Goal: Feedback & Contribution: Contribute content

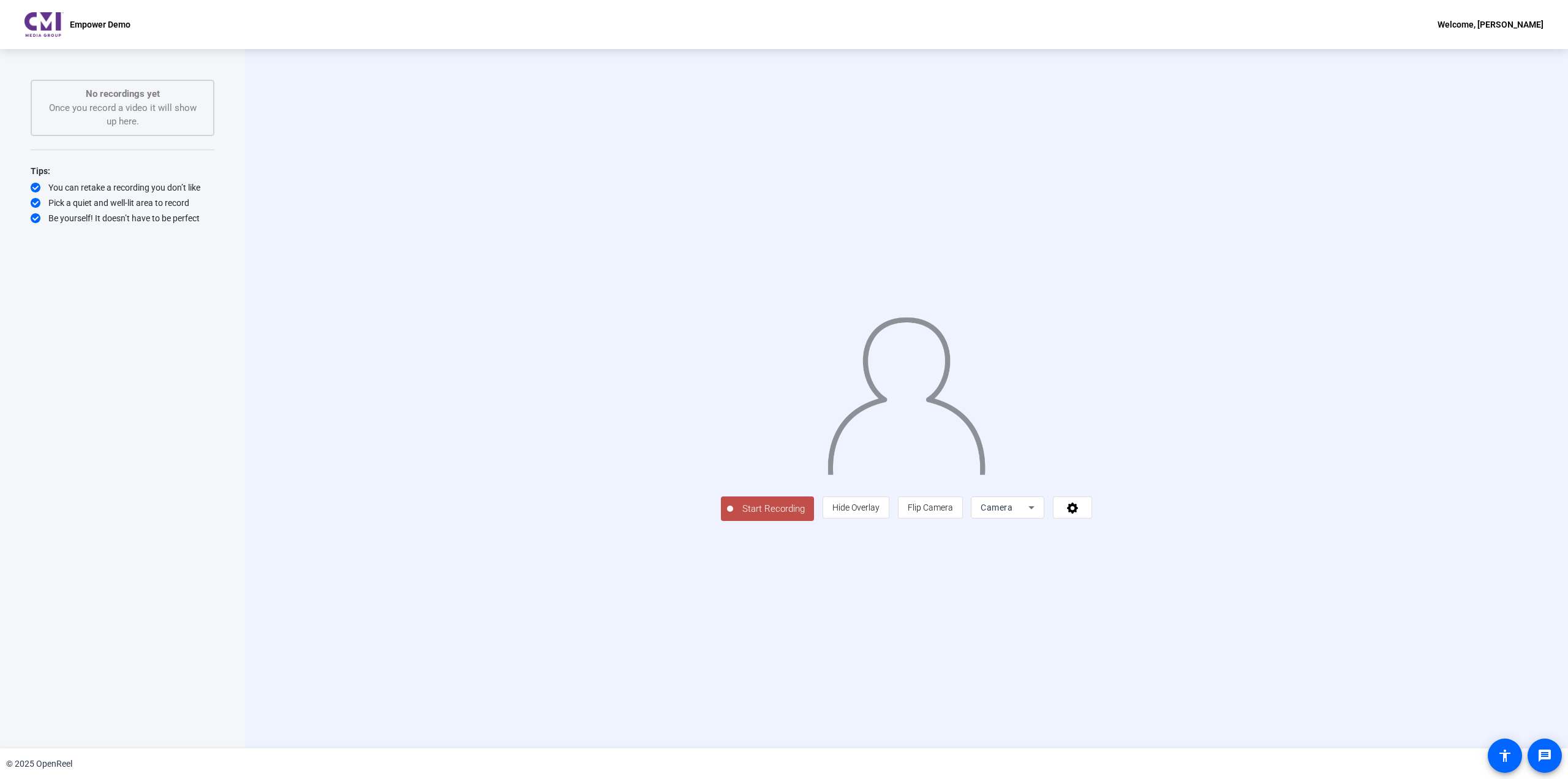
click at [51, 34] on img at bounding box center [44, 25] width 39 height 25
click at [63, 192] on div "You can retake a recording you don’t like" at bounding box center [122, 187] width 184 height 12
click at [879, 512] on span "Hide Overlay" at bounding box center [856, 507] width 47 height 9
click at [881, 514] on span "Show Overlay" at bounding box center [856, 508] width 51 height 9
click at [879, 512] on span "Hide Overlay" at bounding box center [856, 507] width 47 height 9
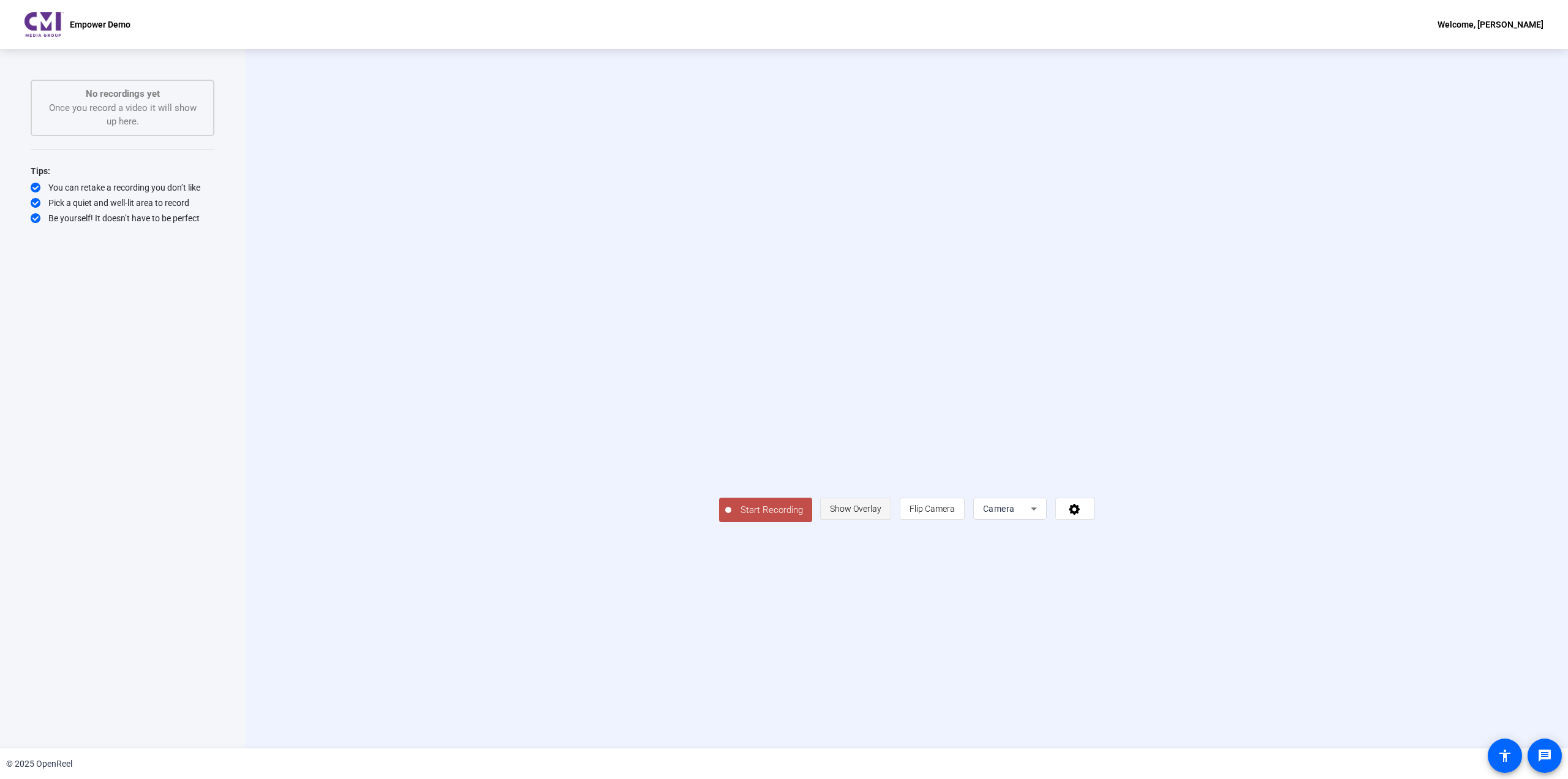
click at [881, 514] on span "Show Overlay" at bounding box center [856, 508] width 51 height 9
click at [879, 512] on span "Hide Overlay" at bounding box center [856, 507] width 47 height 9
click at [1041, 516] on icon at bounding box center [1034, 509] width 15 height 15
click at [1172, 637] on mat-option "Screen" at bounding box center [1162, 642] width 74 height 25
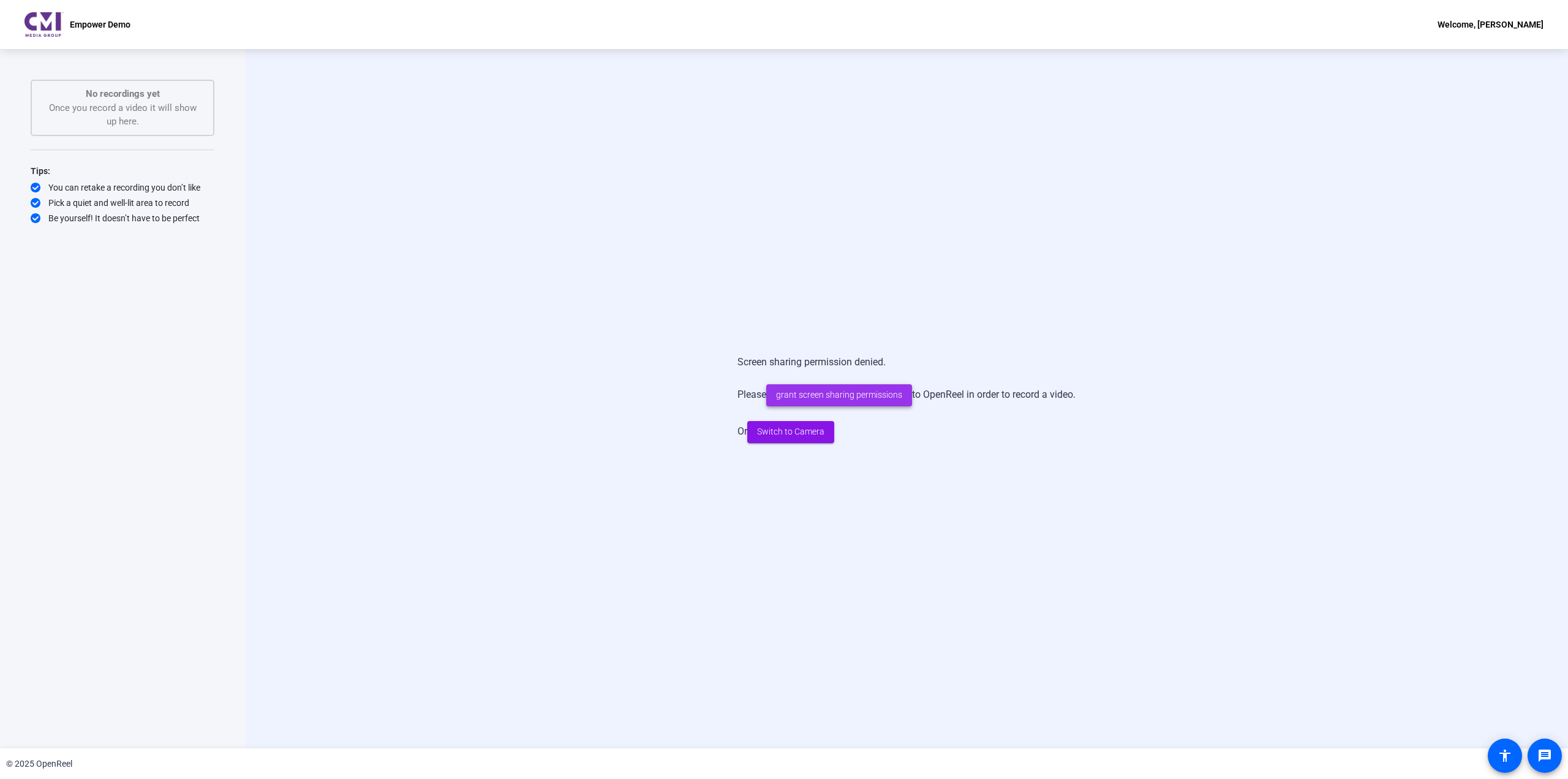
click at [878, 394] on span "grant screen sharing permissions" at bounding box center [838, 395] width 126 height 13
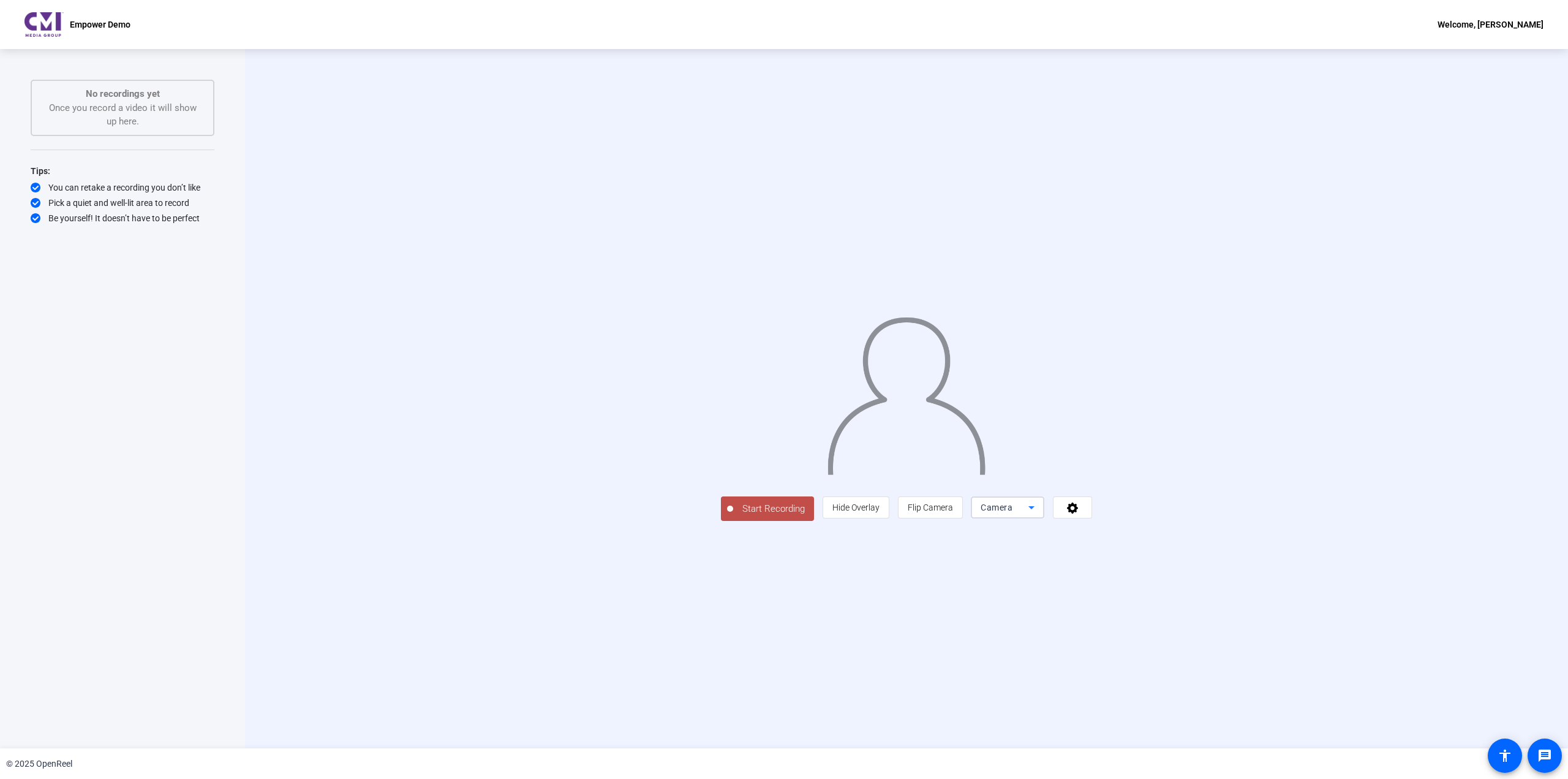
click at [1012, 512] on span "Camera" at bounding box center [997, 507] width 32 height 9
click at [1154, 639] on span "Screen" at bounding box center [1142, 643] width 24 height 15
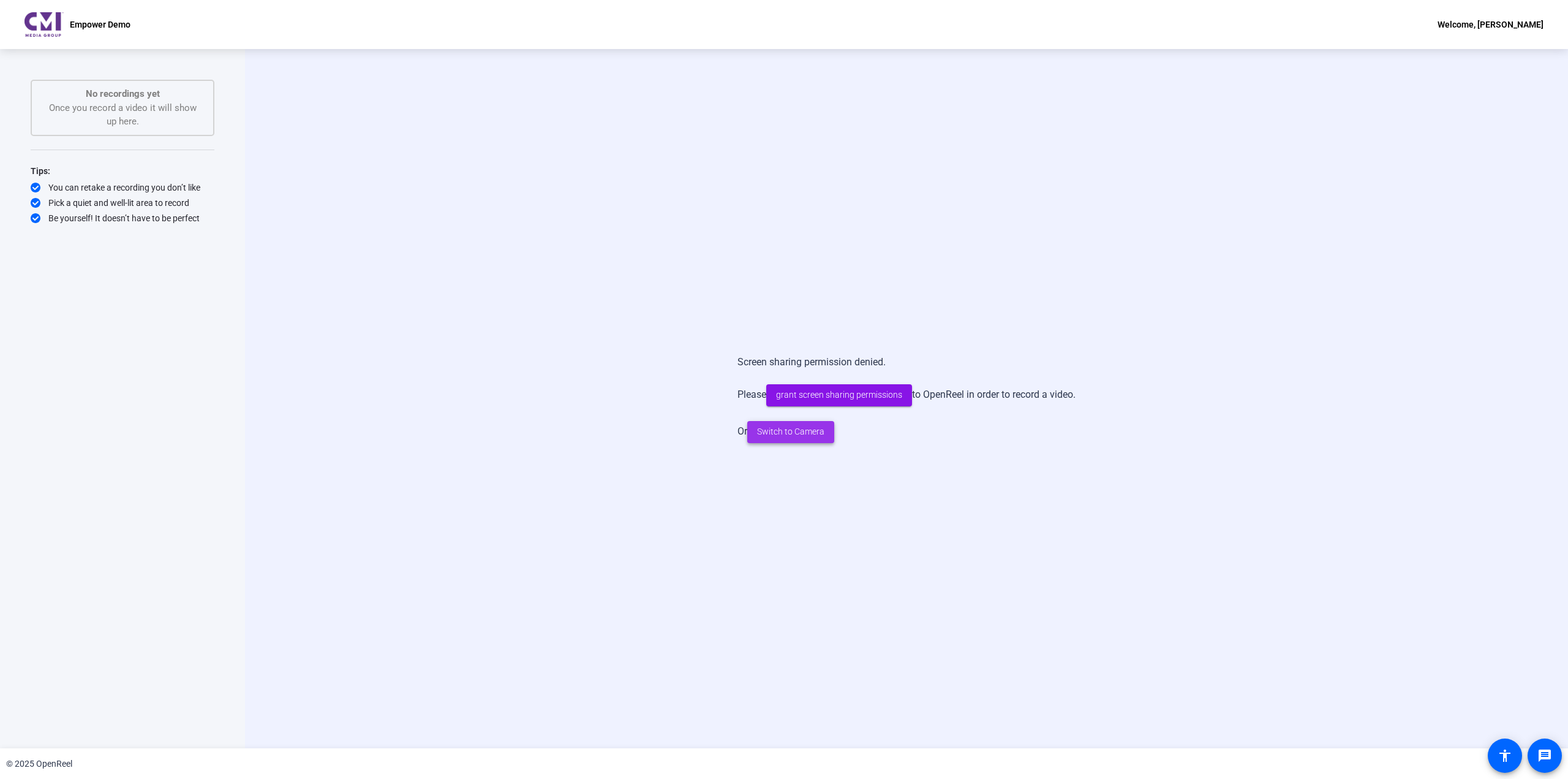
click at [792, 435] on span "Switch to Camera" at bounding box center [790, 432] width 67 height 13
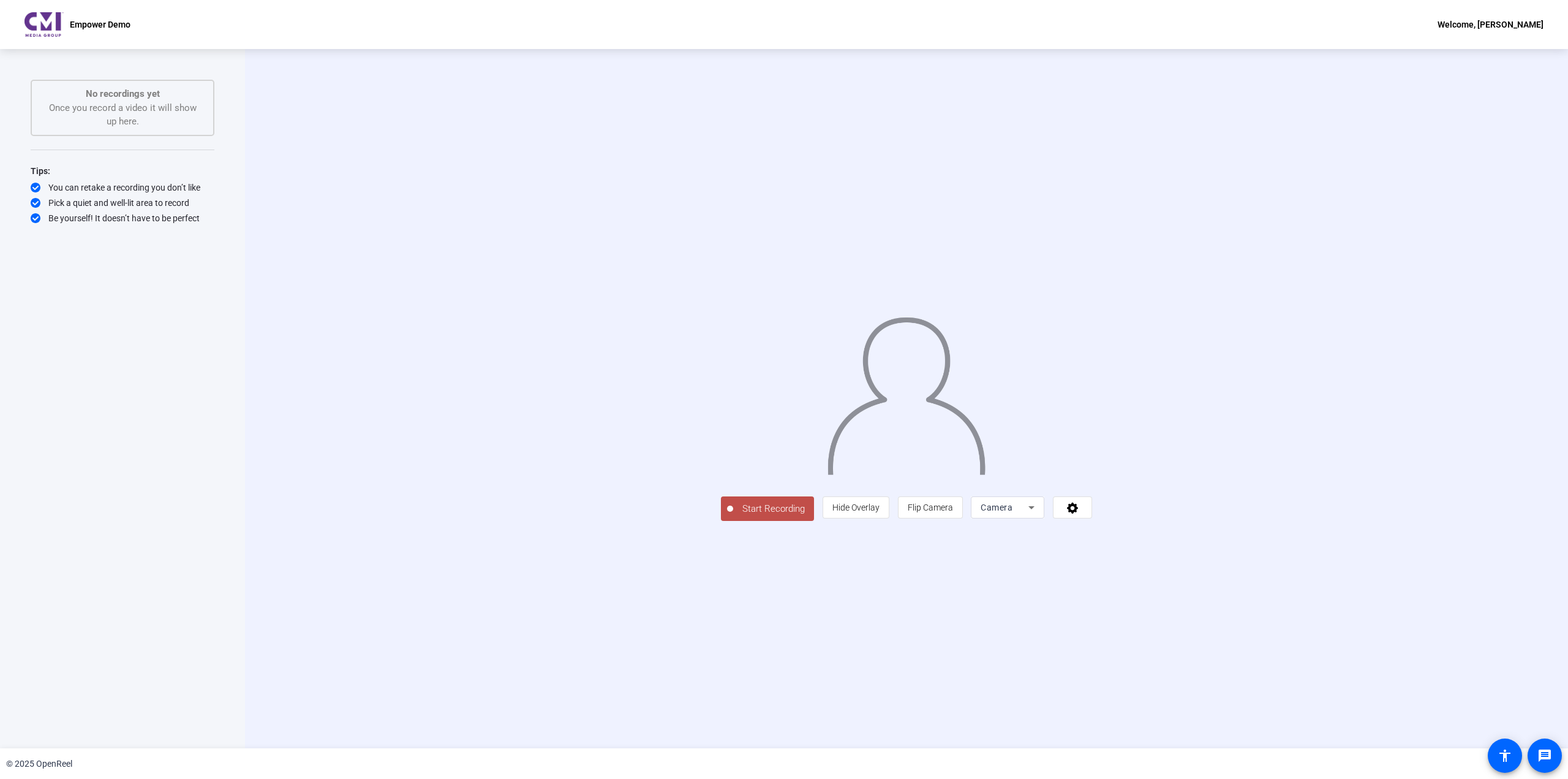
click at [1028, 515] on div "Camera" at bounding box center [1004, 507] width 47 height 15
click at [1157, 643] on mat-option "Screen" at bounding box center [1162, 642] width 74 height 25
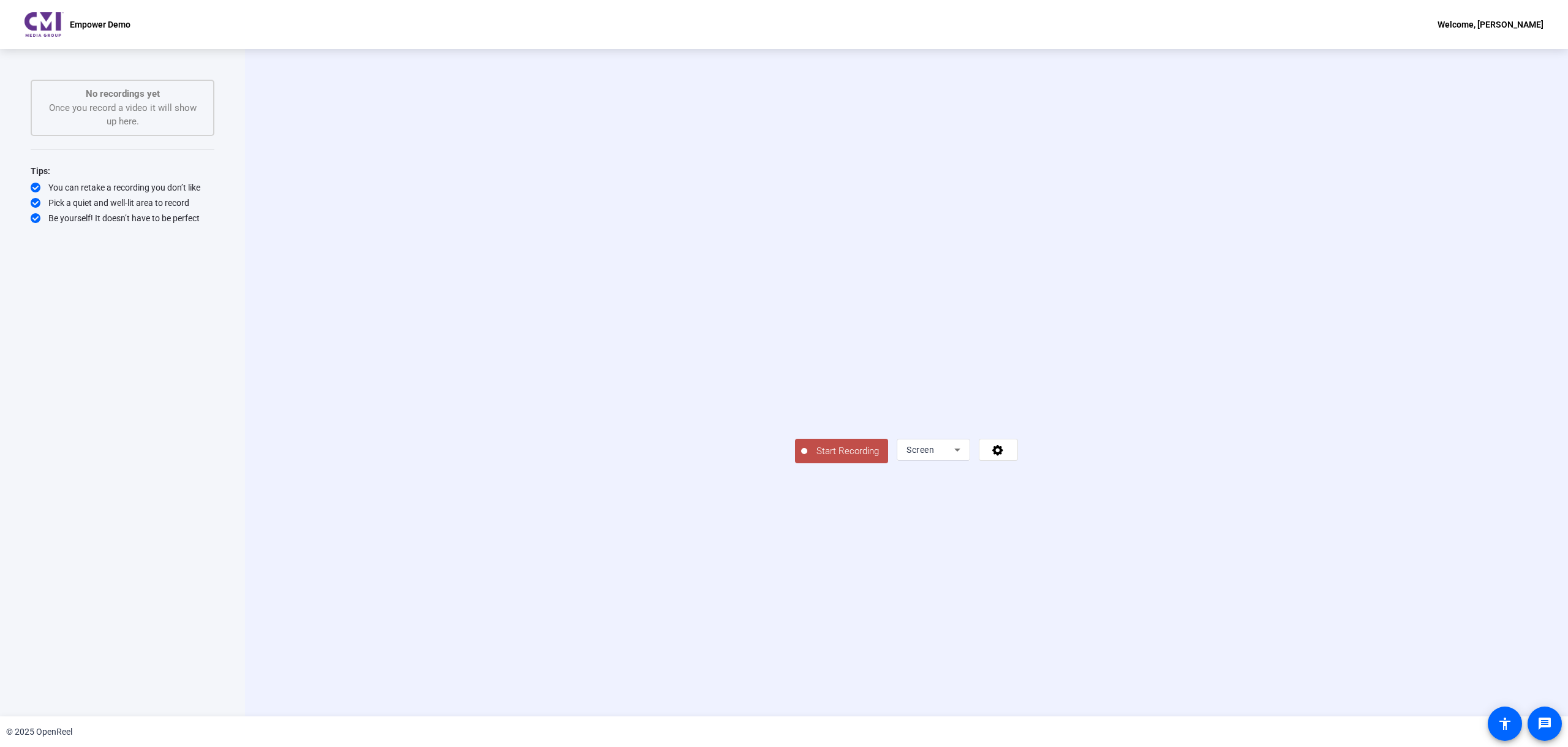
click at [807, 458] on span "Start Recording" at bounding box center [847, 451] width 81 height 14
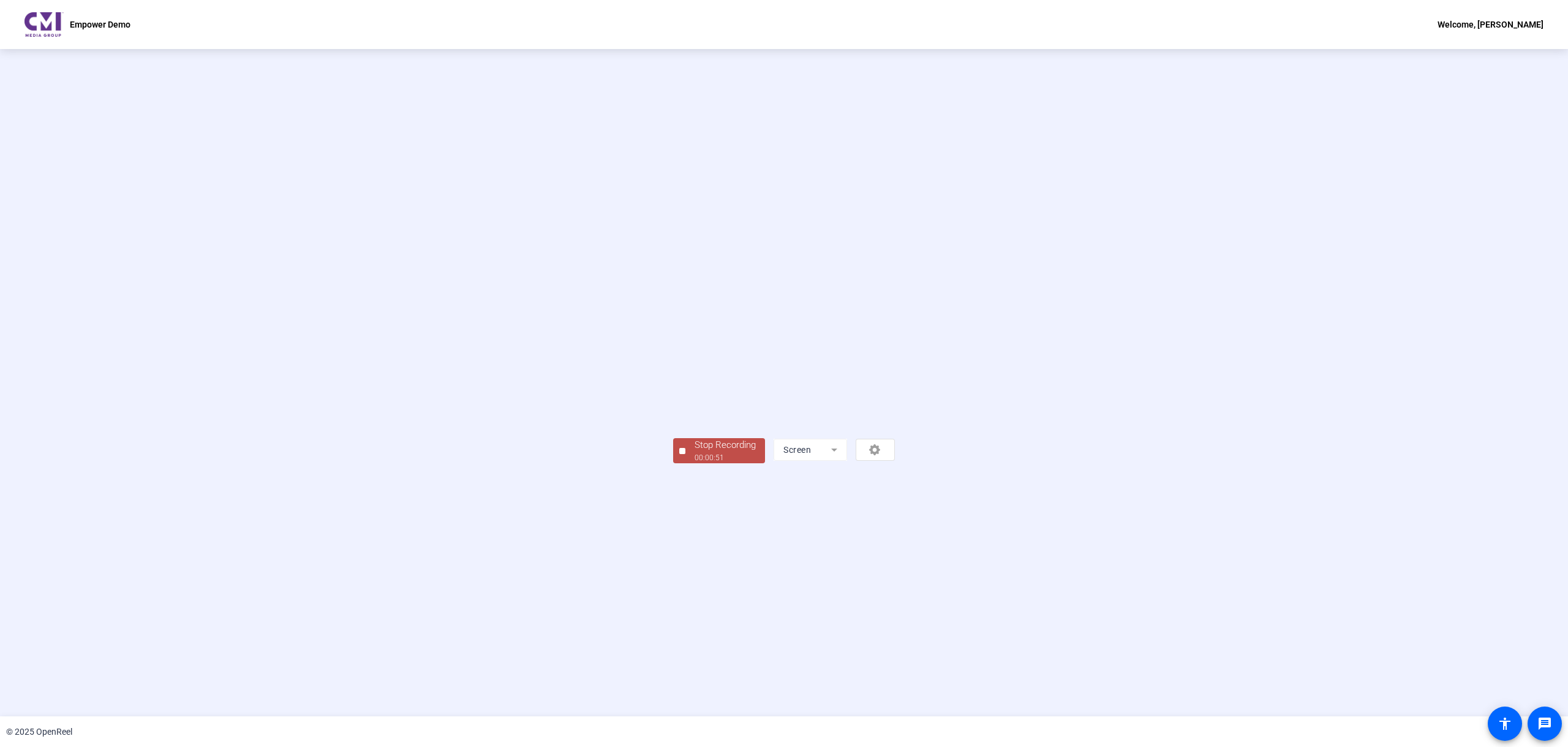
click at [694, 452] on div "Stop Recording" at bounding box center [725, 445] width 62 height 14
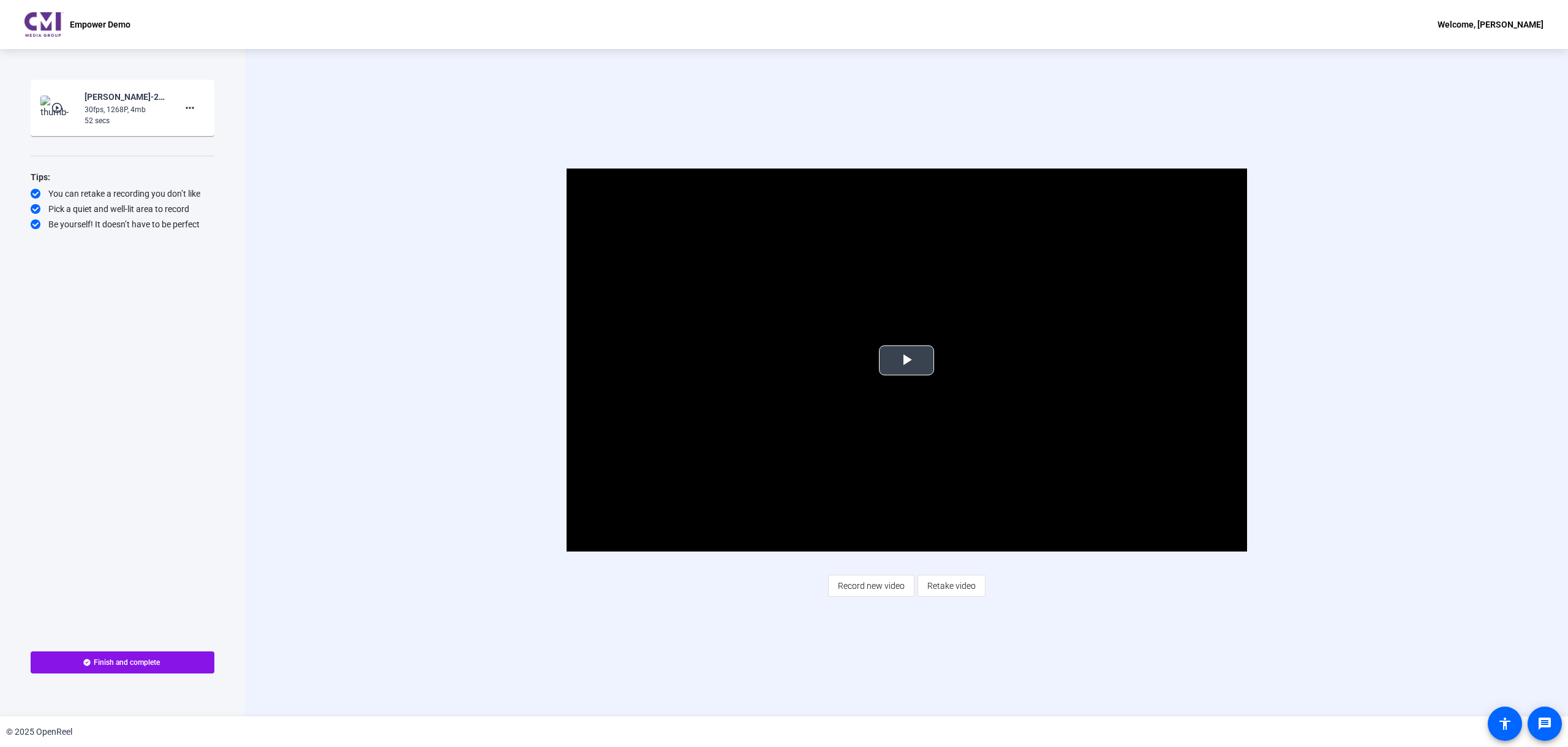
click at [907, 360] on span "Video Player" at bounding box center [907, 360] width 0 height 0
click at [969, 589] on span "Retake video" at bounding box center [951, 586] width 48 height 24
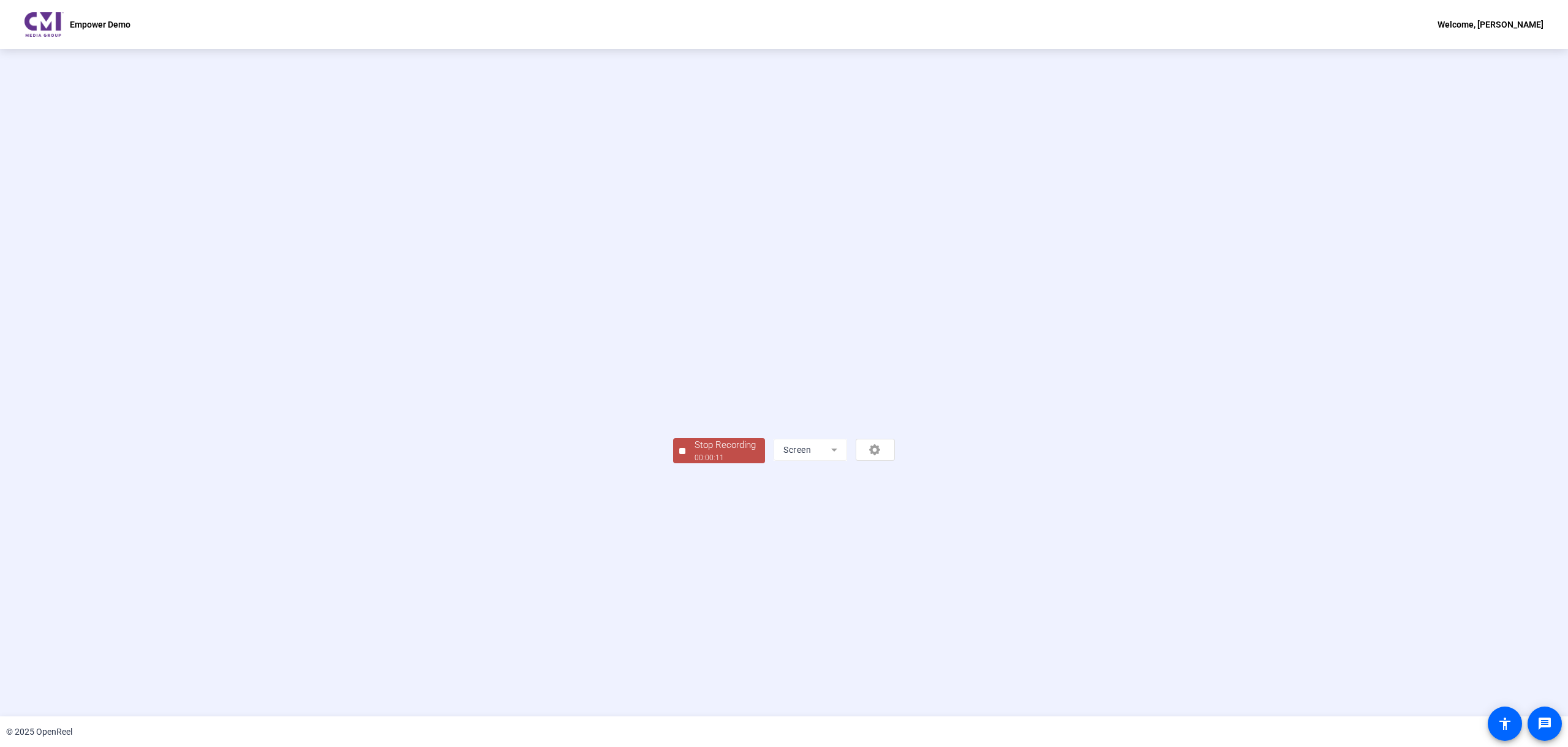
click at [694, 464] on div "00:00:11" at bounding box center [725, 458] width 62 height 11
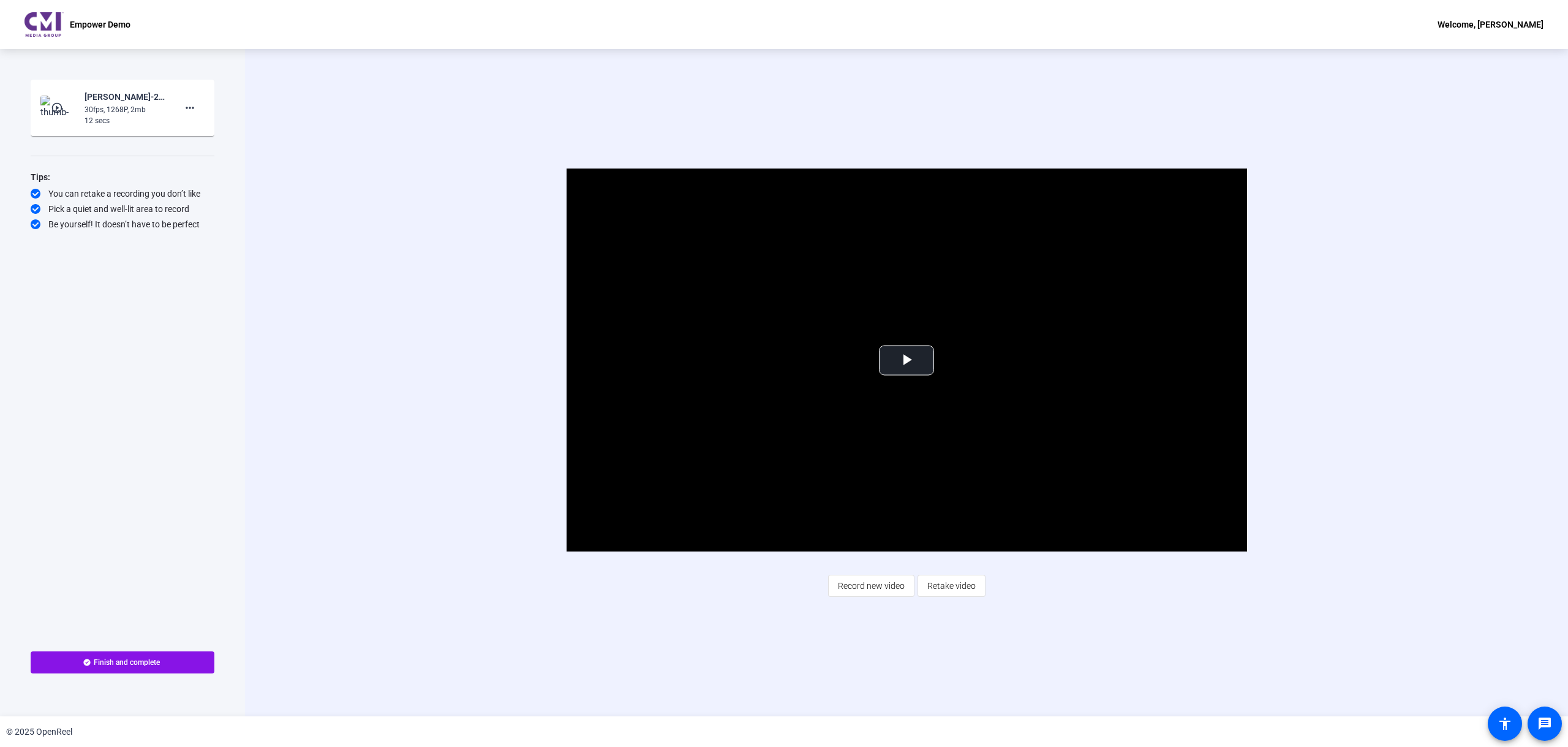
drag, startPoint x: 898, startPoint y: 587, endPoint x: 898, endPoint y: 598, distance: 11.0
click at [898, 586] on span "Record new video" at bounding box center [871, 586] width 66 height 24
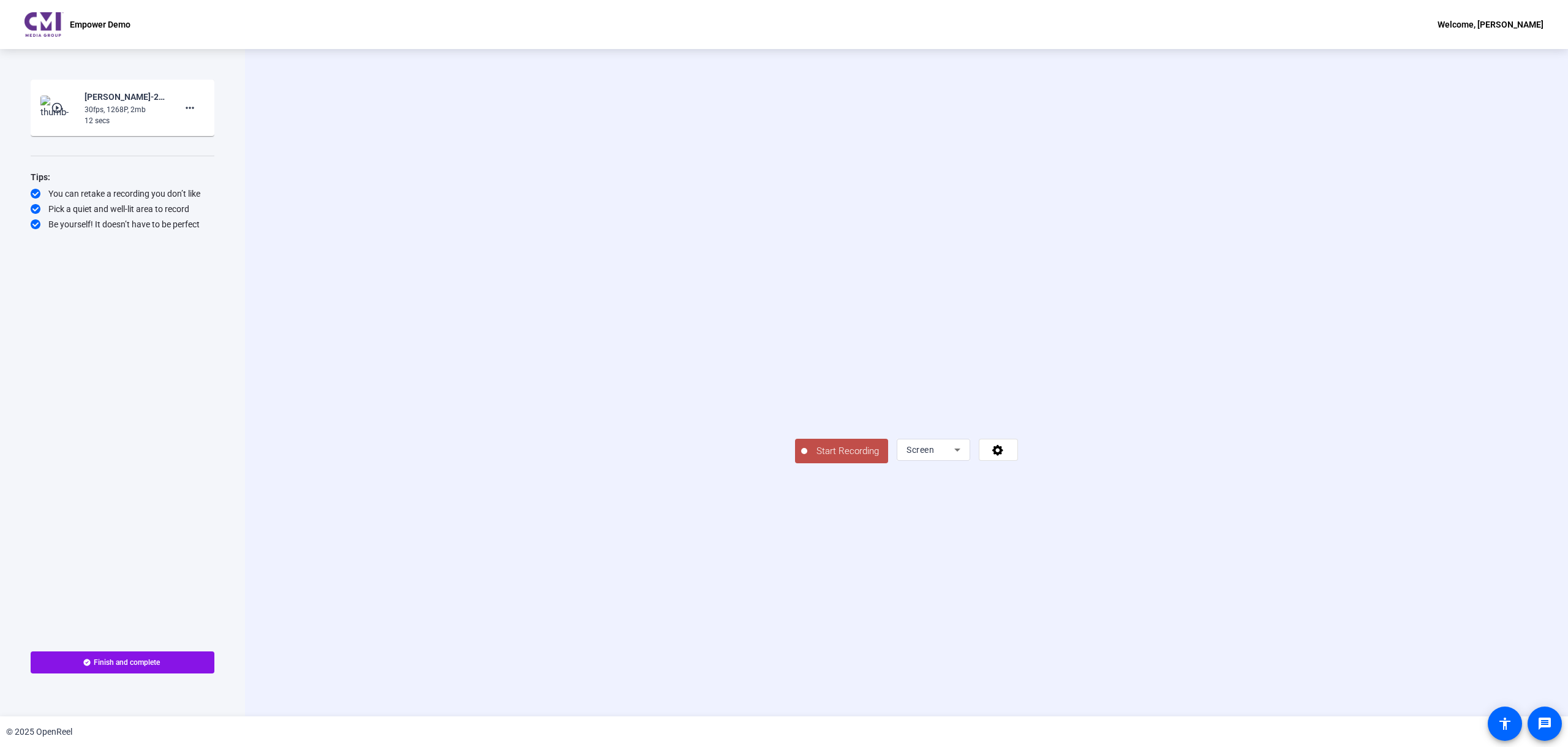
click at [807, 458] on span "Start Recording" at bounding box center [847, 451] width 81 height 14
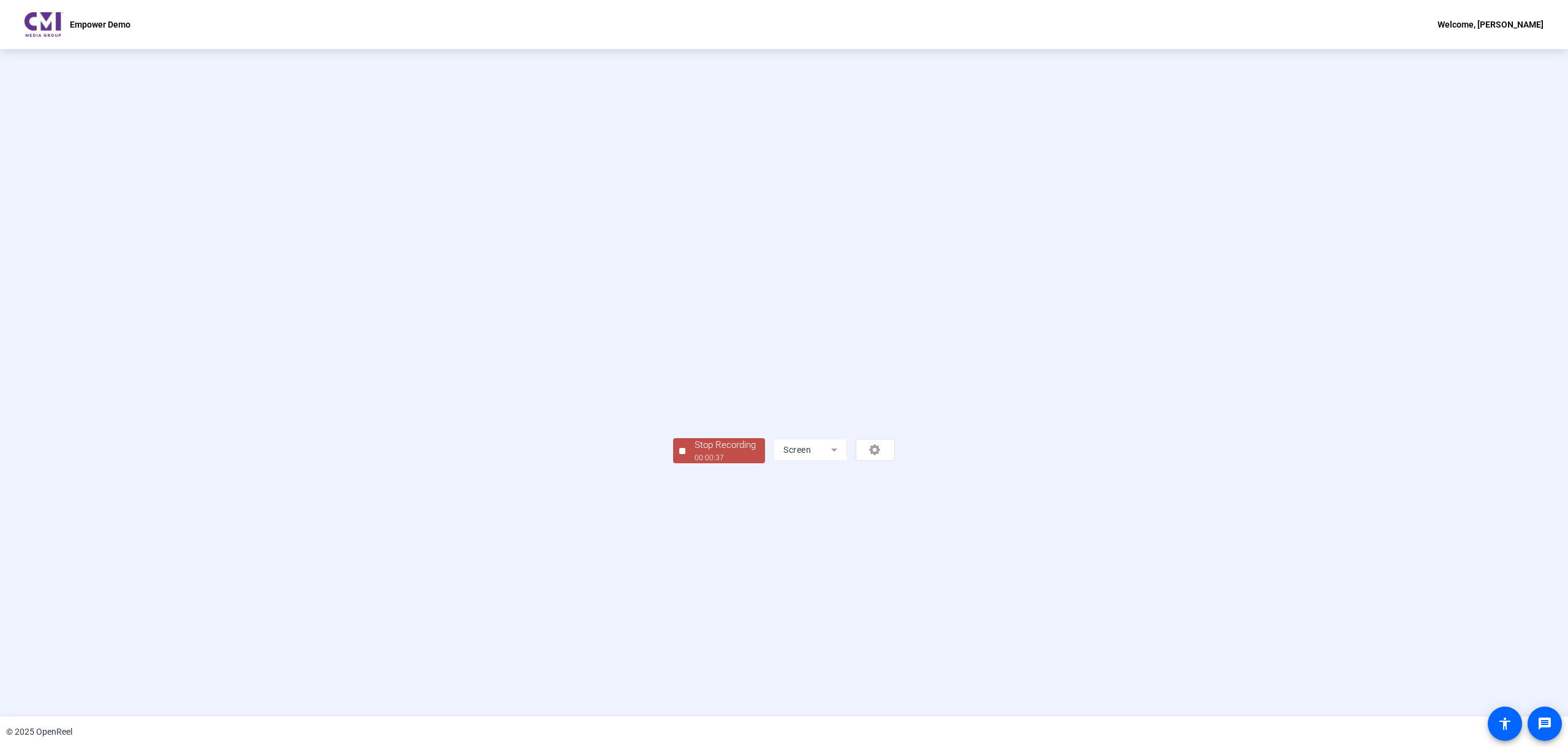
click at [694, 452] on div "Stop Recording" at bounding box center [725, 445] width 62 height 14
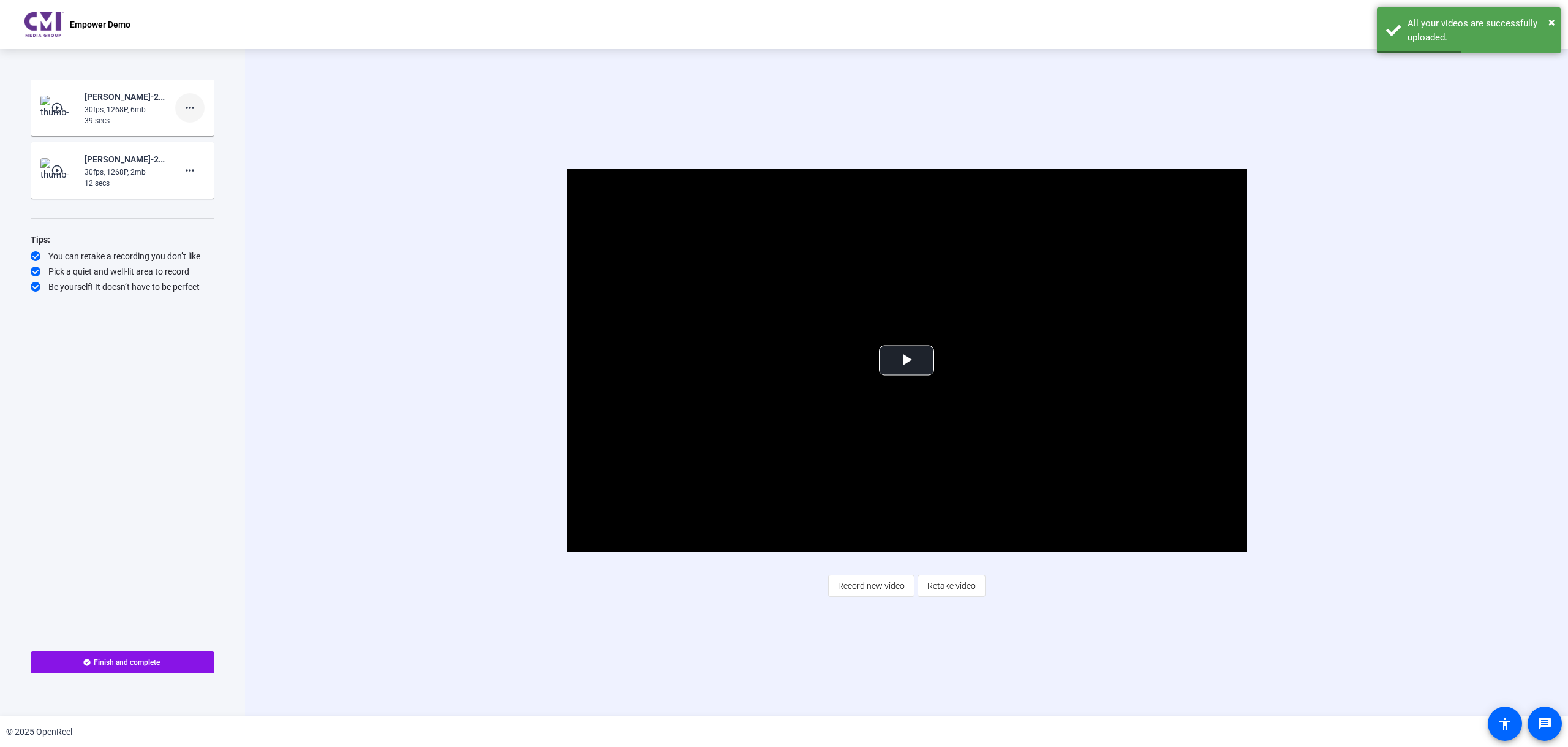
click at [185, 103] on mat-icon "more_horiz" at bounding box center [190, 108] width 15 height 15
click at [205, 136] on span "Delete clip" at bounding box center [209, 134] width 49 height 15
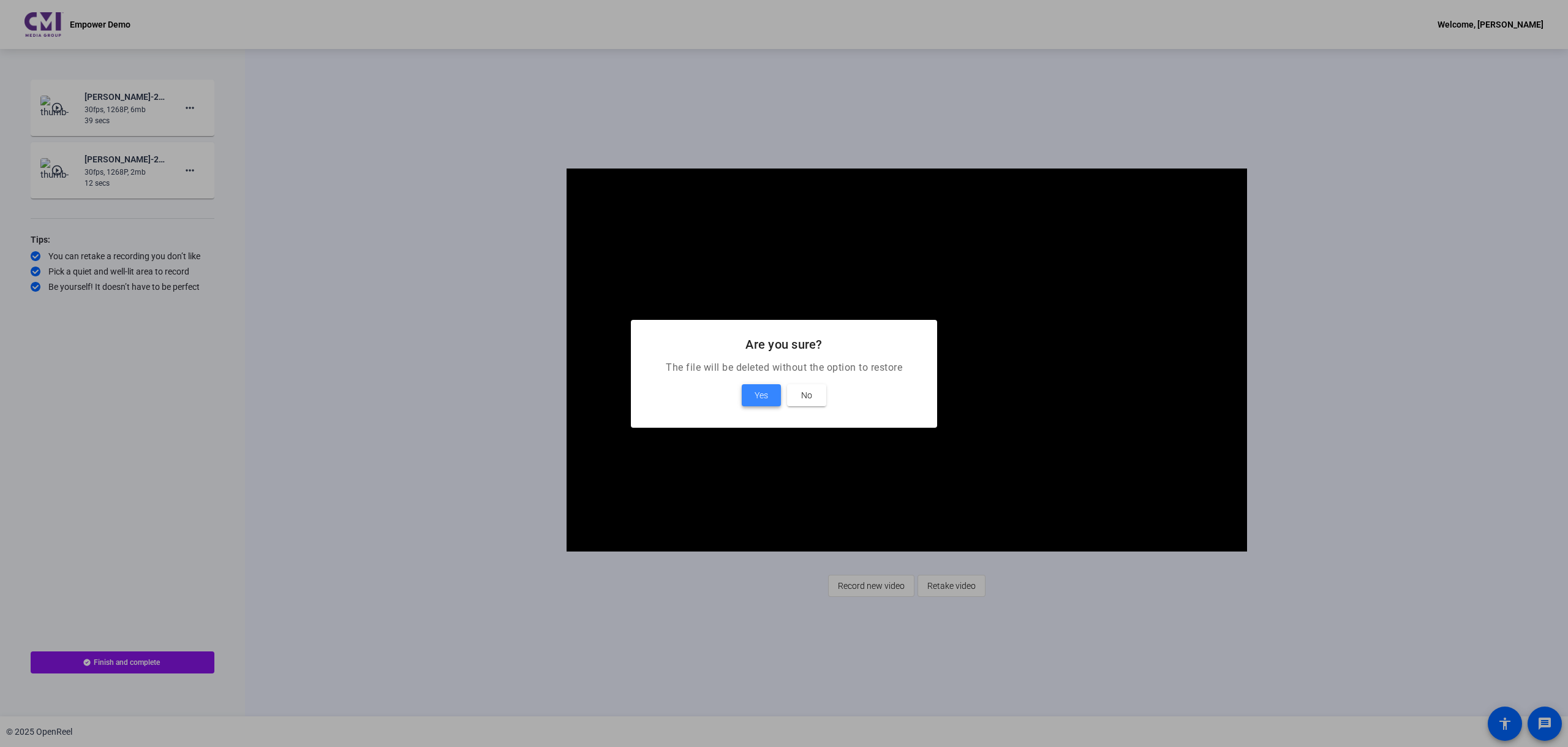
drag, startPoint x: 759, startPoint y: 394, endPoint x: 830, endPoint y: 405, distance: 71.8
click at [830, 405] on div "Yes No" at bounding box center [784, 394] width 277 height 22
click at [818, 401] on span at bounding box center [806, 394] width 39 height 29
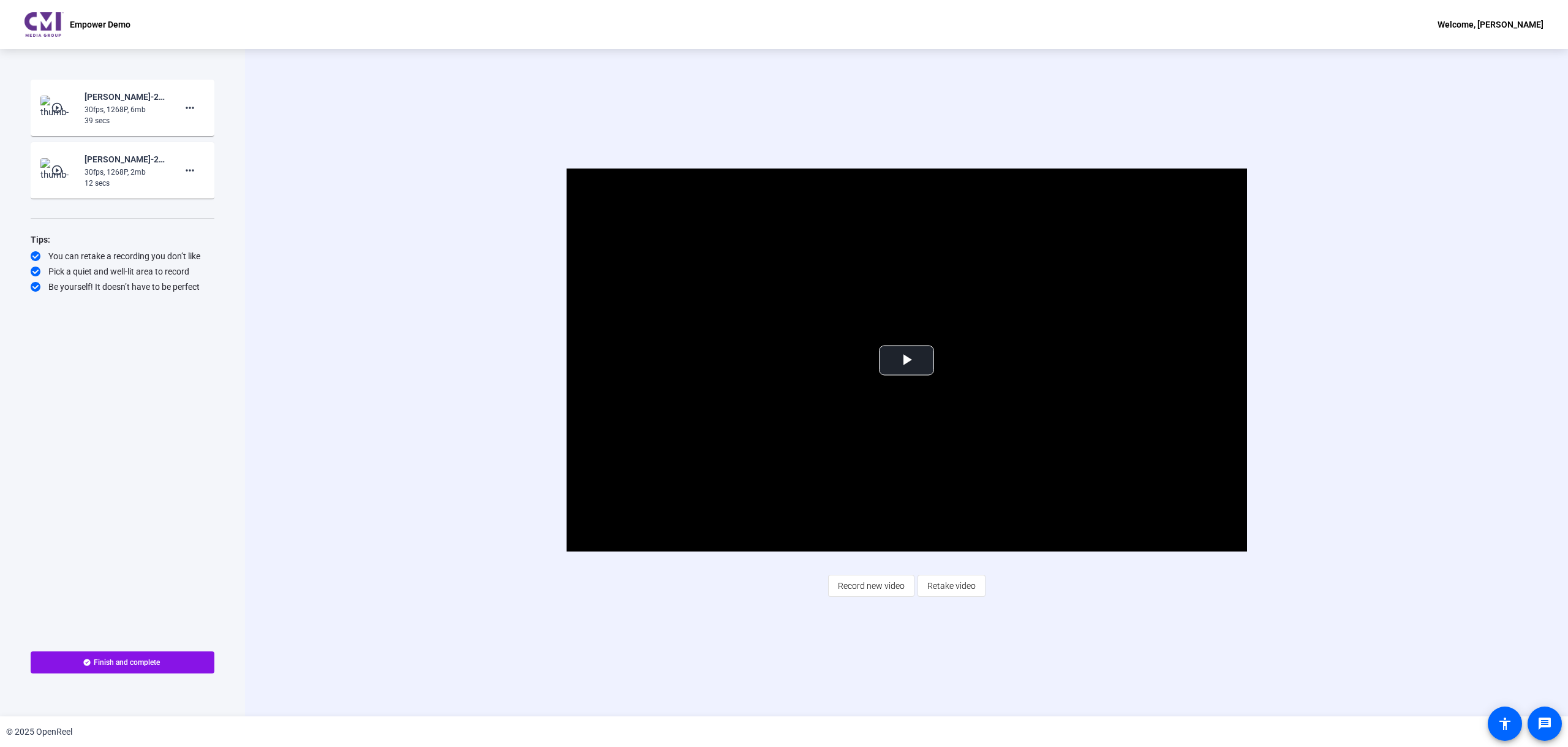
click at [49, 179] on img at bounding box center [59, 171] width 36 height 25
click at [928, 342] on video "Video Player" at bounding box center [907, 360] width 680 height 383
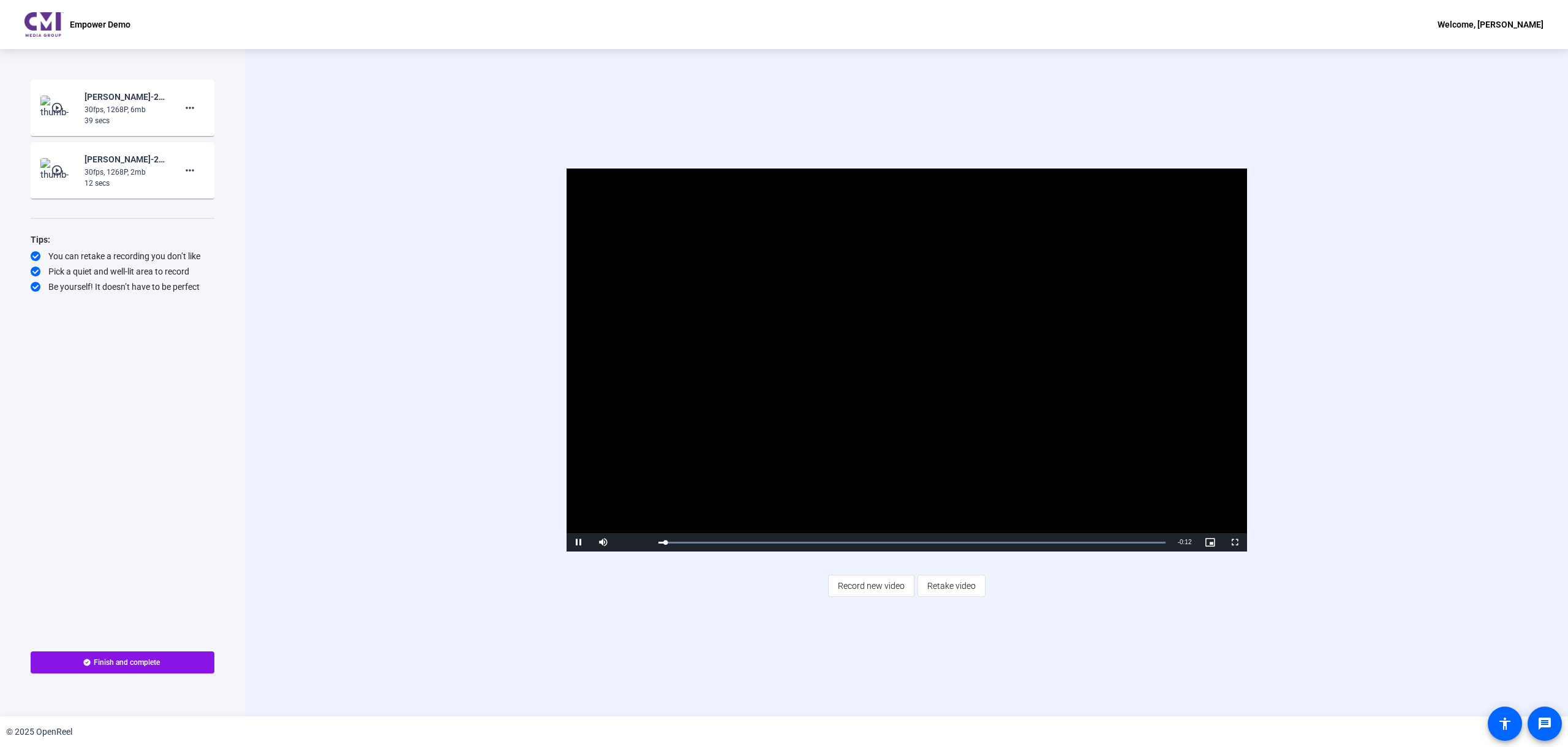
click at [924, 351] on video "Video Player" at bounding box center [907, 360] width 680 height 383
click at [578, 542] on span "Video Player" at bounding box center [579, 542] width 25 height 0
click at [189, 105] on mat-icon "more_horiz" at bounding box center [190, 108] width 15 height 15
click at [206, 135] on span "Delete clip" at bounding box center [209, 134] width 49 height 15
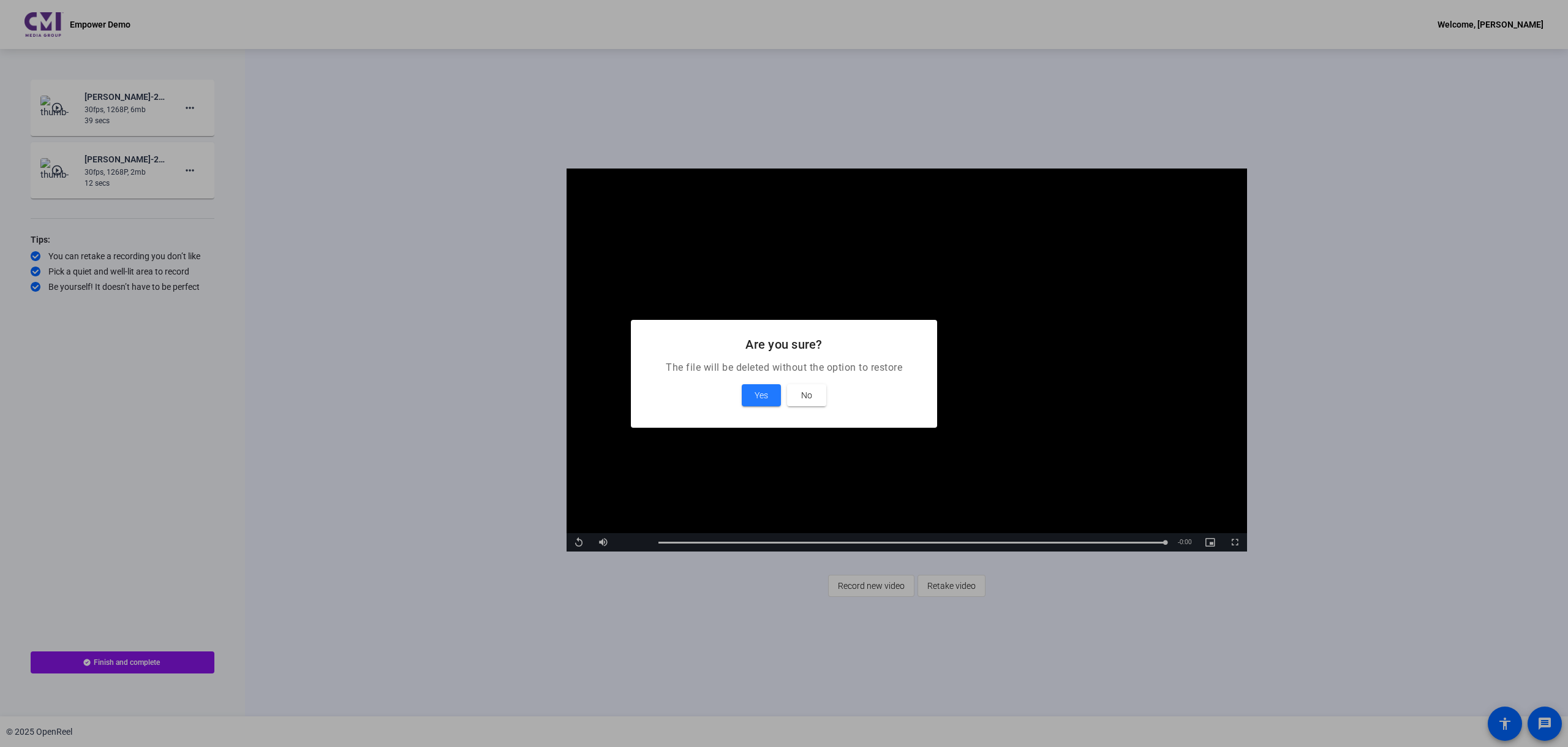
drag, startPoint x: 753, startPoint y: 396, endPoint x: 733, endPoint y: 381, distance: 25.0
click at [755, 395] on button "Yes" at bounding box center [761, 394] width 39 height 22
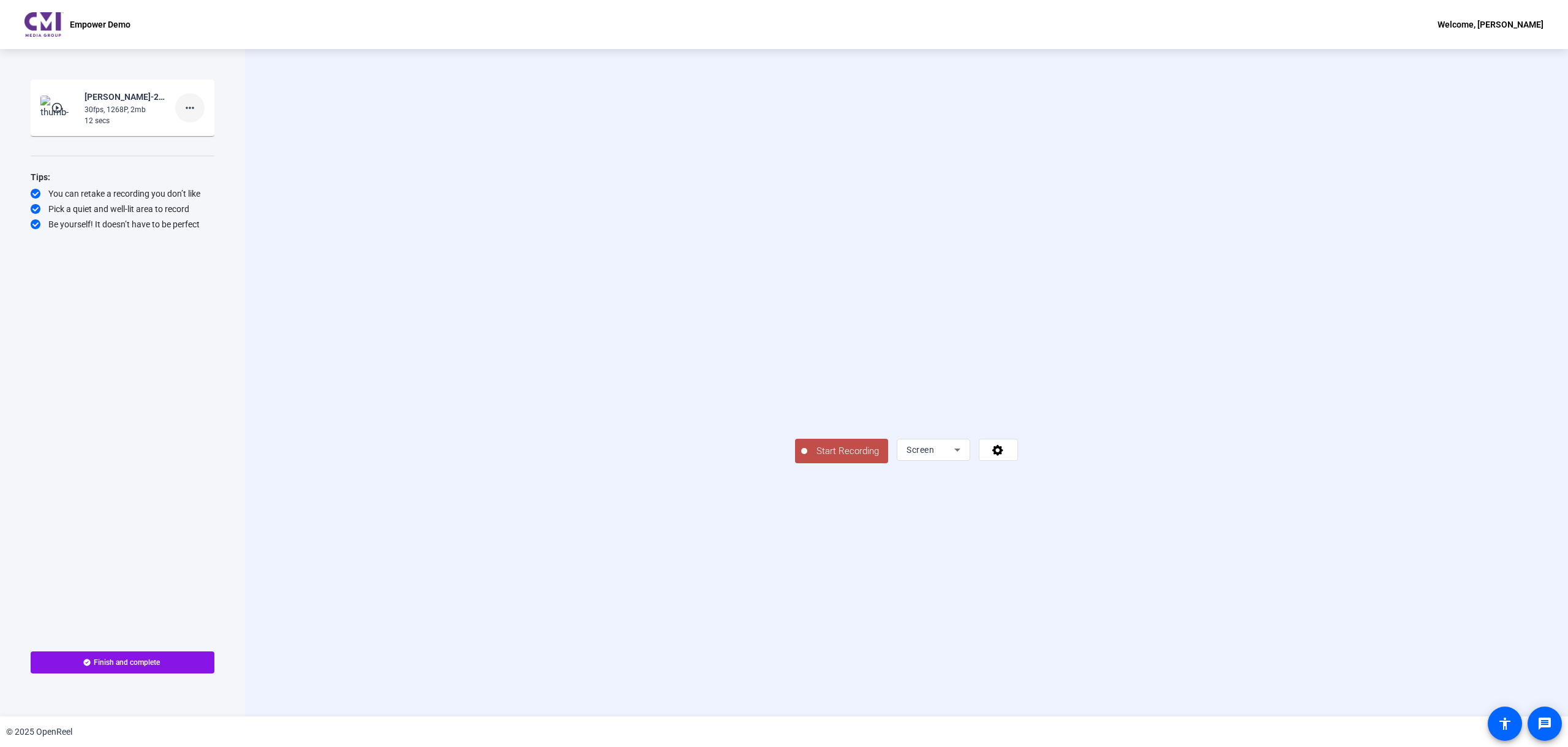
click at [189, 106] on mat-icon "more_horiz" at bounding box center [190, 108] width 15 height 15
click at [214, 133] on span "Delete clip" at bounding box center [209, 134] width 49 height 15
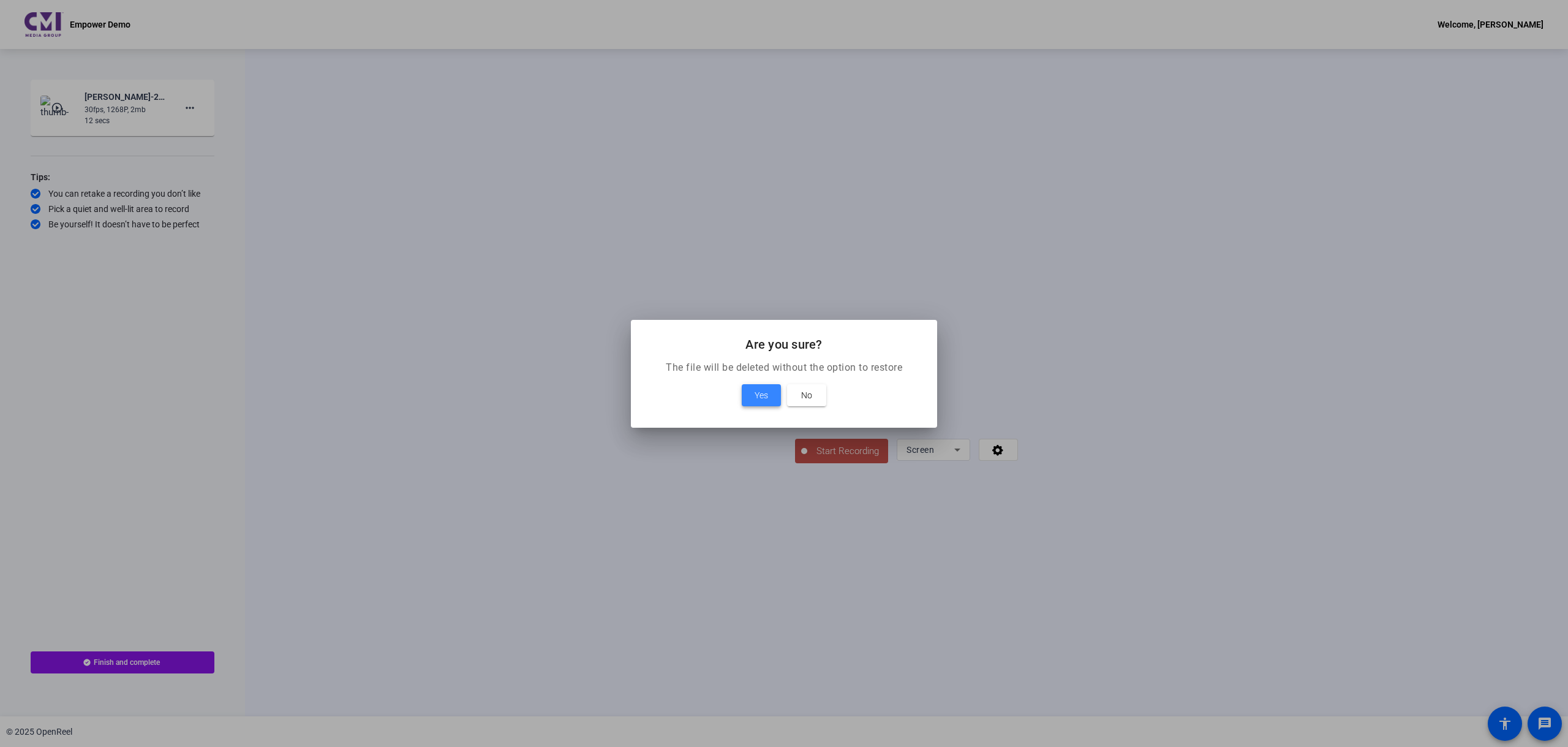
click at [750, 393] on span at bounding box center [761, 394] width 39 height 29
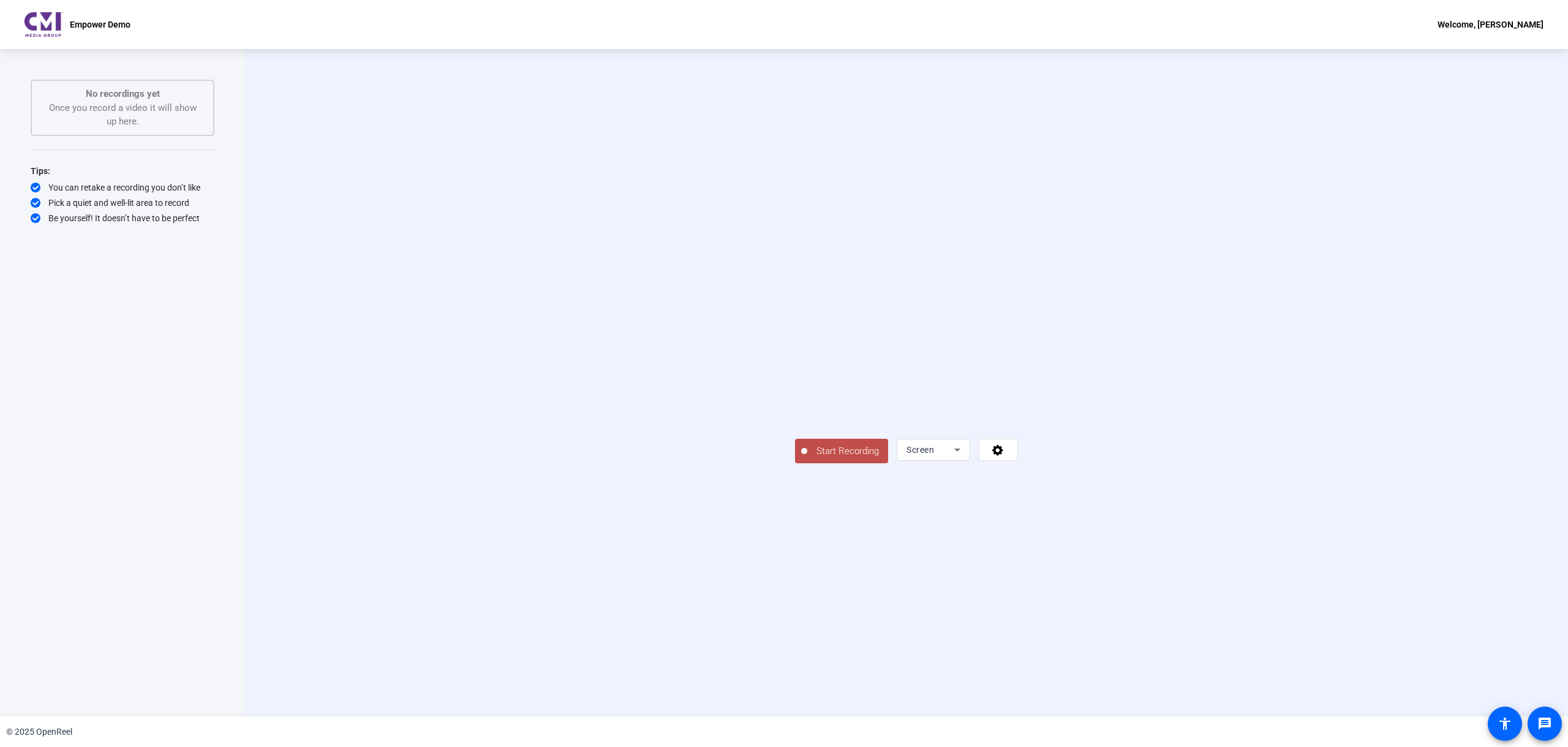
drag, startPoint x: 1133, startPoint y: 583, endPoint x: 1149, endPoint y: 583, distance: 16.0
click at [970, 461] on div "Screen" at bounding box center [933, 449] width 74 height 22
click at [1152, 583] on div at bounding box center [784, 374] width 1568 height 747
click at [934, 455] on span "Screen" at bounding box center [920, 449] width 27 height 9
click at [1092, 578] on div at bounding box center [784, 374] width 1568 height 747
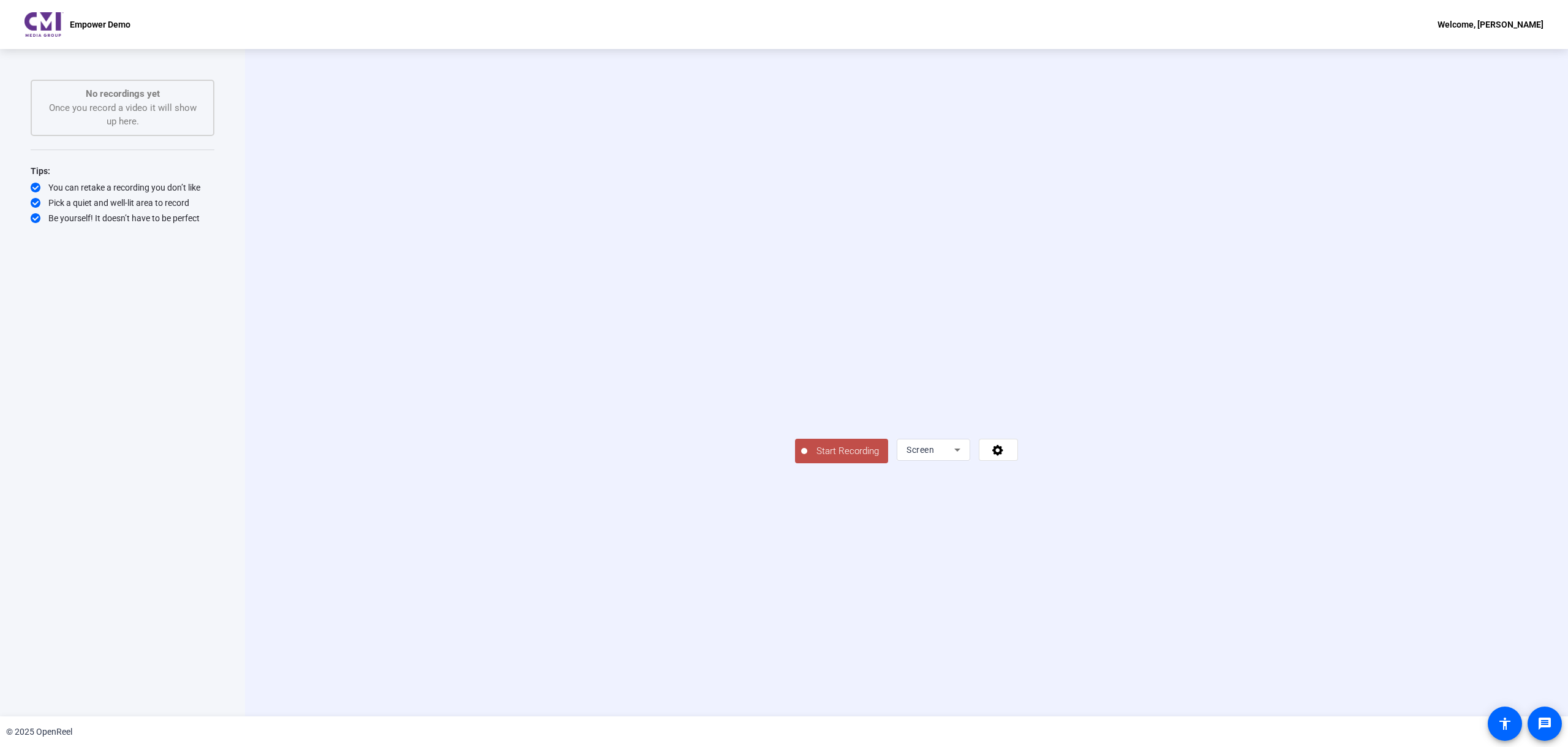
click at [807, 458] on span "Start Recording" at bounding box center [847, 451] width 81 height 14
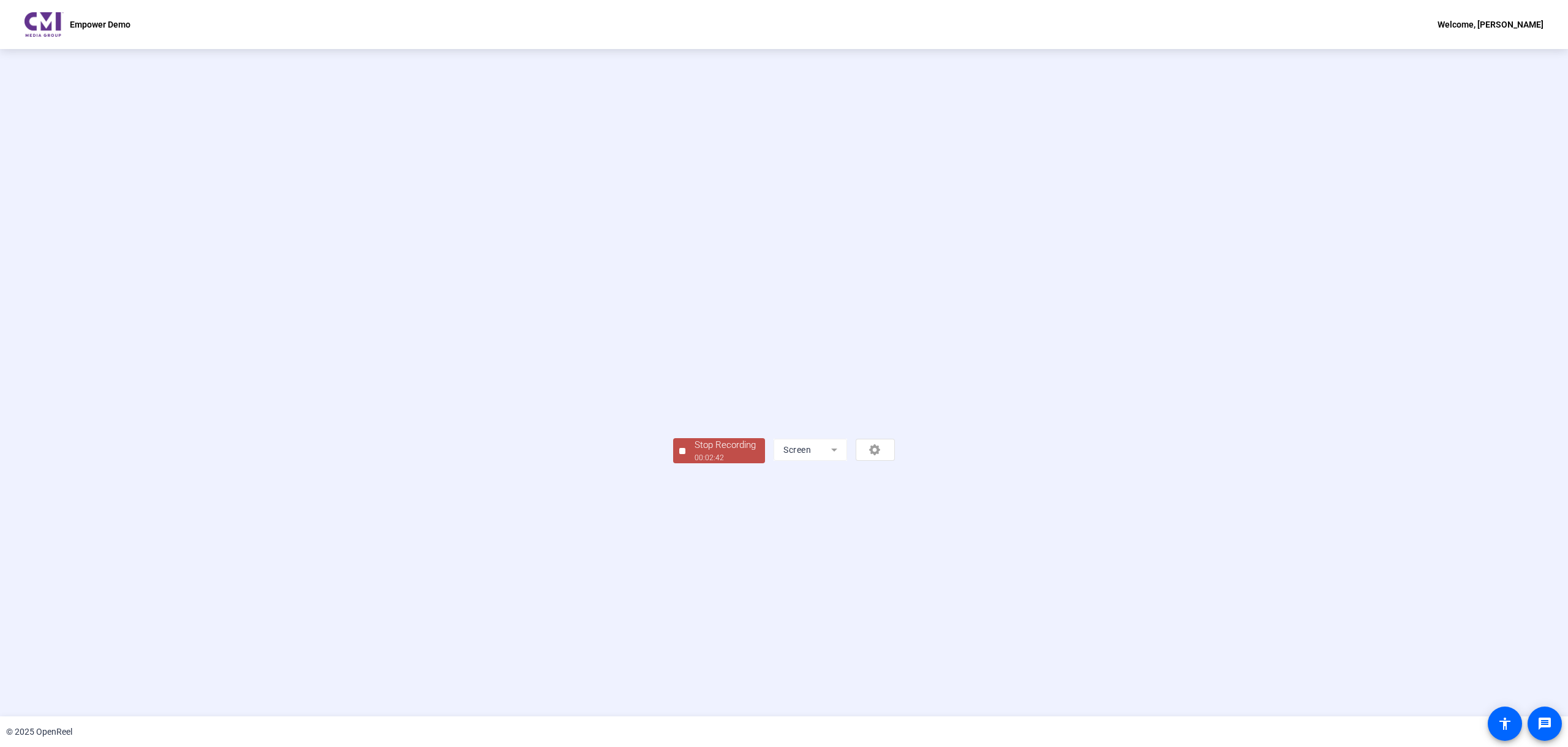
click at [694, 464] on div "00:02:42" at bounding box center [725, 458] width 62 height 11
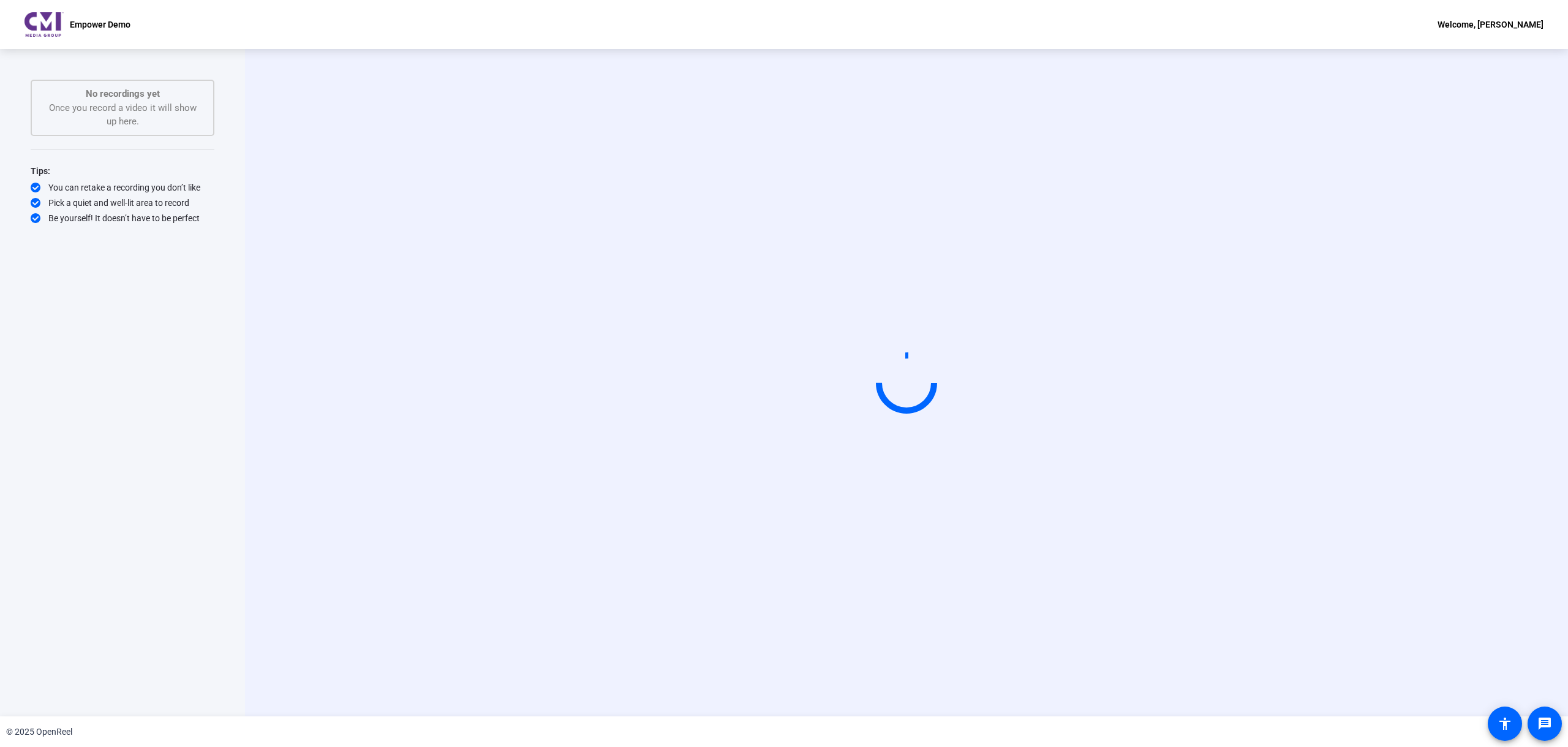
click at [815, 331] on video at bounding box center [907, 382] width 184 height 103
drag, startPoint x: 1162, startPoint y: 533, endPoint x: 1169, endPoint y: 445, distance: 88.3
click at [999, 434] on video at bounding box center [907, 382] width 184 height 103
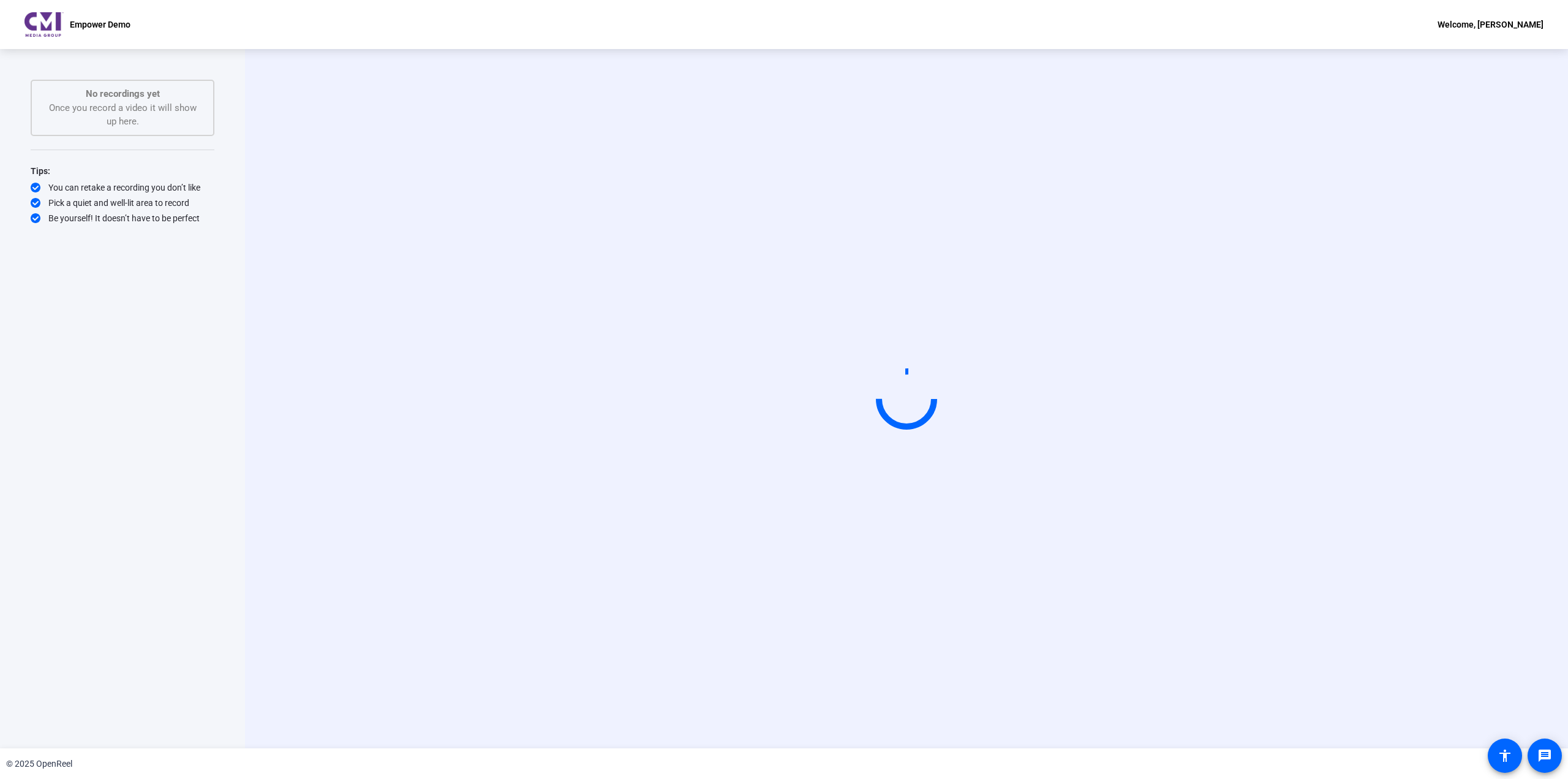
click at [204, 110] on div "No recordings yet Once you record a video it will show up here." at bounding box center [122, 107] width 184 height 56
click at [1015, 514] on span "Camera" at bounding box center [999, 508] width 32 height 9
click at [1163, 641] on mat-option "Screen" at bounding box center [1162, 642] width 74 height 25
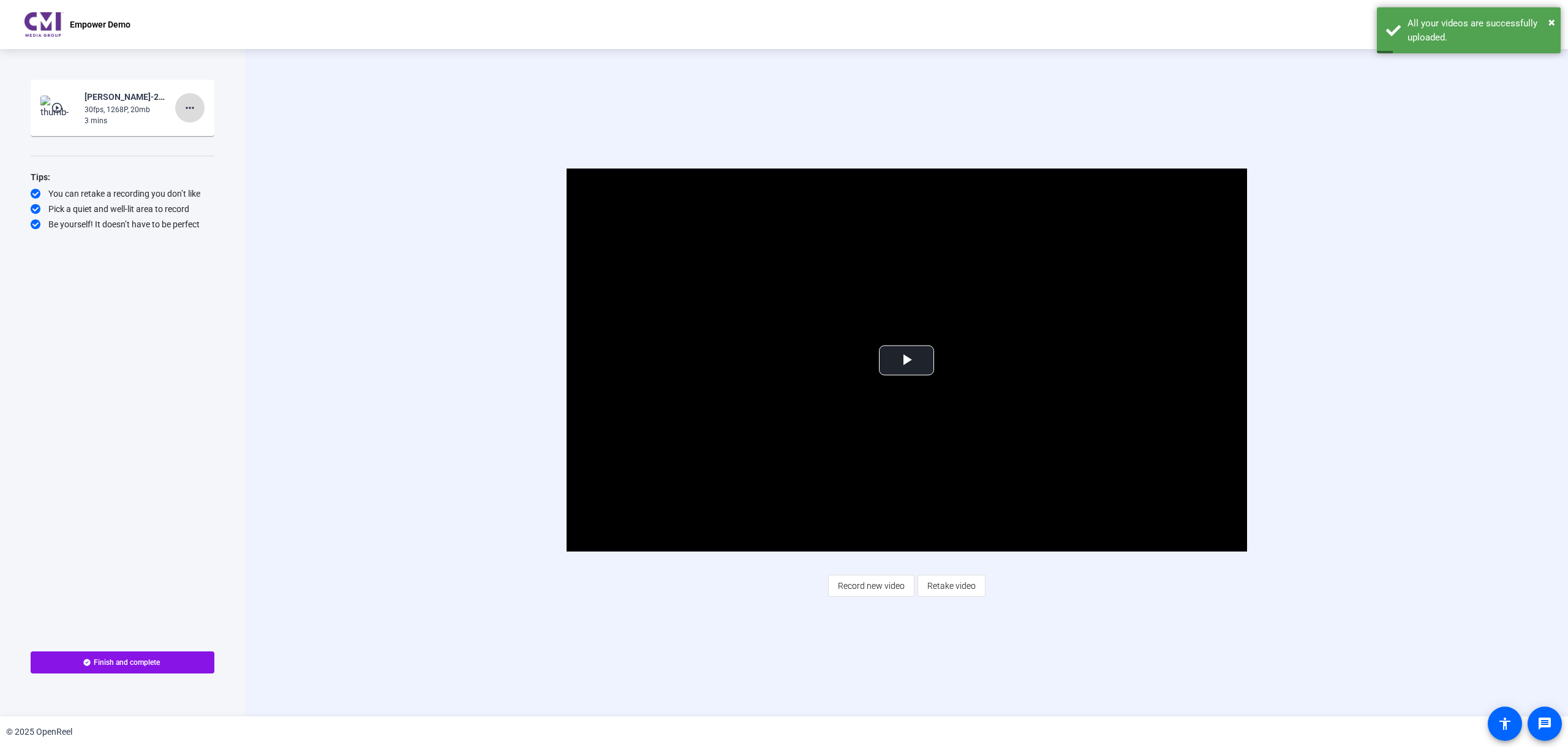
click at [198, 110] on span at bounding box center [189, 107] width 29 height 29
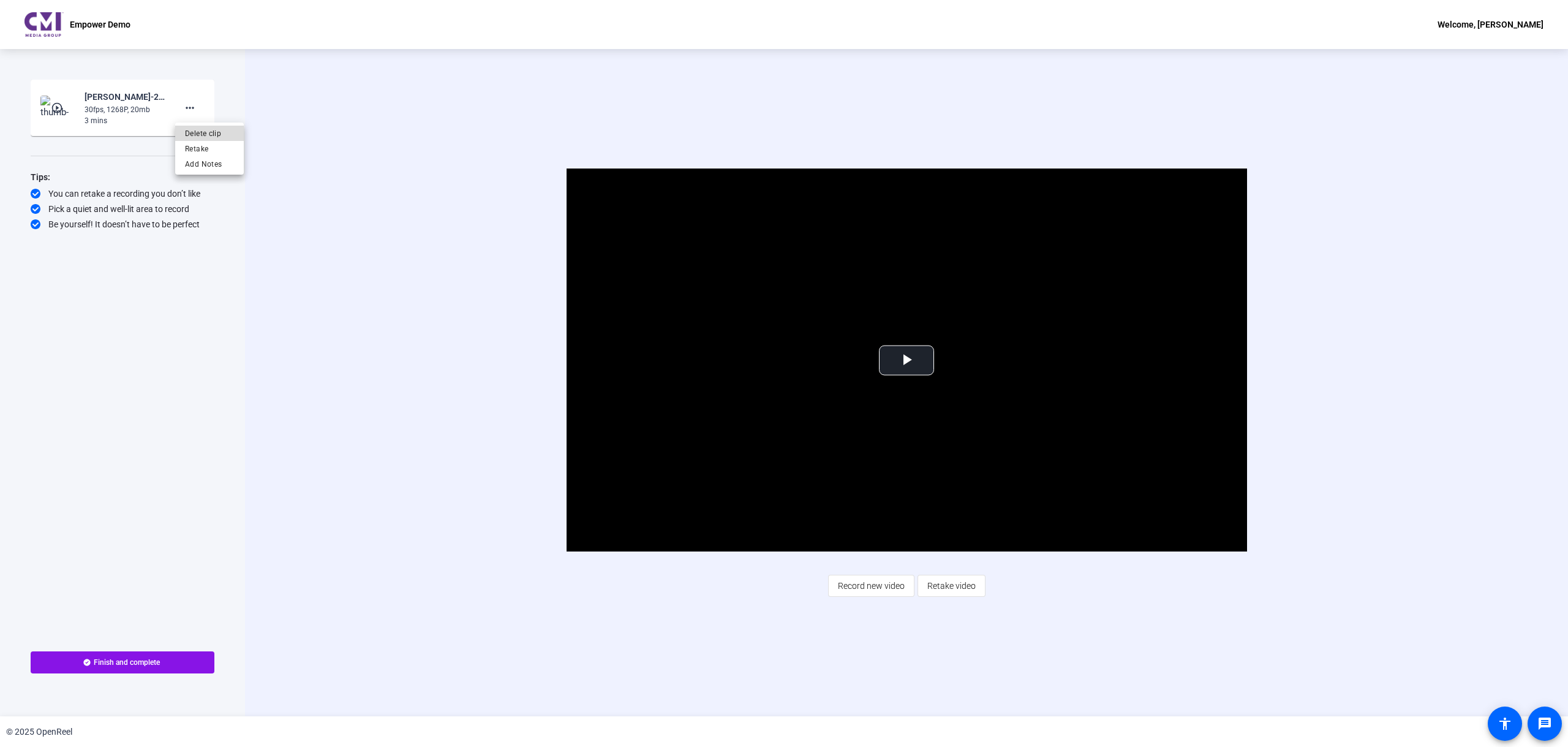
click at [196, 136] on span "Delete clip" at bounding box center [209, 134] width 49 height 15
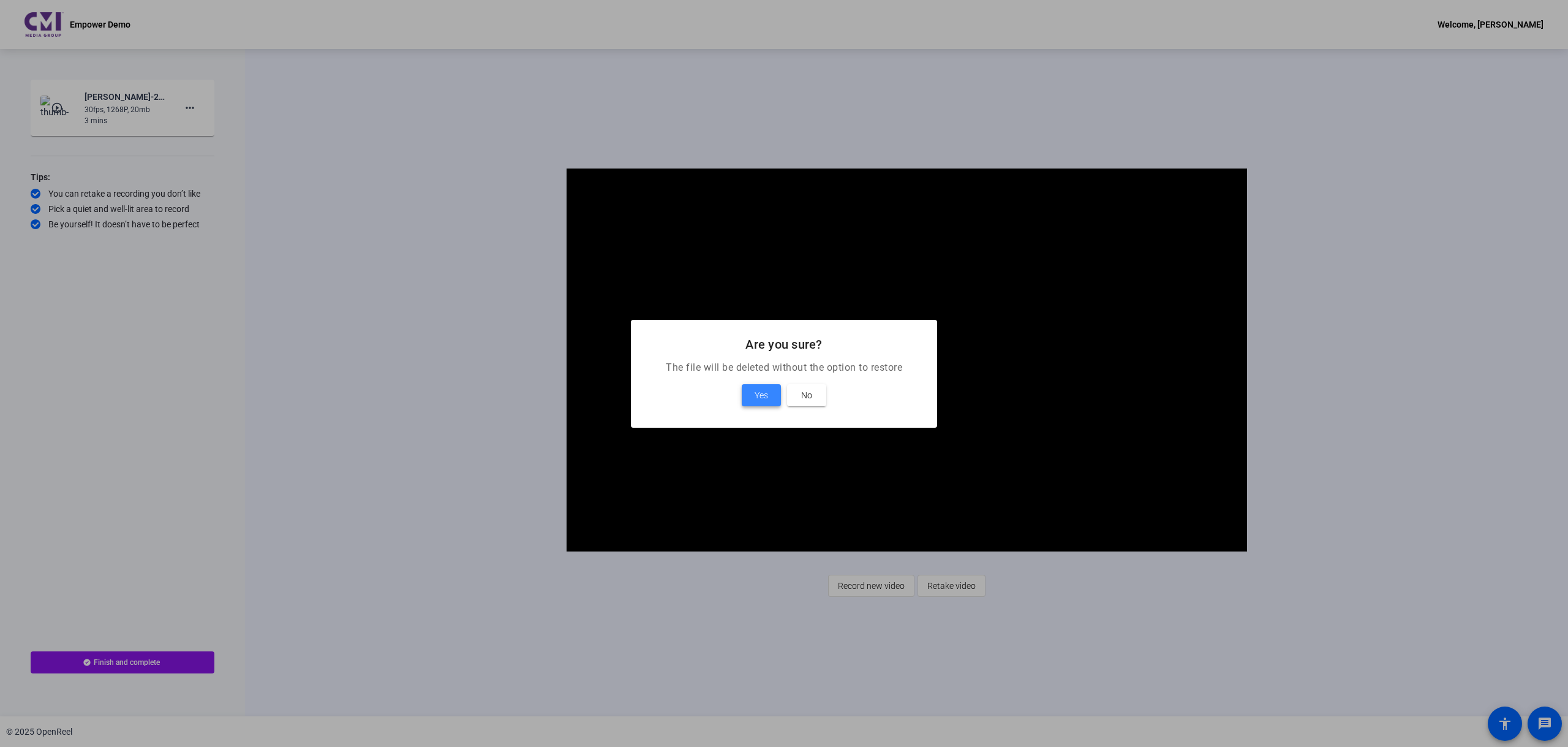
click at [758, 392] on span "Yes" at bounding box center [761, 395] width 13 height 15
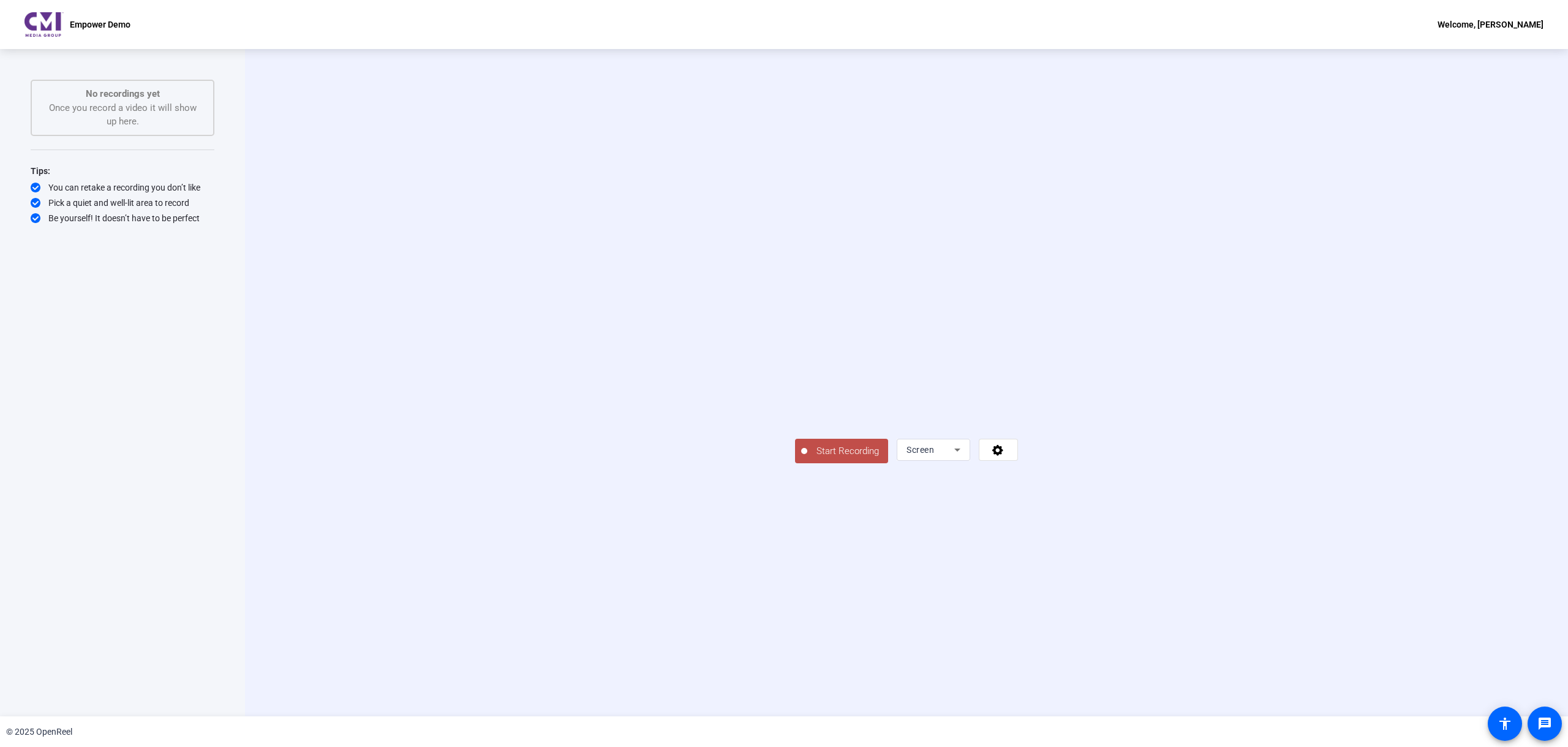
click at [807, 458] on span "Start Recording" at bounding box center [847, 451] width 81 height 14
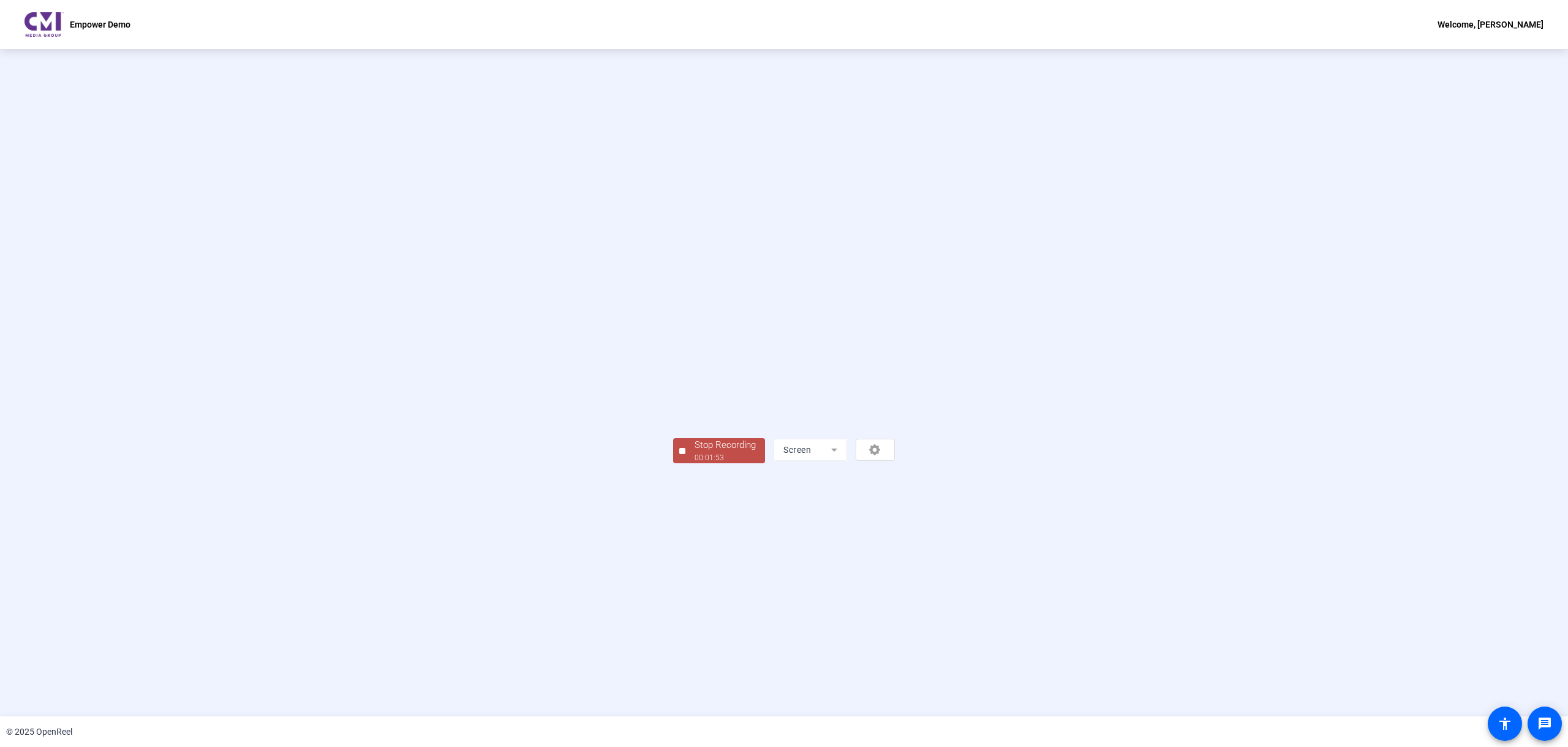
click at [694, 452] on div "Stop Recording" at bounding box center [725, 445] width 62 height 14
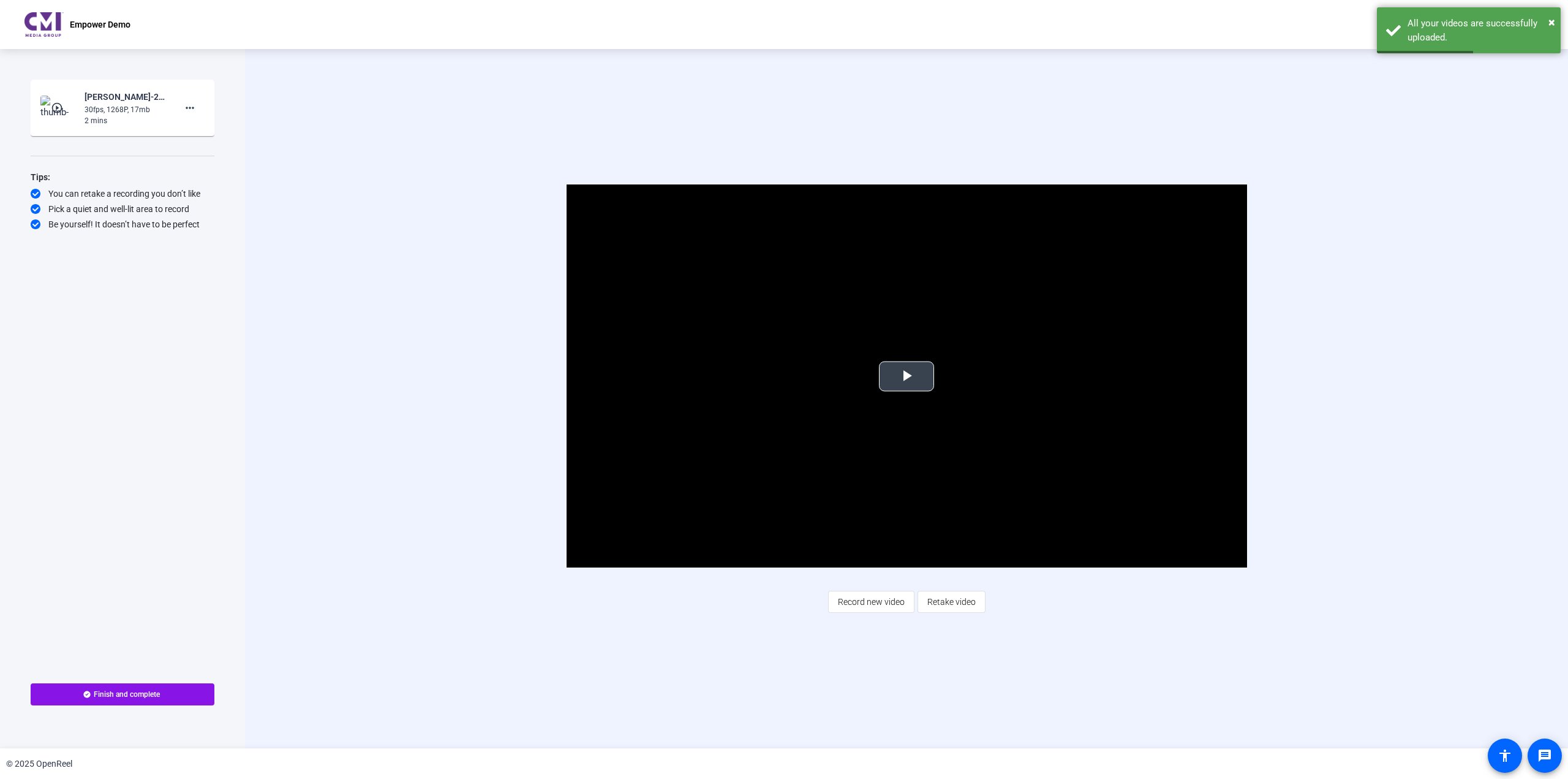
click at [907, 376] on span "Video Player" at bounding box center [907, 376] width 0 height 0
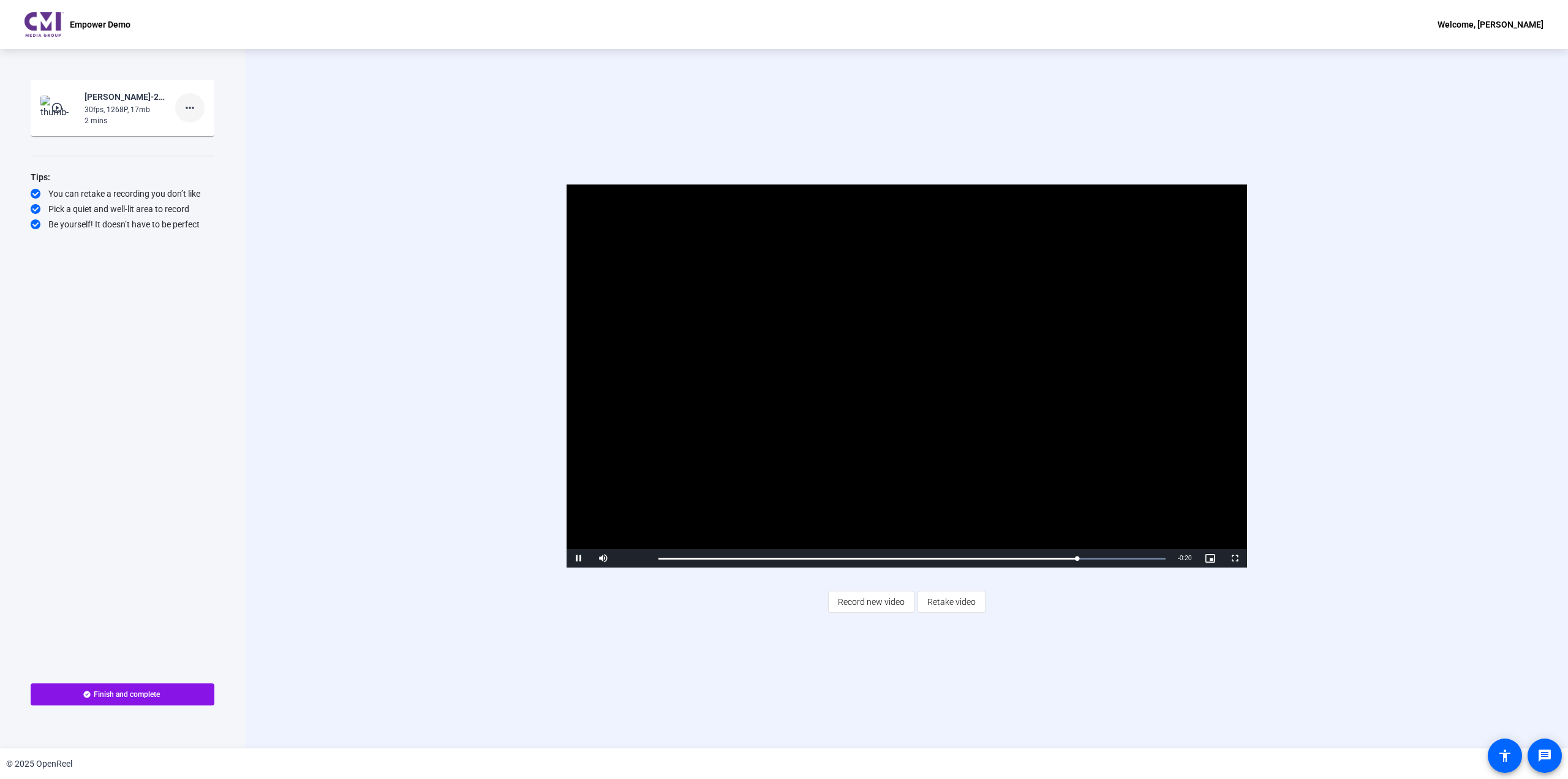
click at [194, 103] on mat-icon "more_horiz" at bounding box center [190, 108] width 15 height 15
click at [202, 132] on span "Delete clip" at bounding box center [209, 134] width 49 height 15
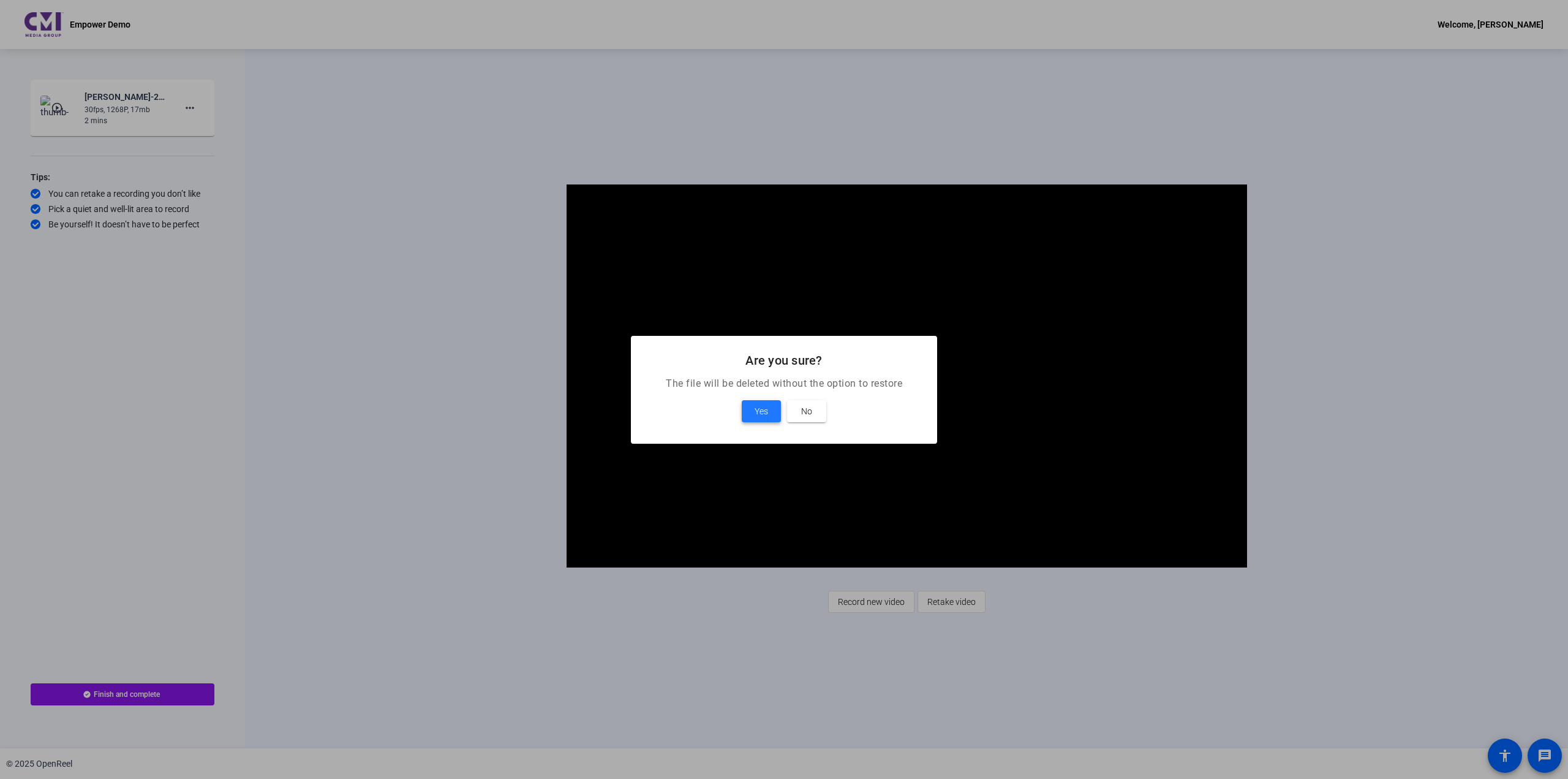
click at [762, 413] on span "Yes" at bounding box center [761, 411] width 13 height 15
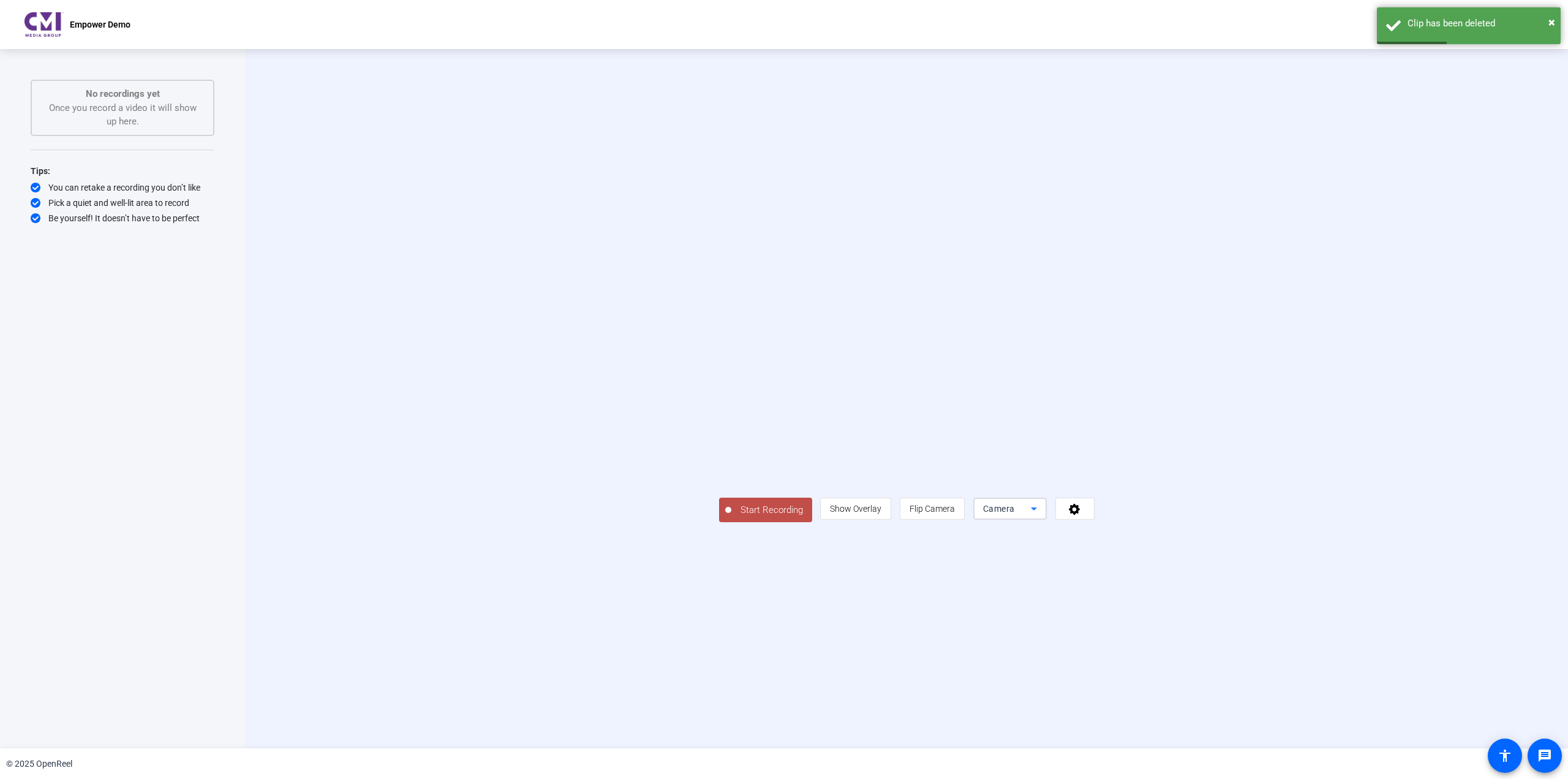
click at [1015, 514] on span "Camera" at bounding box center [999, 508] width 32 height 9
click at [1168, 642] on mat-option "Screen" at bounding box center [1162, 642] width 74 height 25
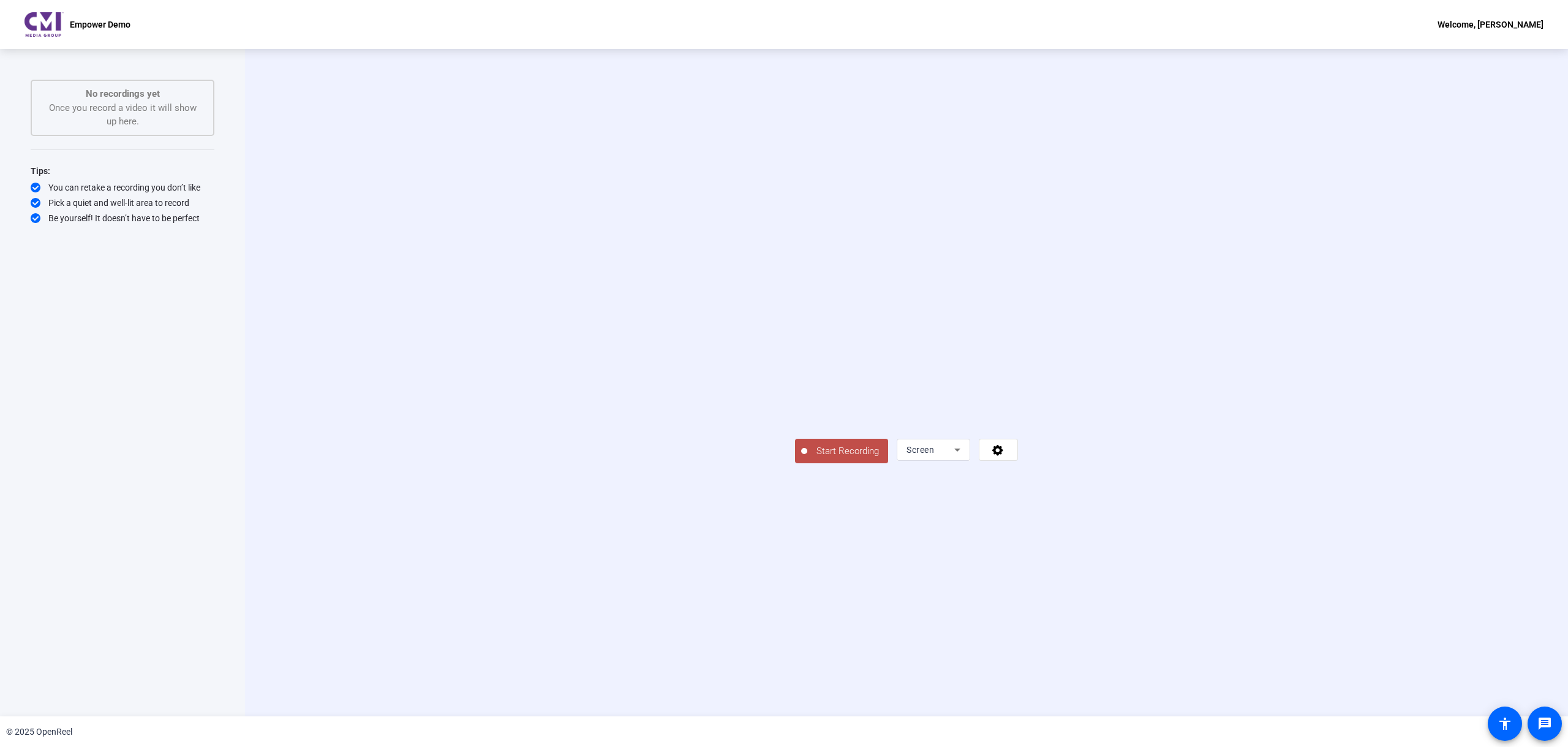
click at [970, 461] on div "Screen" at bounding box center [933, 449] width 74 height 22
click at [1194, 576] on div at bounding box center [784, 374] width 1568 height 747
click at [1018, 465] on span at bounding box center [999, 449] width 38 height 29
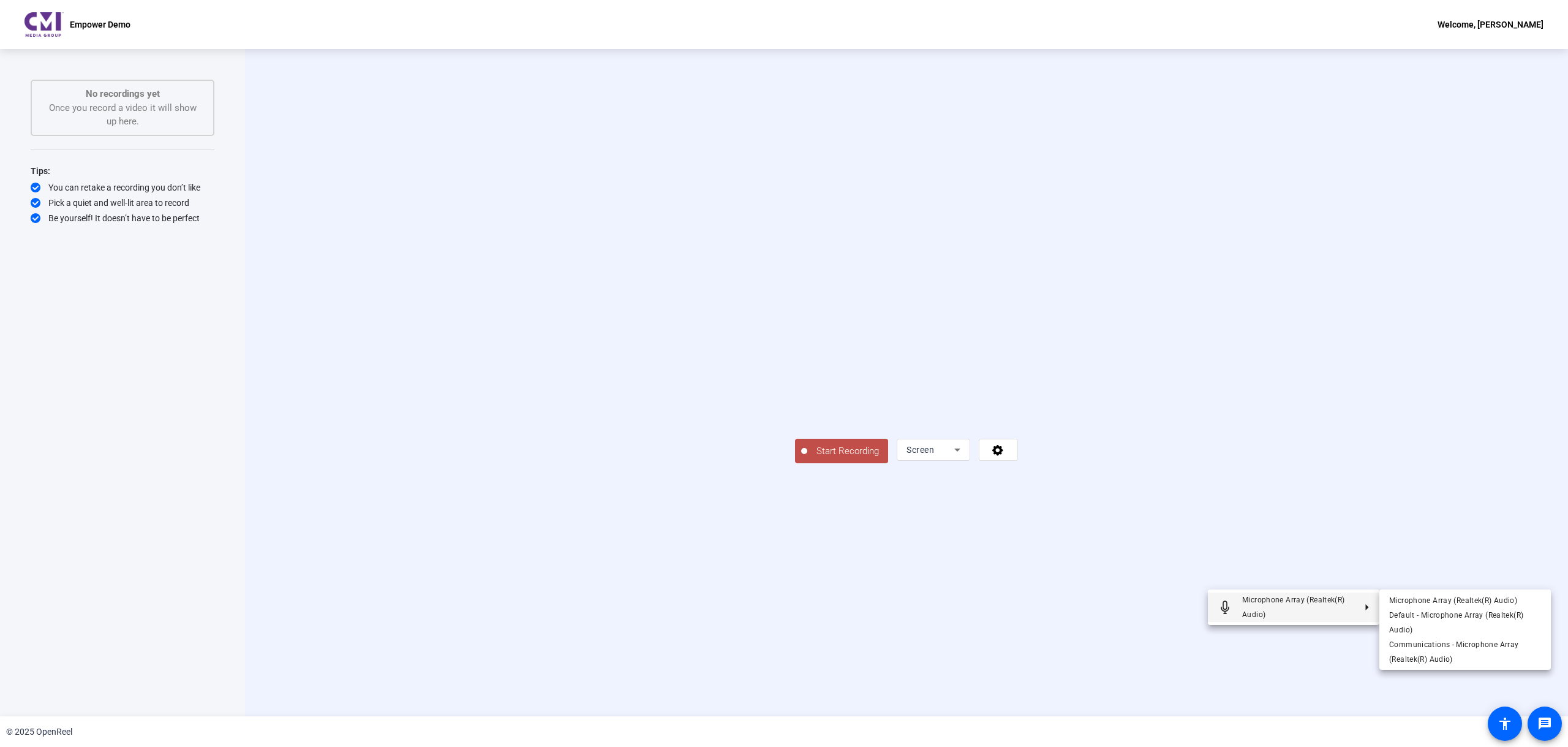
click at [1227, 604] on icon "Microphone" at bounding box center [1225, 608] width 15 height 15
click at [1394, 418] on div at bounding box center [784, 374] width 1568 height 747
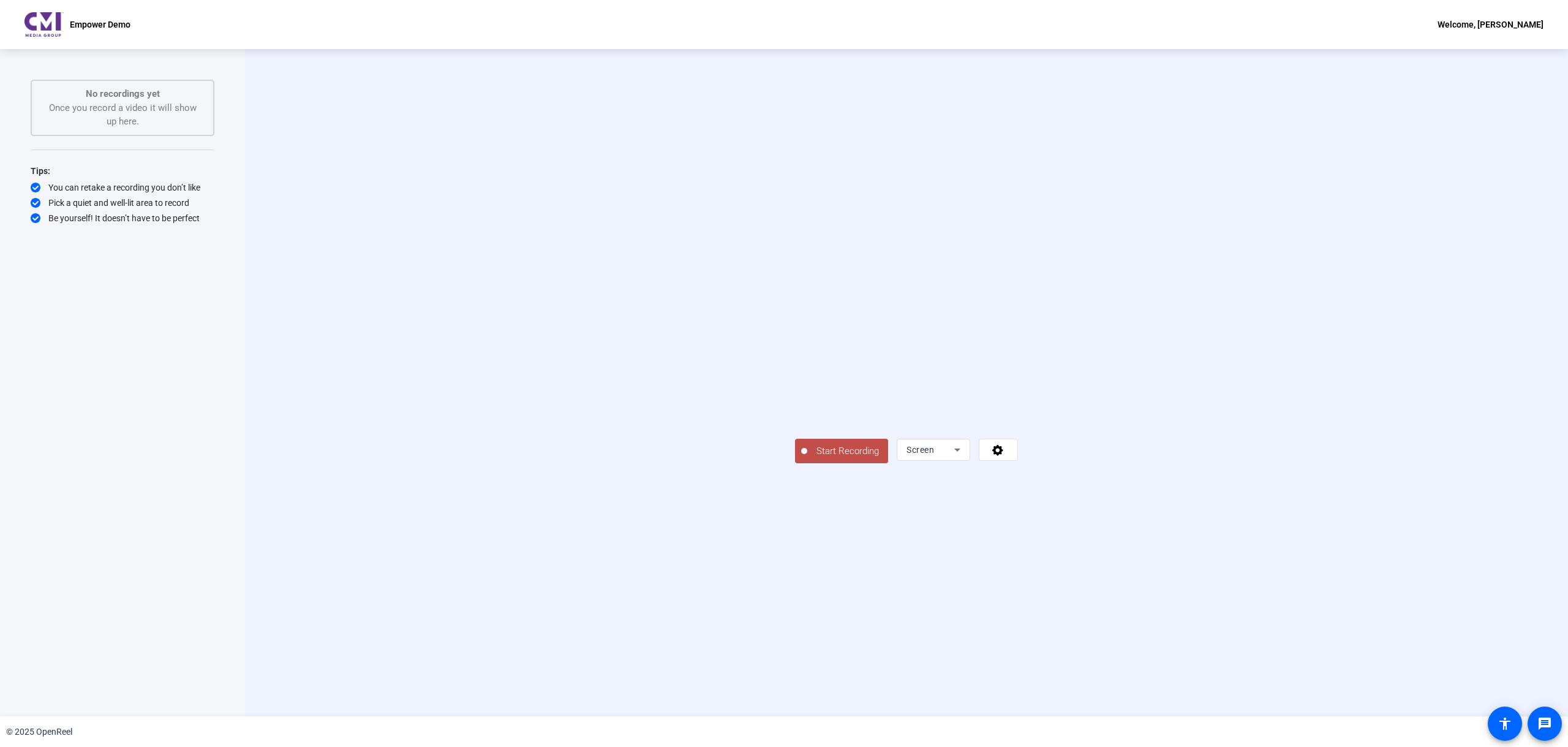
click at [807, 458] on span "Start Recording" at bounding box center [847, 451] width 81 height 14
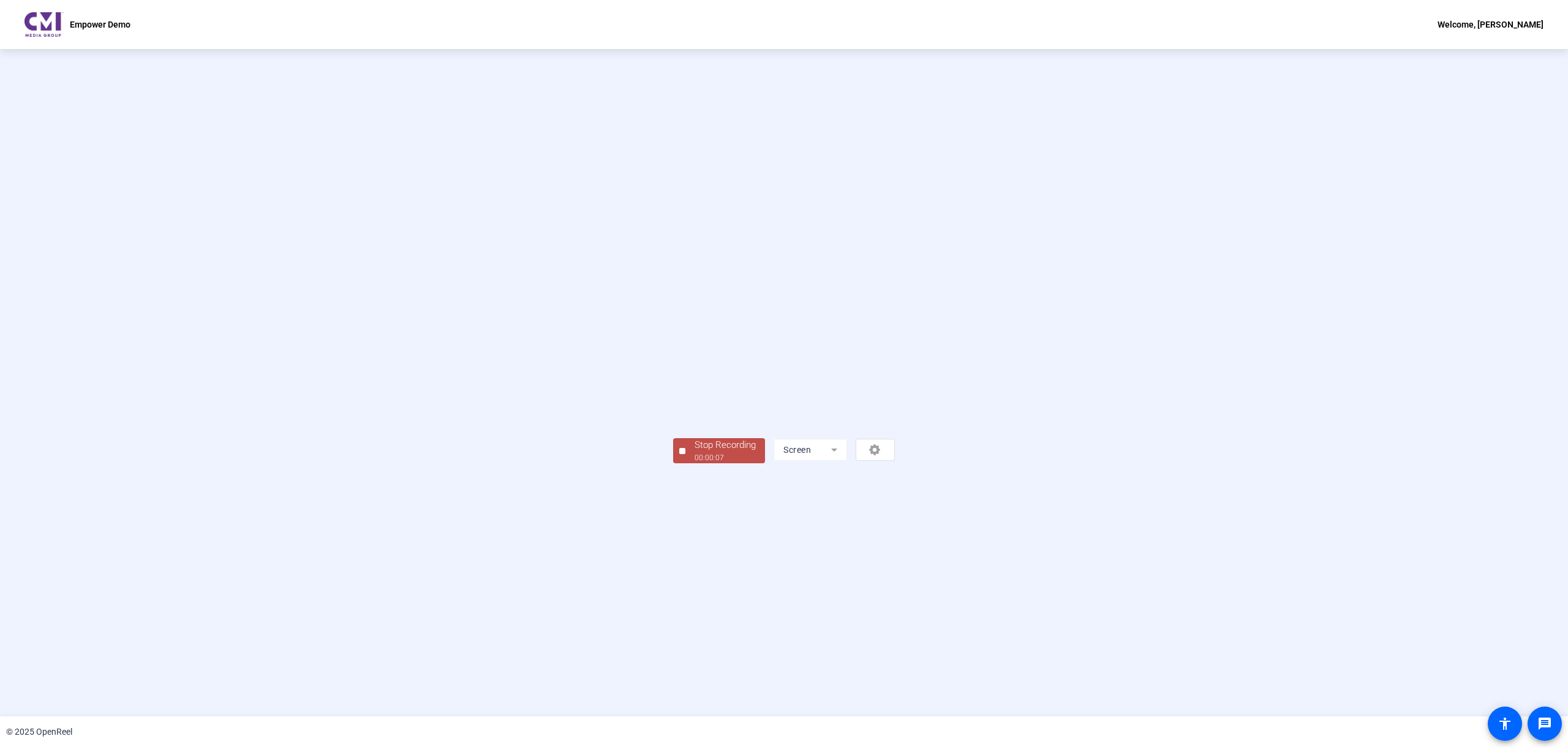
click at [694, 464] on div "00:00:07" at bounding box center [725, 458] width 62 height 11
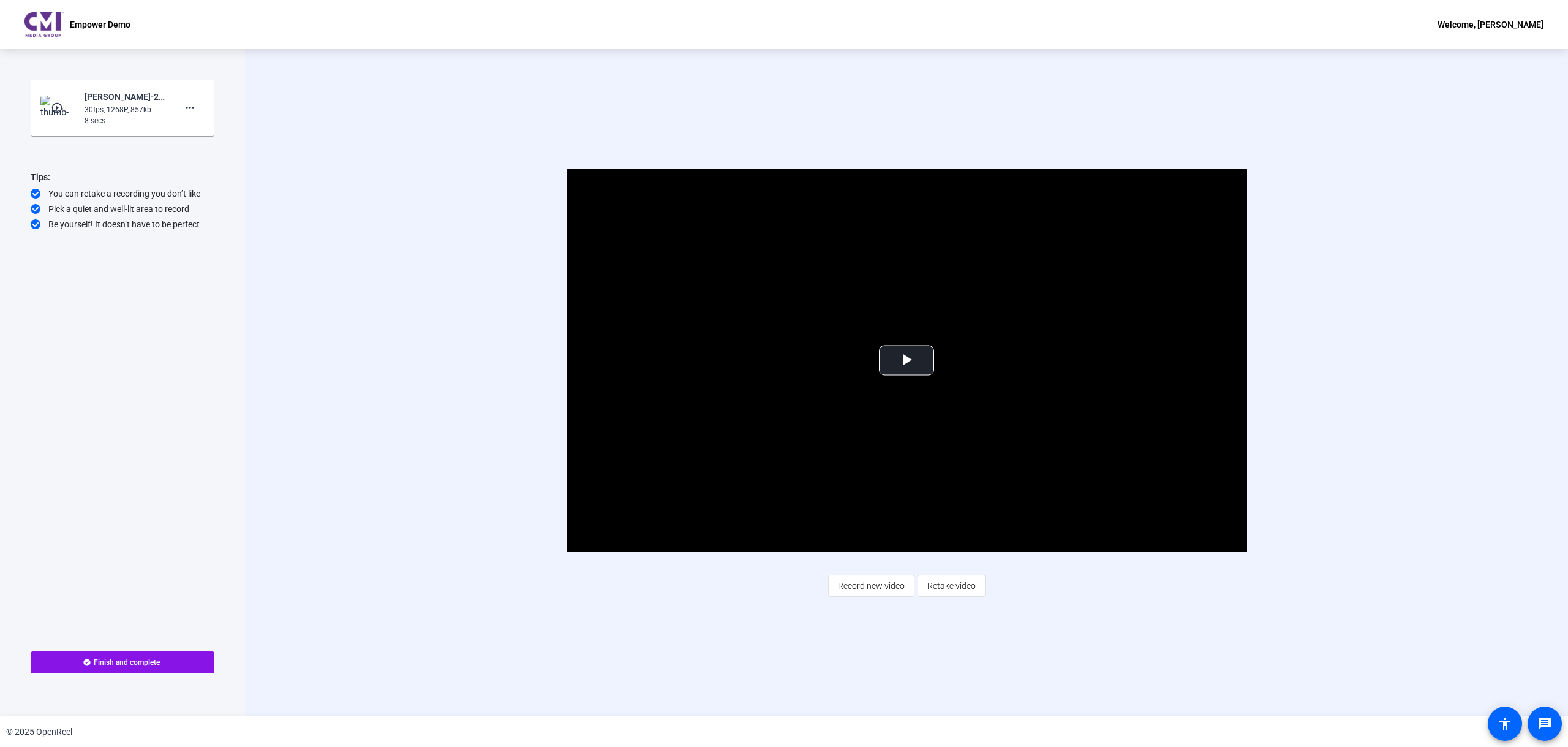
drag, startPoint x: 941, startPoint y: 587, endPoint x: 943, endPoint y: 603, distance: 16.1
click at [941, 587] on span "Retake video" at bounding box center [951, 586] width 48 height 24
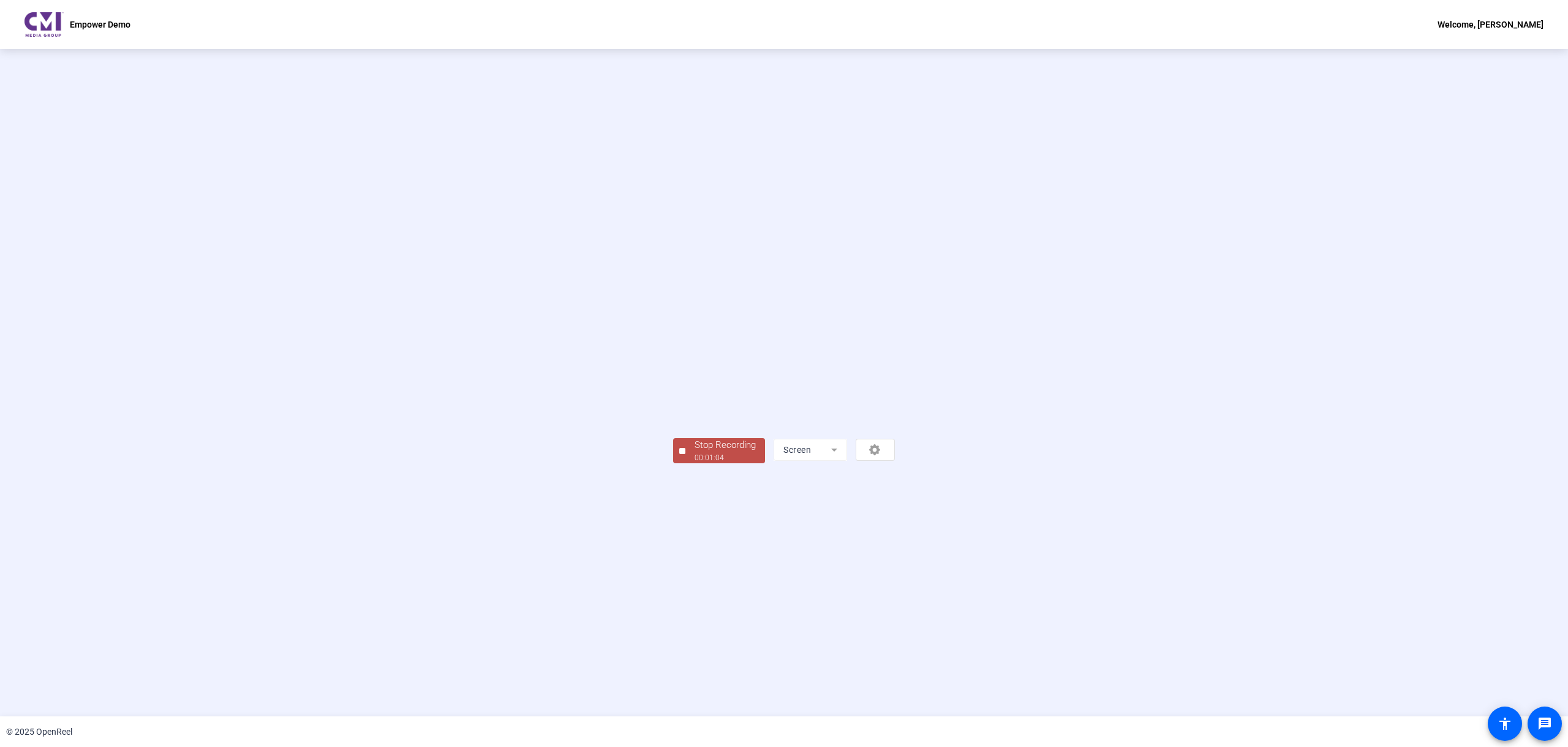
click at [694, 452] on div "Stop Recording" at bounding box center [725, 445] width 62 height 14
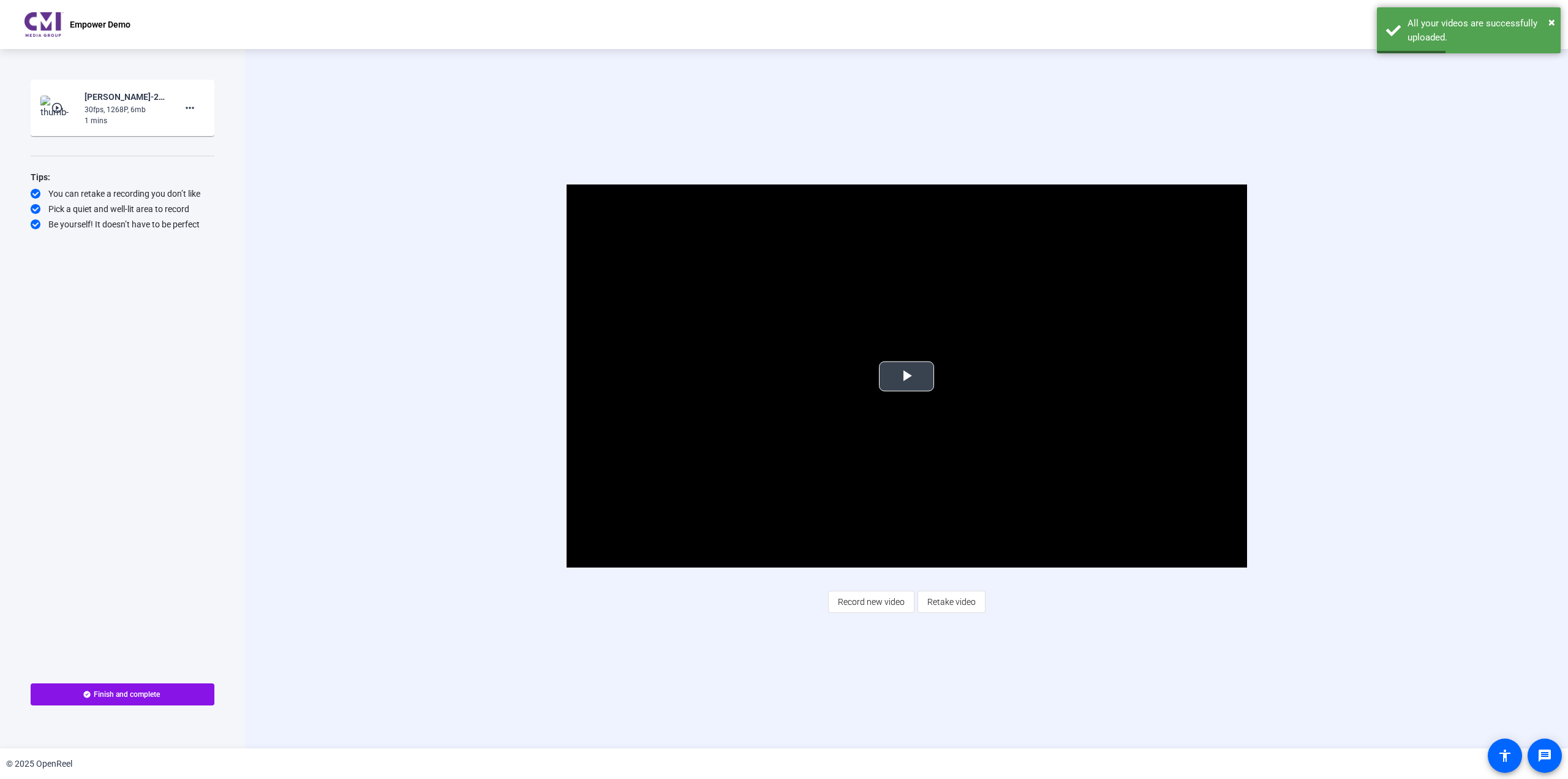
click at [907, 376] on span "Video Player" at bounding box center [907, 376] width 0 height 0
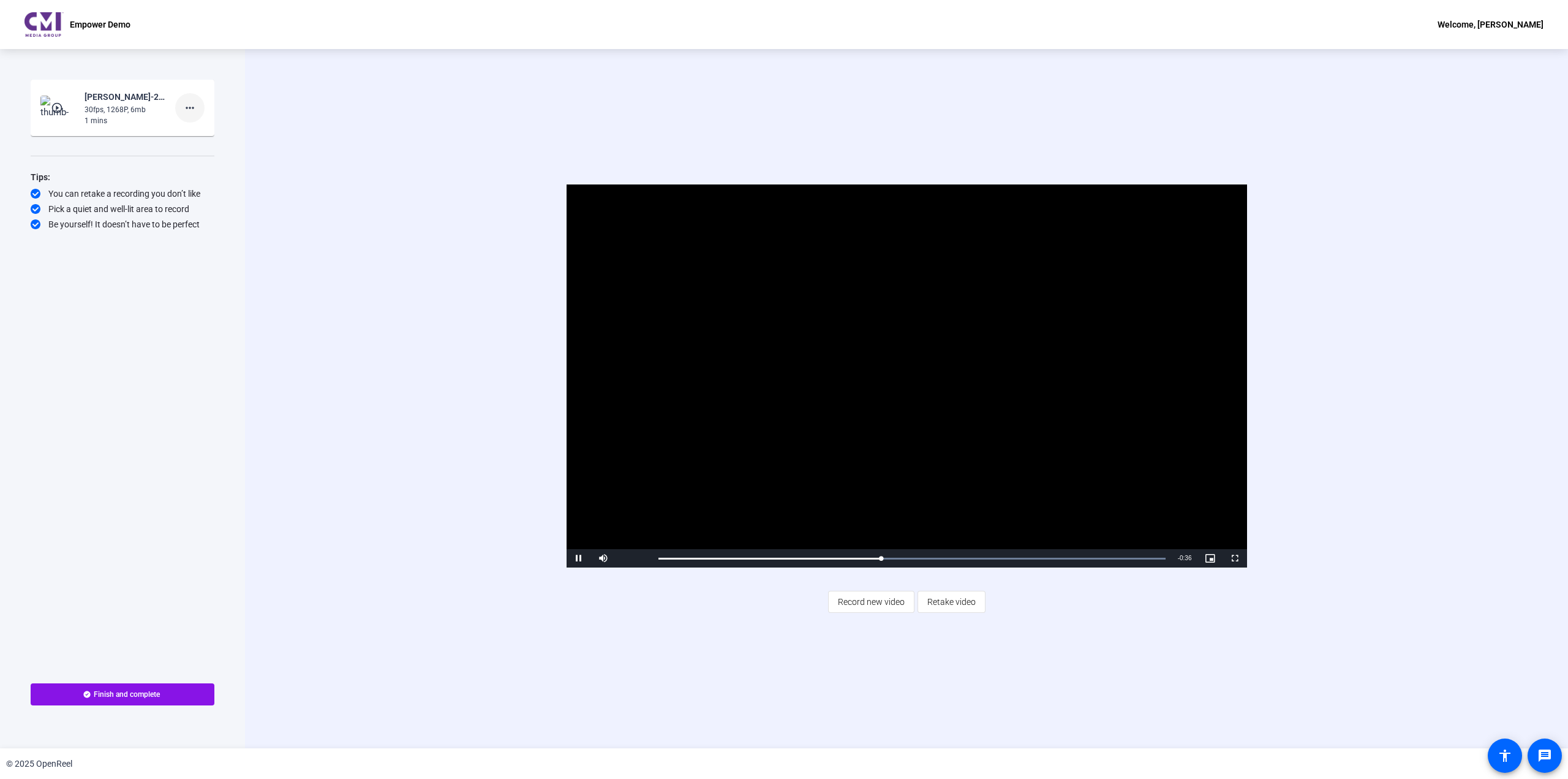
click at [198, 107] on span at bounding box center [189, 107] width 29 height 29
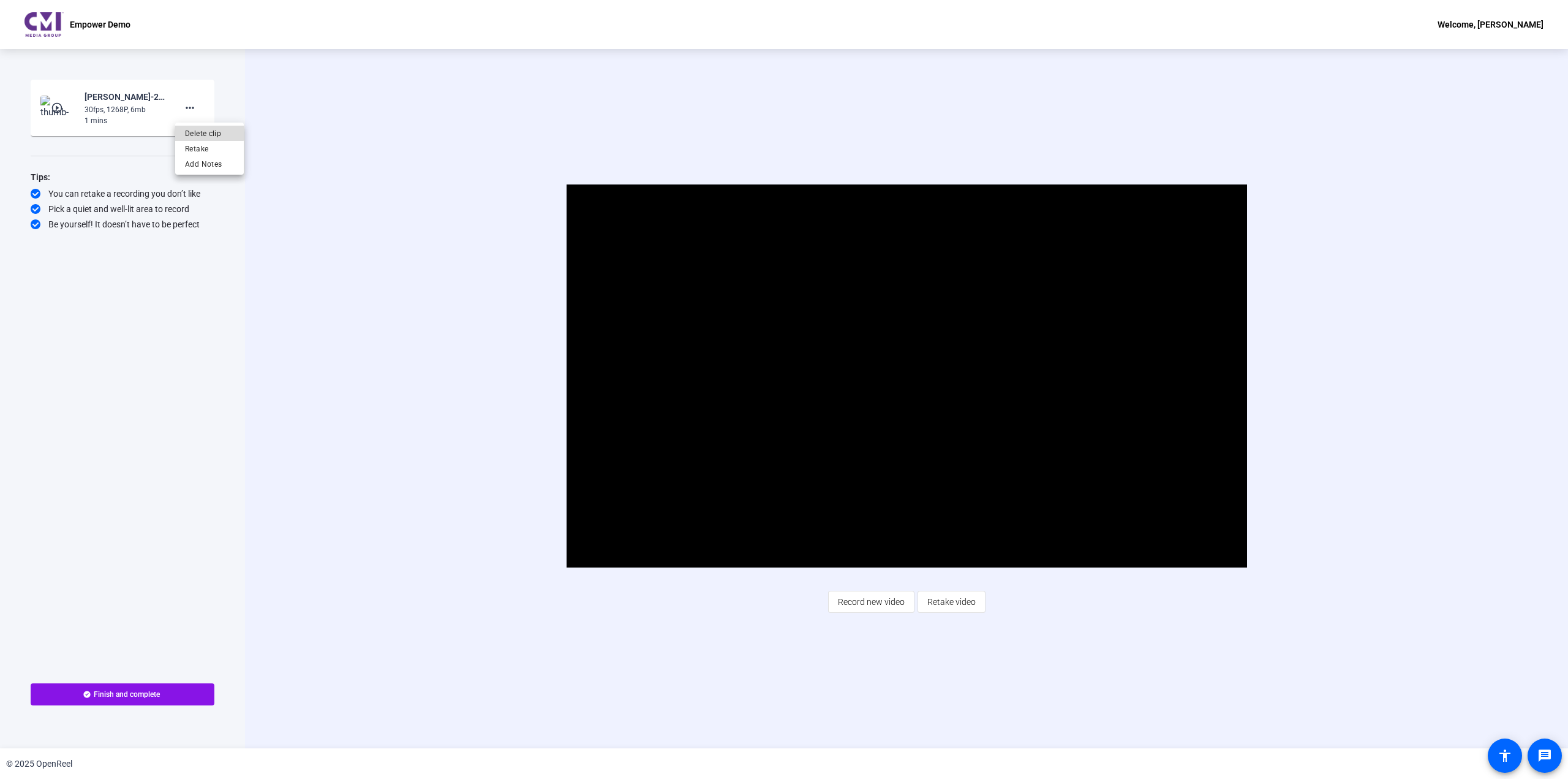
click at [196, 133] on span "Delete clip" at bounding box center [209, 134] width 49 height 15
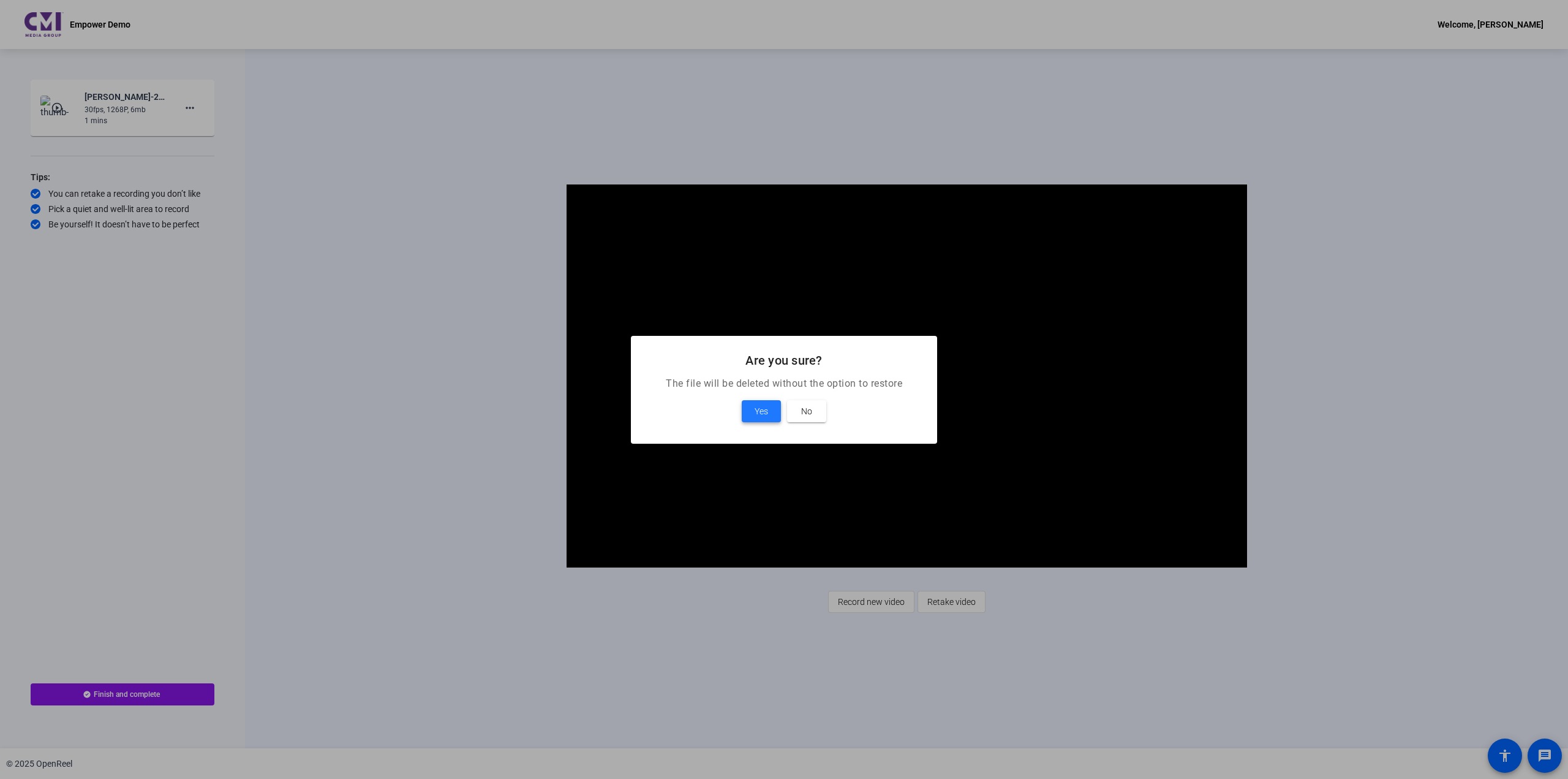
click at [766, 415] on span "Yes" at bounding box center [761, 411] width 13 height 15
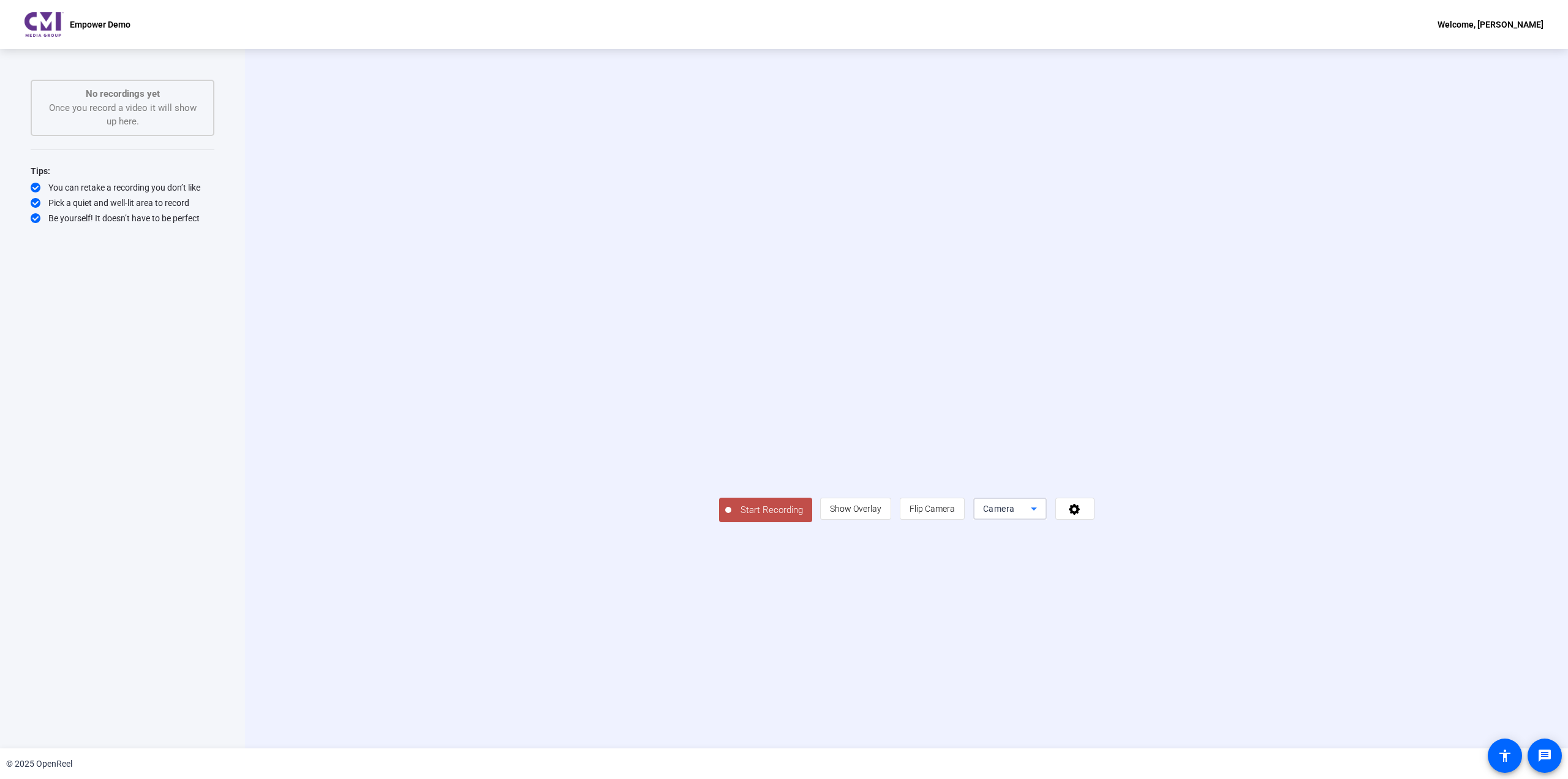
click at [1031, 516] on div "Camera" at bounding box center [1006, 509] width 47 height 15
click at [1153, 634] on mat-option "Screen" at bounding box center [1162, 642] width 74 height 25
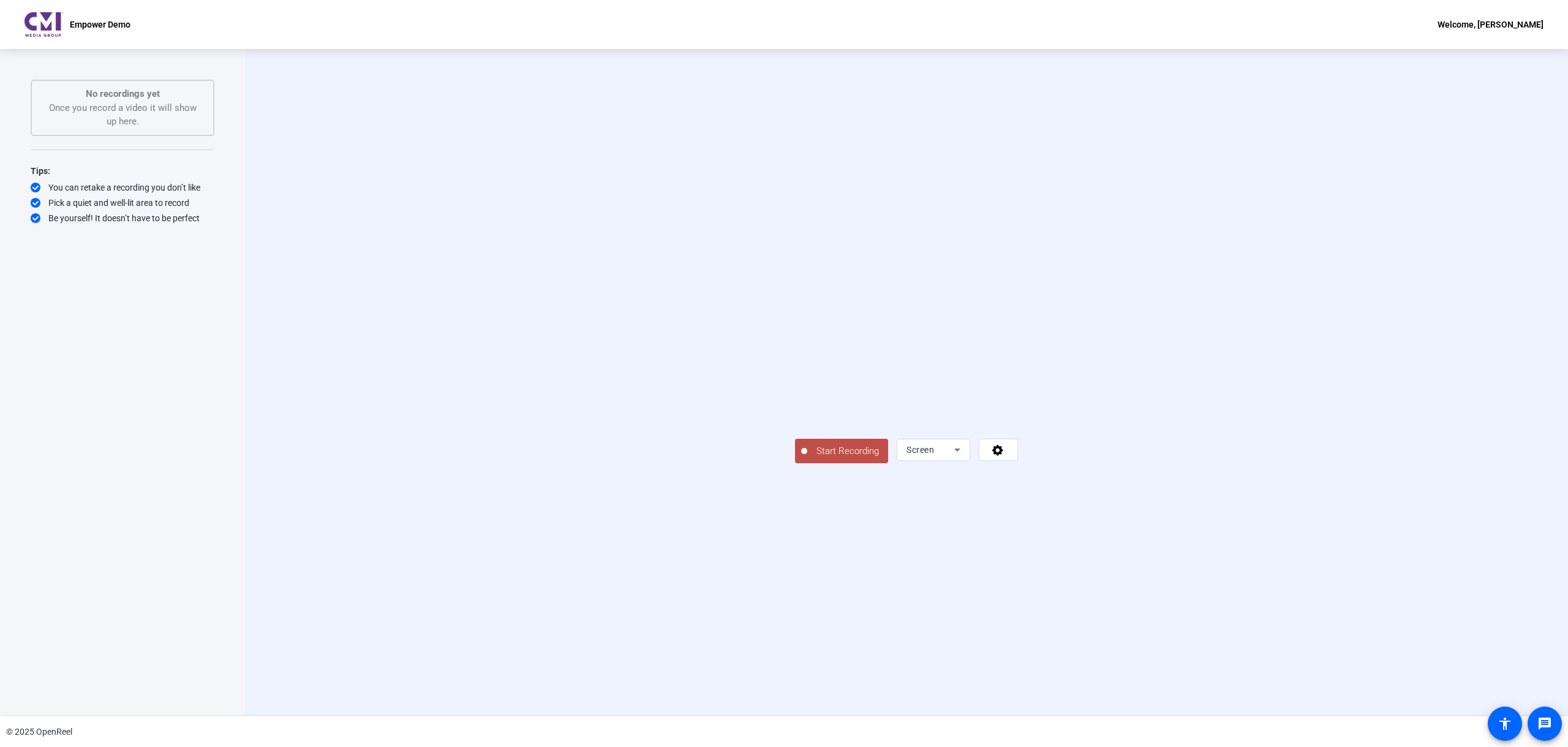
click at [807, 458] on span "Start Recording" at bounding box center [847, 451] width 81 height 14
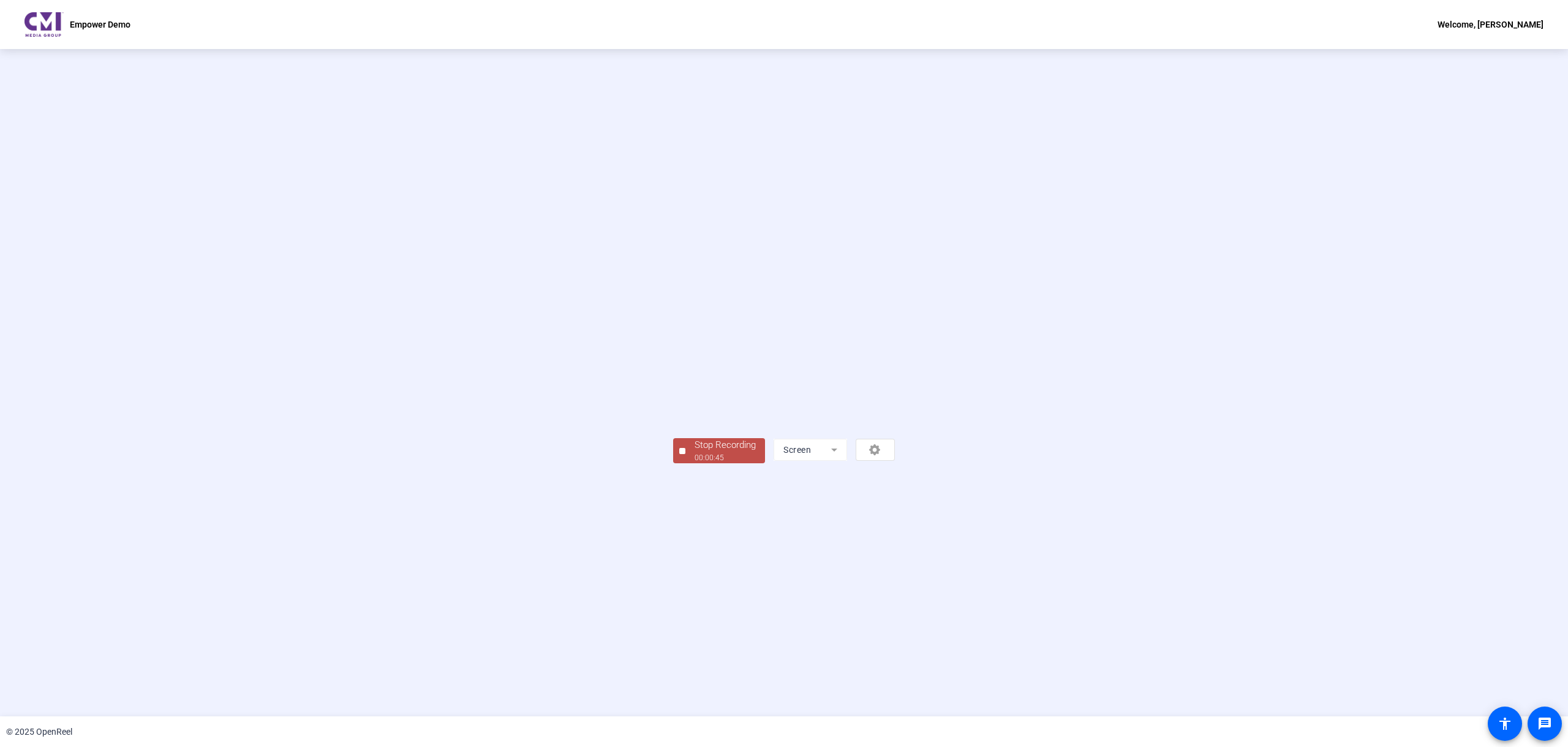
click at [694, 464] on div "00:00:45" at bounding box center [725, 458] width 62 height 11
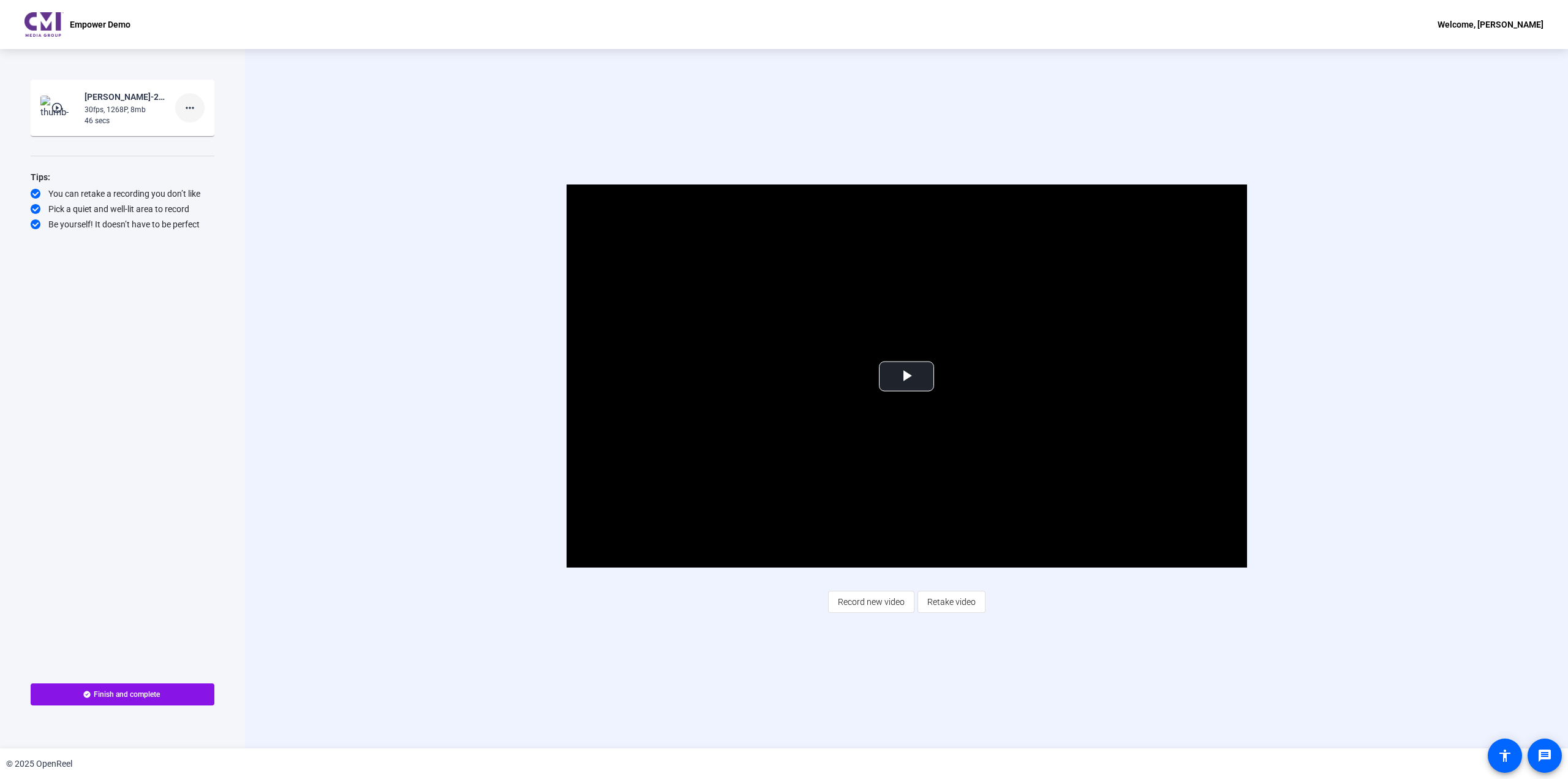
click at [186, 97] on span at bounding box center [189, 107] width 29 height 29
click at [202, 131] on span "Delete clip" at bounding box center [209, 134] width 49 height 15
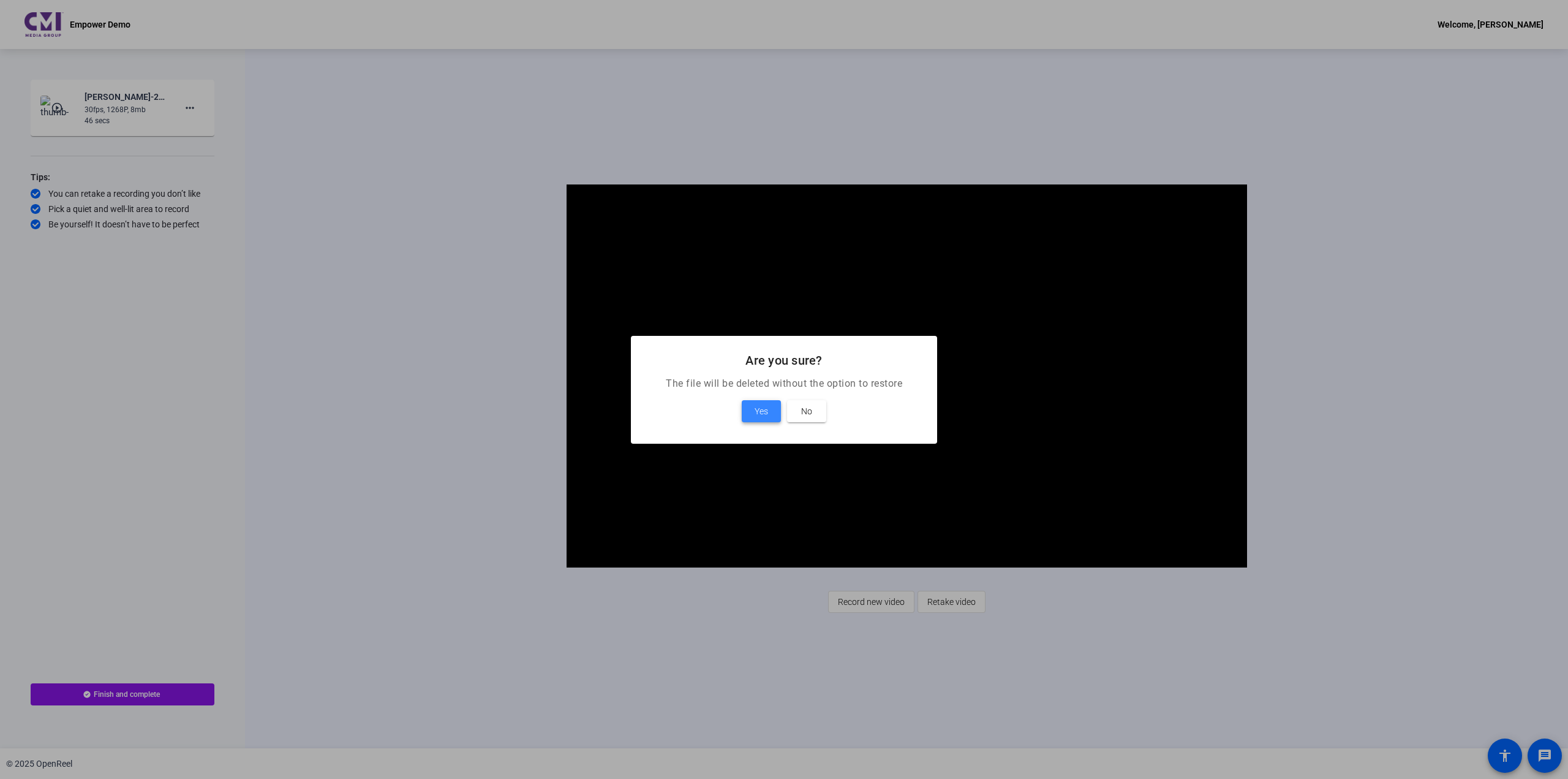
drag, startPoint x: 760, startPoint y: 407, endPoint x: 93, endPoint y: 411, distance: 667.0
click at [760, 407] on span "Yes" at bounding box center [761, 411] width 13 height 15
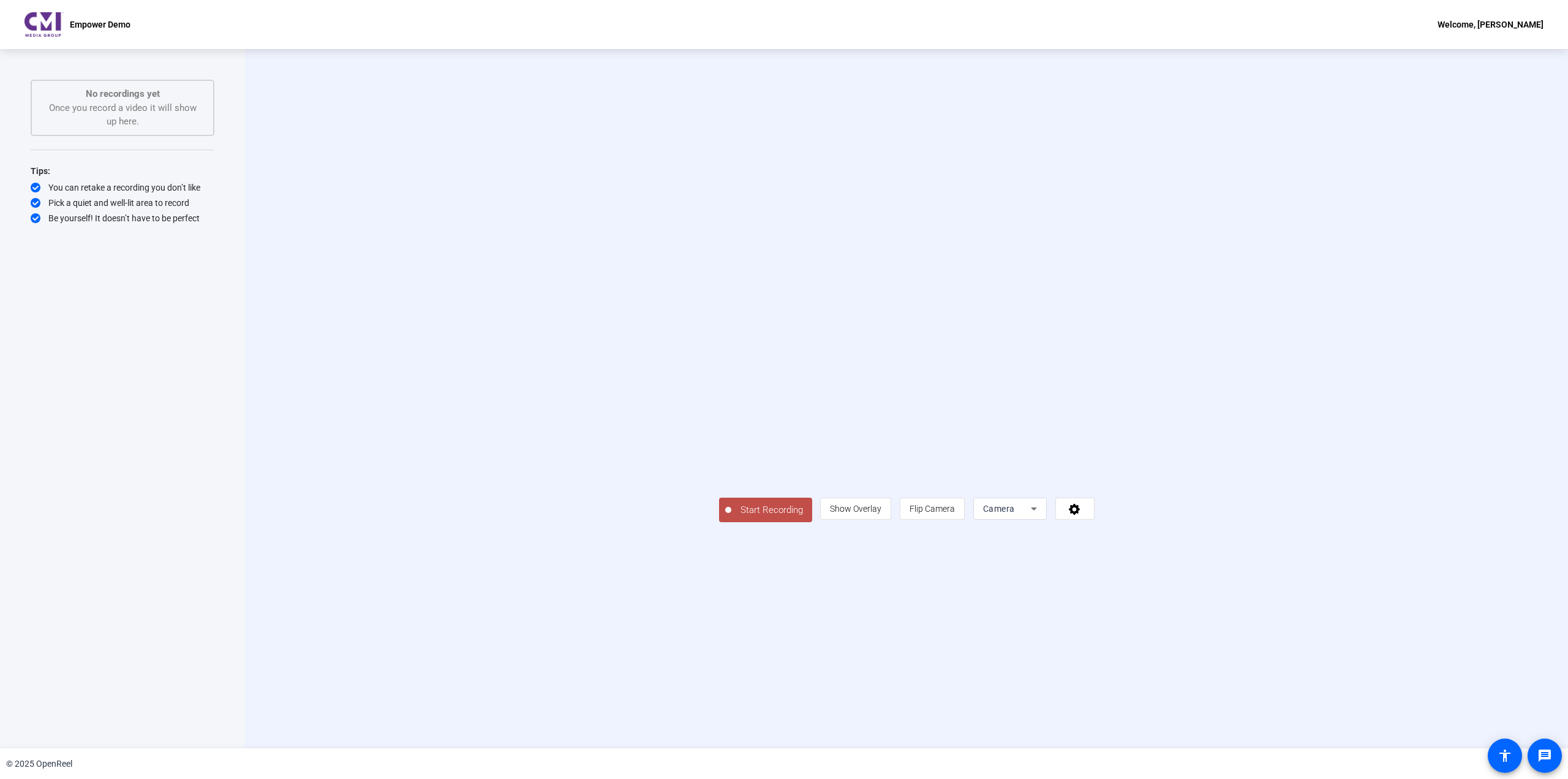
click at [731, 517] on span "Start Recording" at bounding box center [771, 510] width 81 height 14
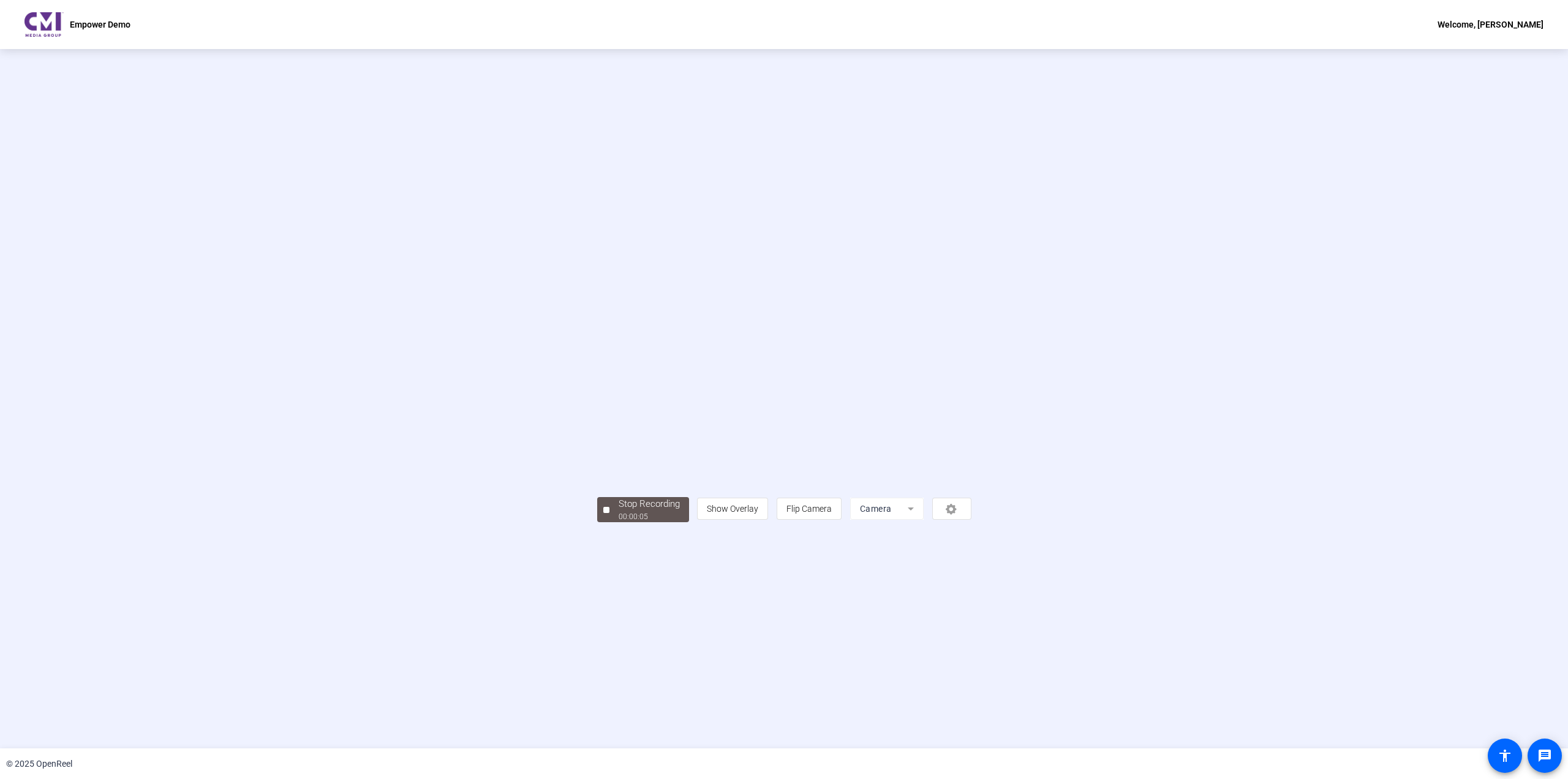
click at [131, 436] on div "Stop Recording 00:00:05 person Show Overlay flip Flip Camera Camera" at bounding box center [784, 398] width 1333 height 246
click at [597, 522] on div "Stop Recording 00:00:06 person Show Overlay flip Flip Camera Camera" at bounding box center [784, 508] width 374 height 27
click at [619, 511] on div "Stop Recording" at bounding box center [649, 503] width 62 height 14
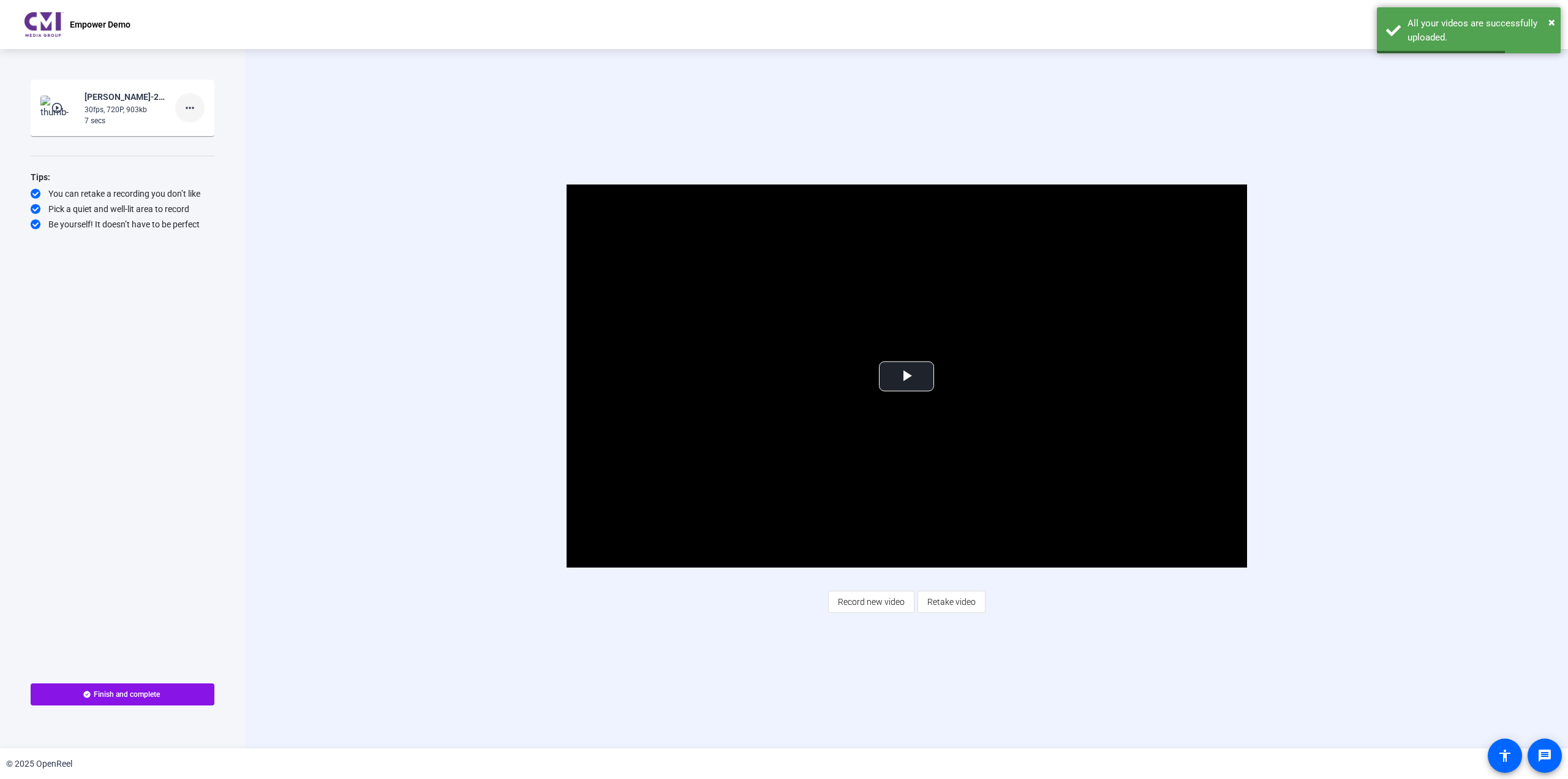
click at [185, 105] on mat-icon "more_horiz" at bounding box center [190, 108] width 15 height 15
click at [200, 136] on span "Delete clip" at bounding box center [209, 134] width 49 height 15
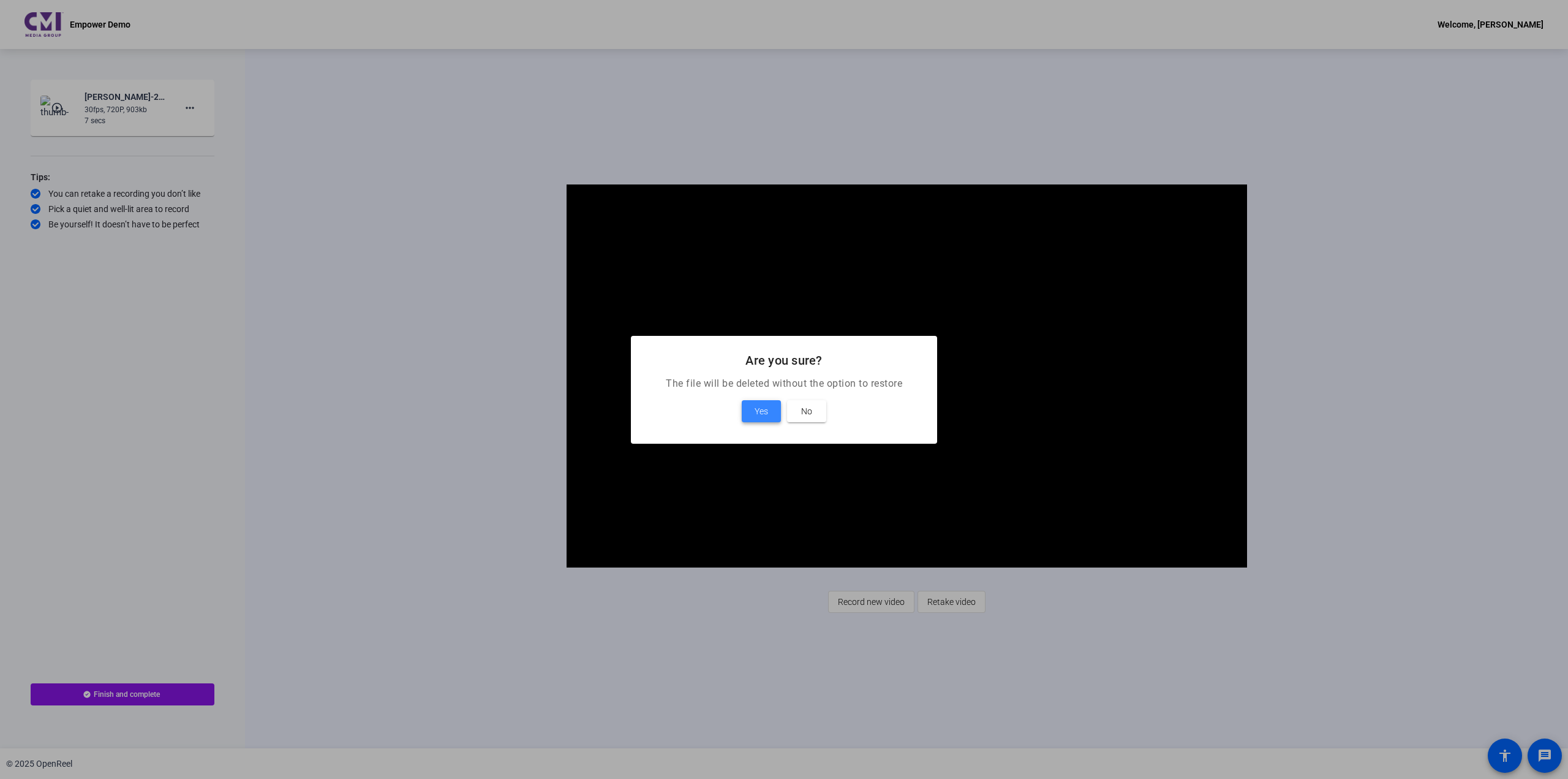
click at [767, 412] on span "Yes" at bounding box center [761, 411] width 13 height 15
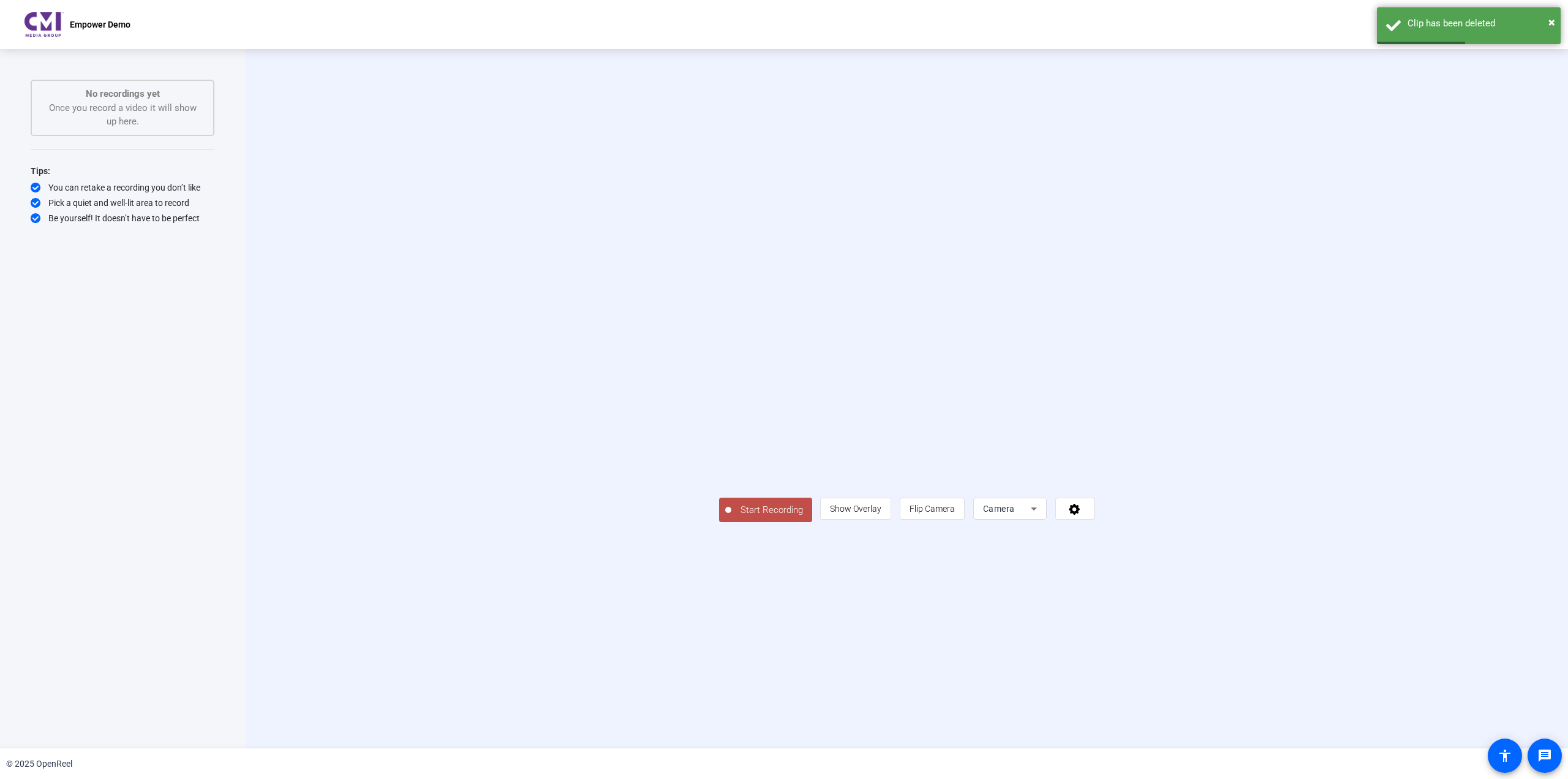
click at [1015, 514] on span "Camera" at bounding box center [999, 508] width 32 height 9
click at [1157, 644] on mat-option "Screen" at bounding box center [1162, 642] width 74 height 25
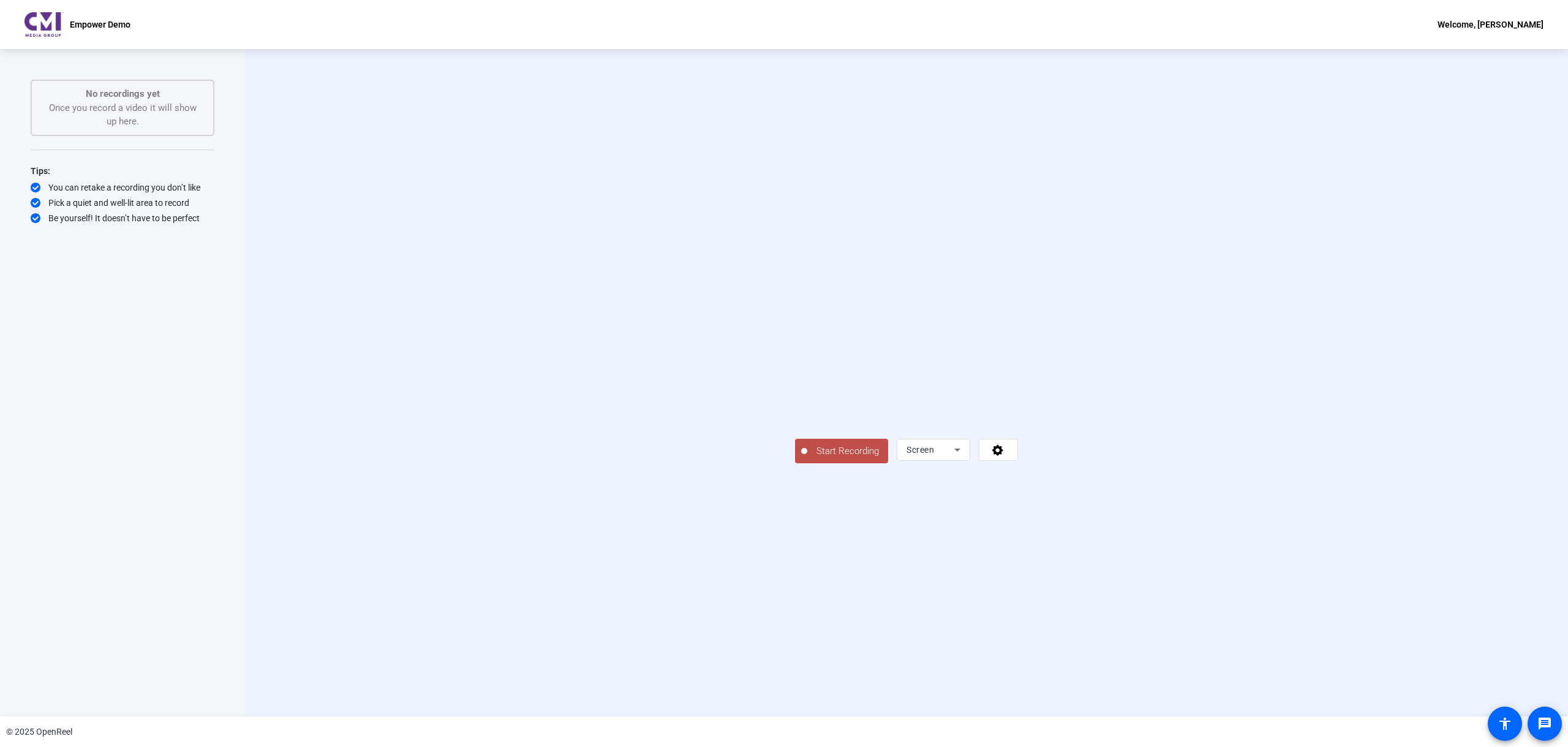
click at [795, 464] on button "Start Recording" at bounding box center [841, 451] width 93 height 25
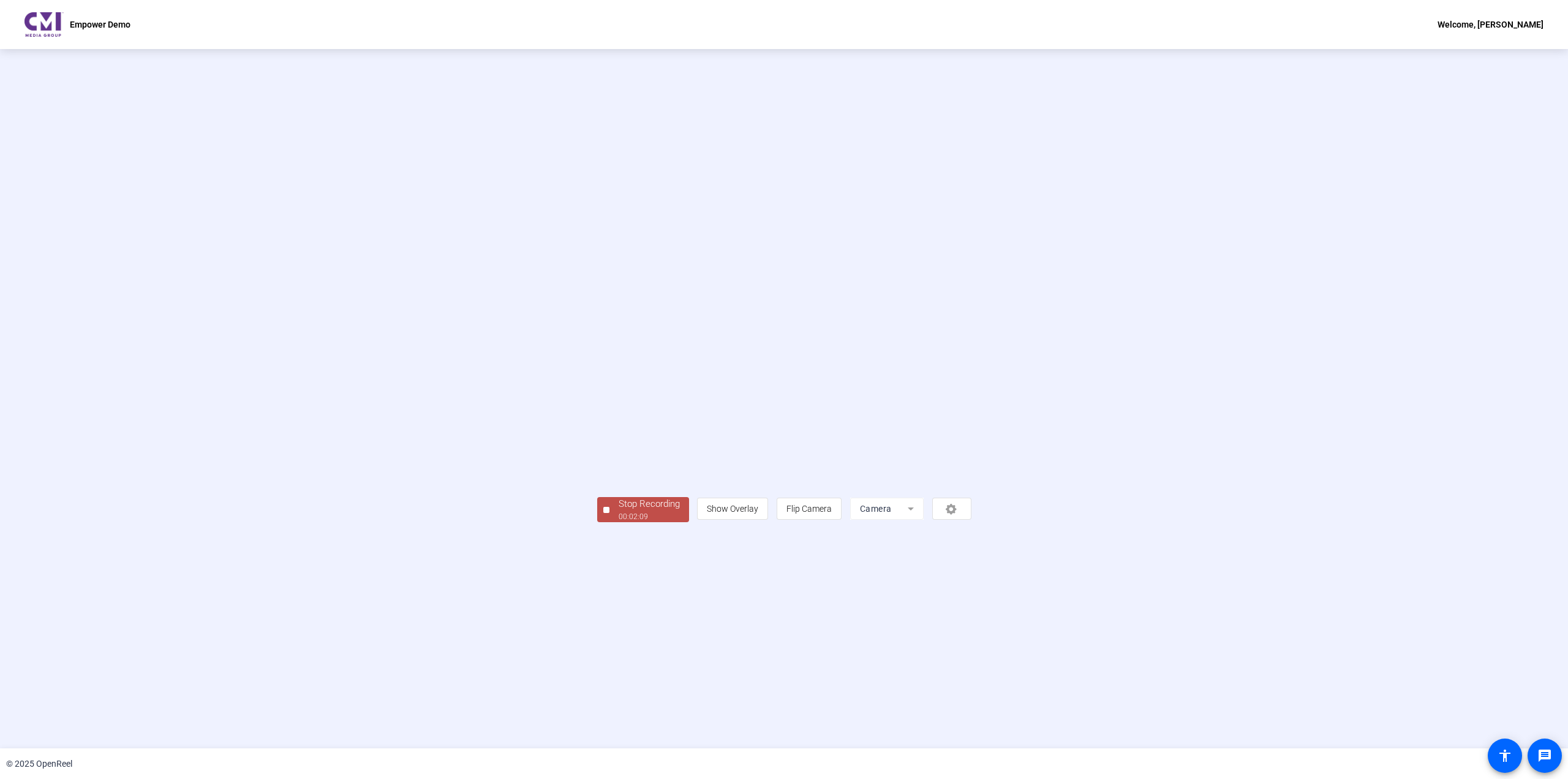
click at [619, 522] on div "00:02:09" at bounding box center [649, 516] width 62 height 11
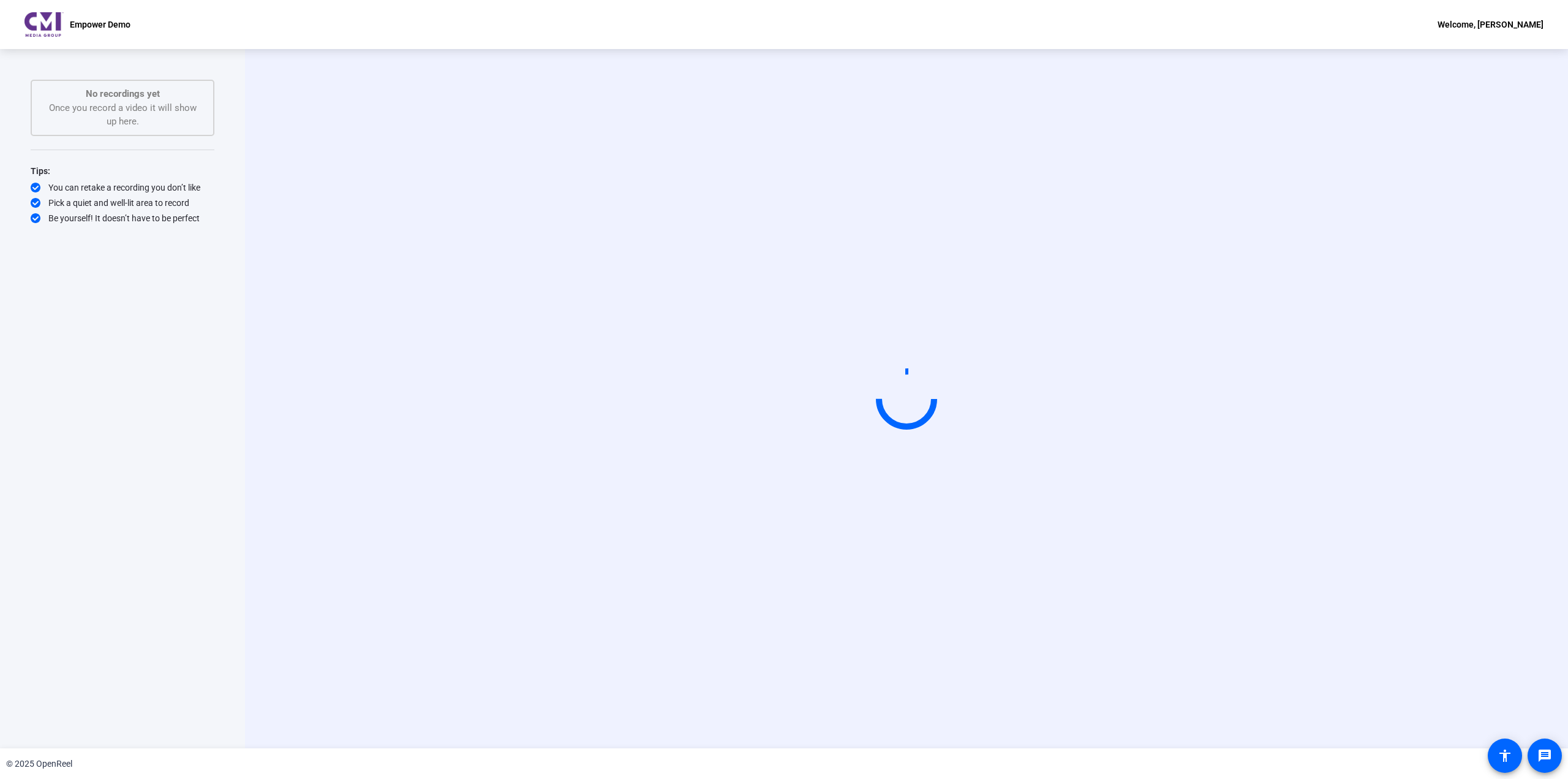
click at [1290, 450] on div "Start Recording person Show Overlay flip Flip Camera Camera" at bounding box center [906, 398] width 1125 height 103
click at [999, 426] on video at bounding box center [907, 398] width 184 height 103
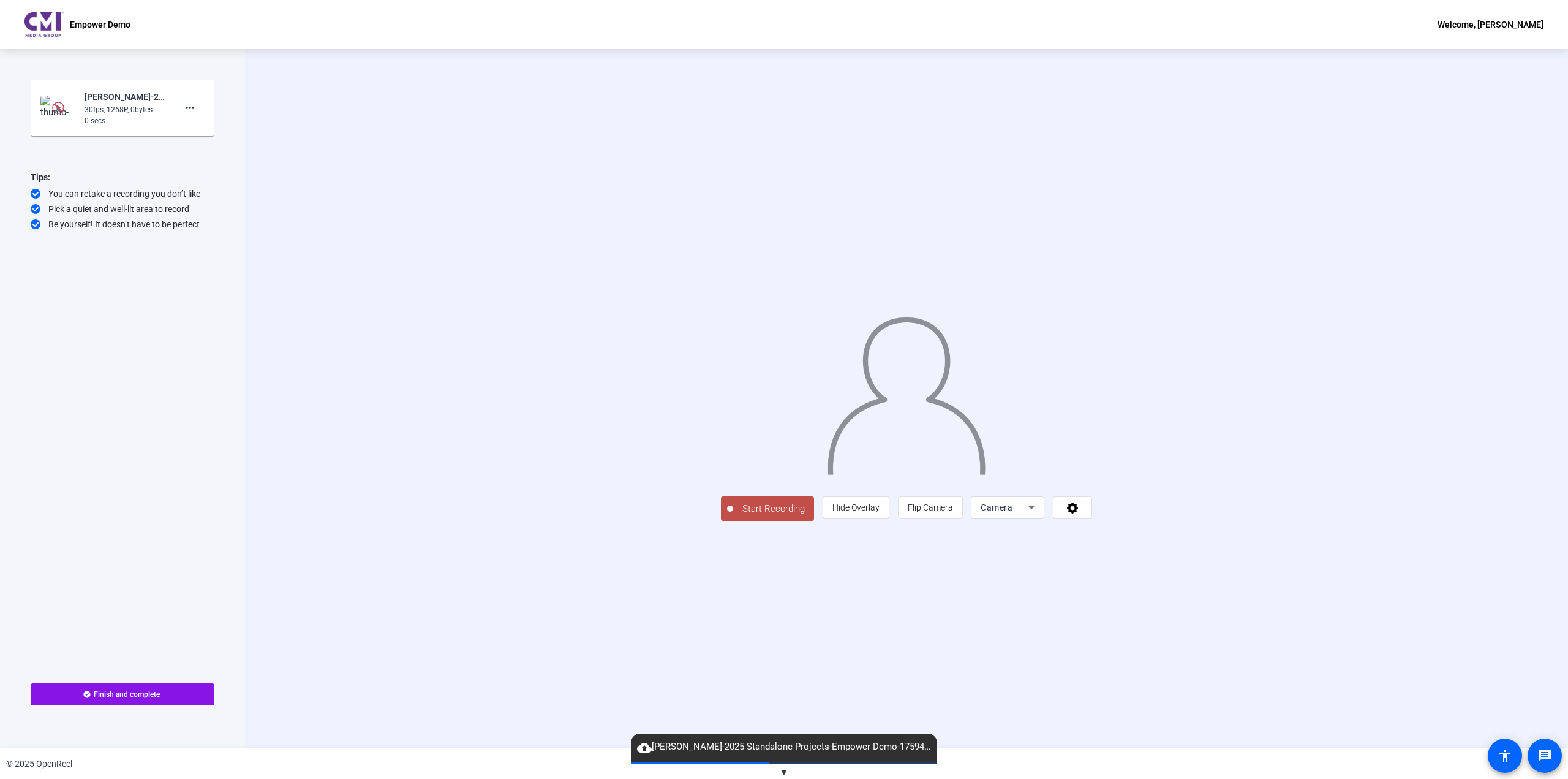
click at [129, 114] on div "30fps, 1268P, 0bytes" at bounding box center [125, 110] width 82 height 11
click at [69, 105] on img at bounding box center [59, 108] width 36 height 25
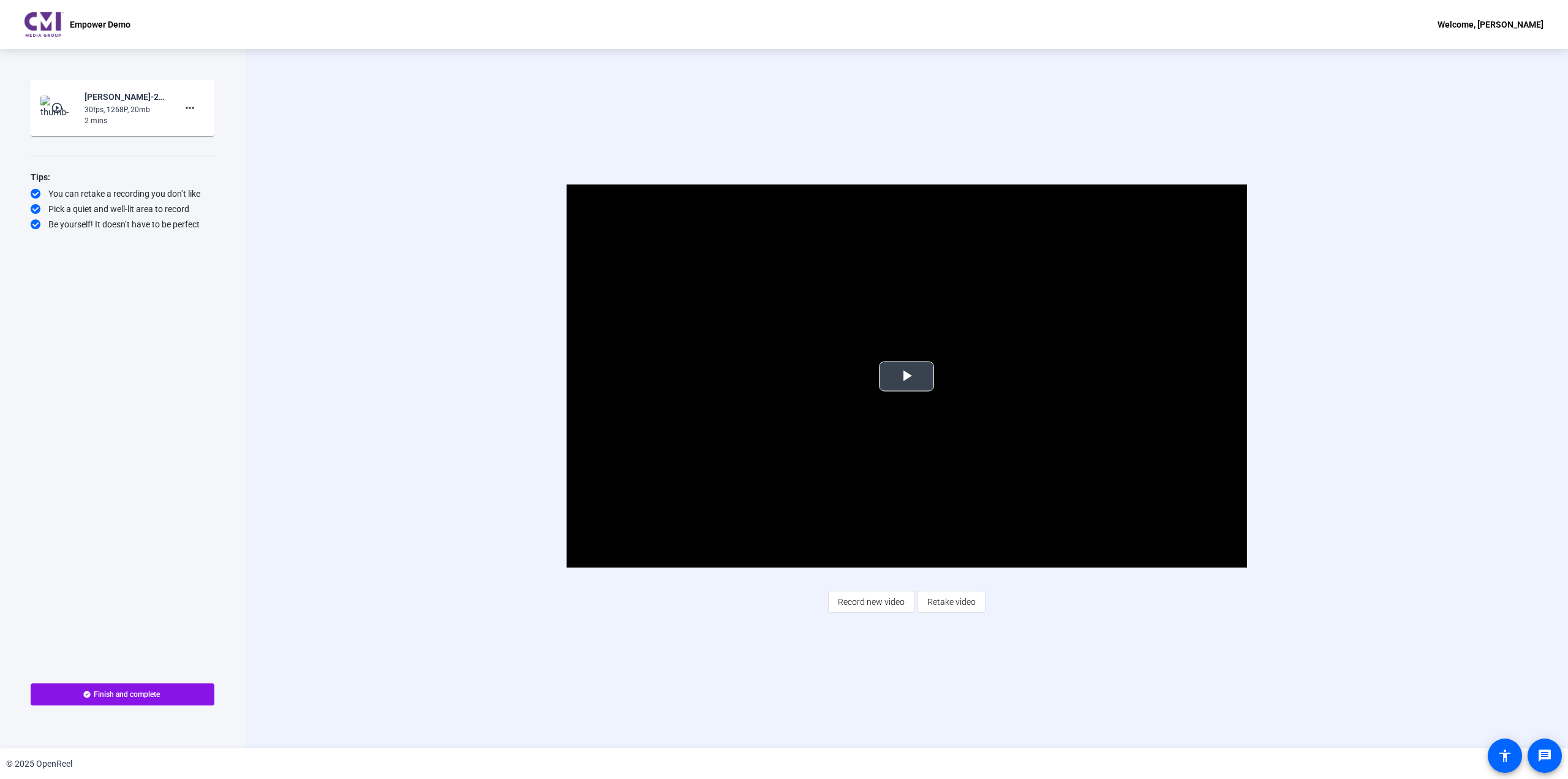
click at [888, 351] on video "Video Player" at bounding box center [907, 376] width 680 height 383
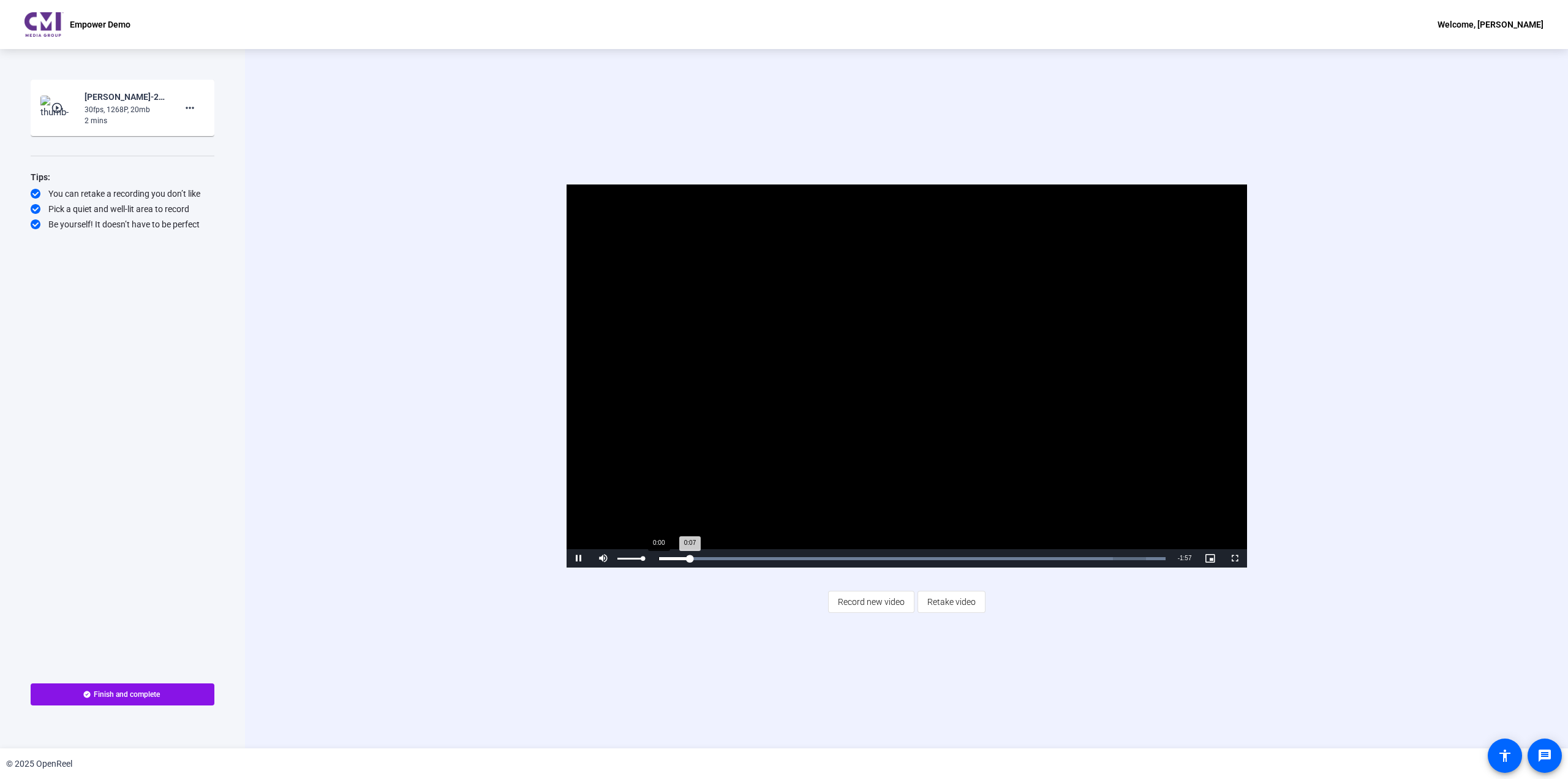
drag, startPoint x: 640, startPoint y: 558, endPoint x: 657, endPoint y: 558, distance: 17.0
click at [657, 558] on div "Pause Mute 100% Current Time 0:07 / Duration 2:04 Loaded : 100.00% 0:00 0:07 St…" at bounding box center [907, 557] width 680 height 18
click at [186, 697] on span at bounding box center [122, 694] width 184 height 29
